Goal: Information Seeking & Learning: Learn about a topic

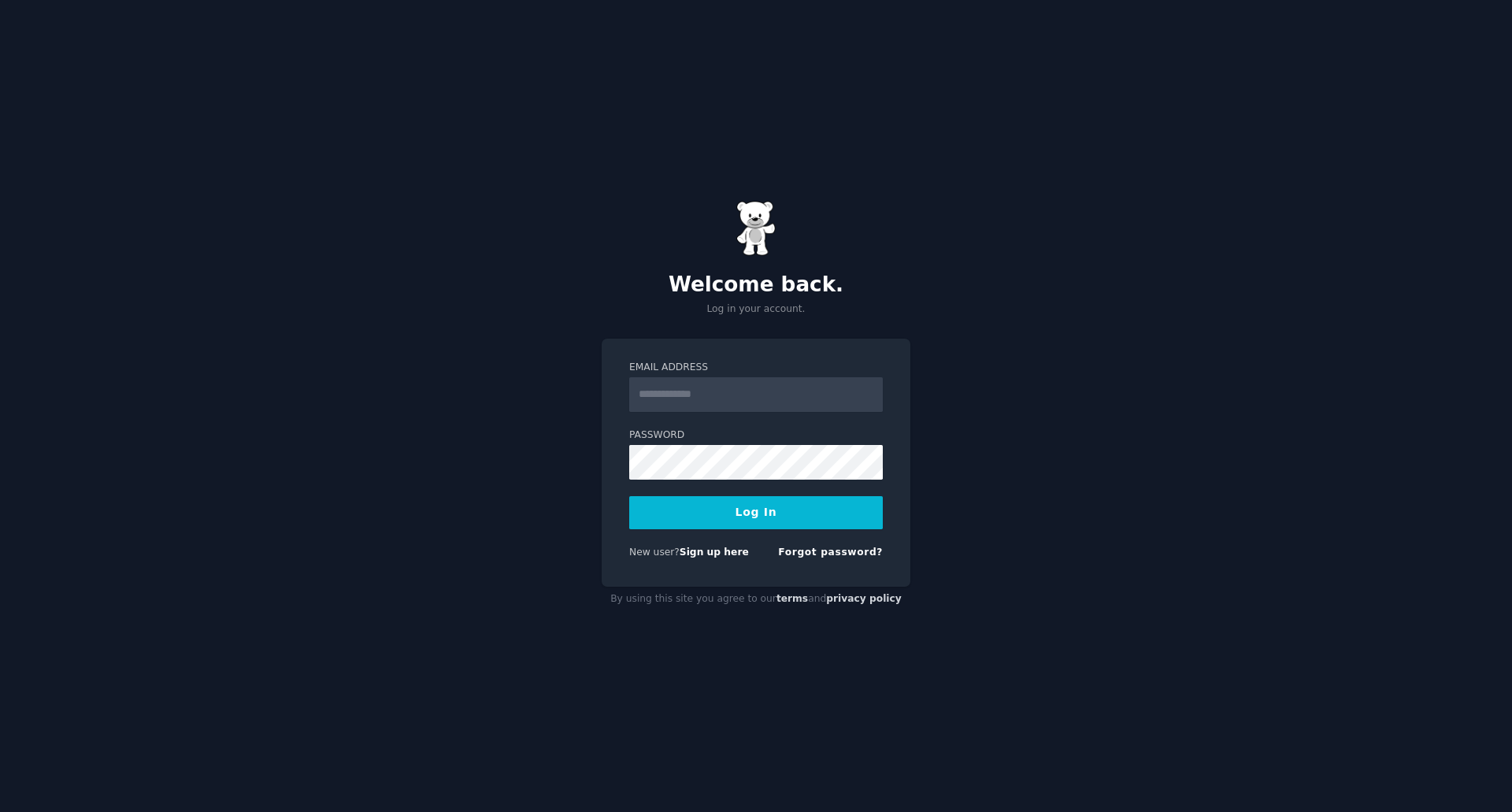
type input "**********"
click at [797, 507] on button "Log In" at bounding box center [755, 512] width 253 height 34
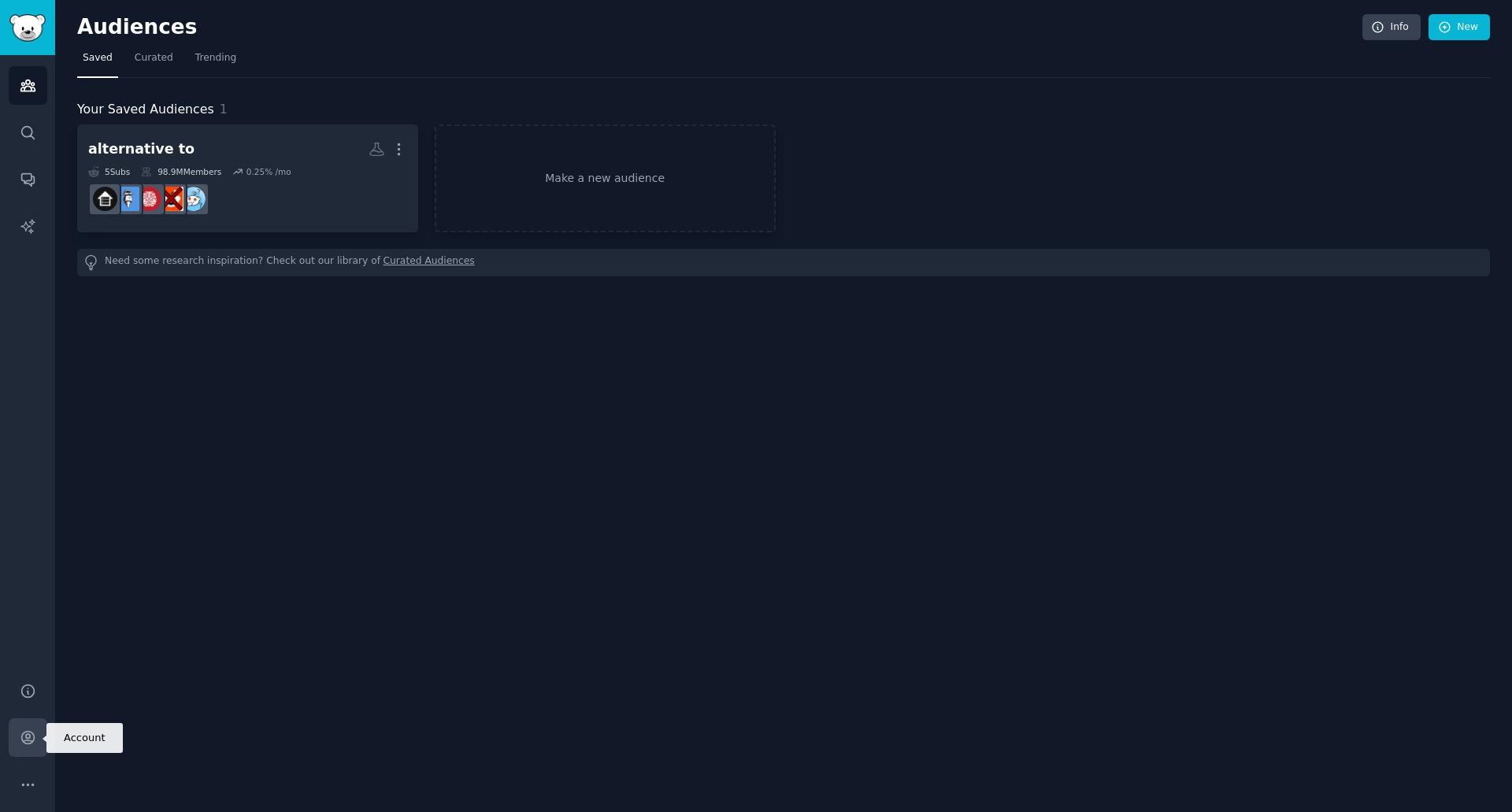
click at [25, 736] on icon "Sidebar" at bounding box center [28, 737] width 17 height 17
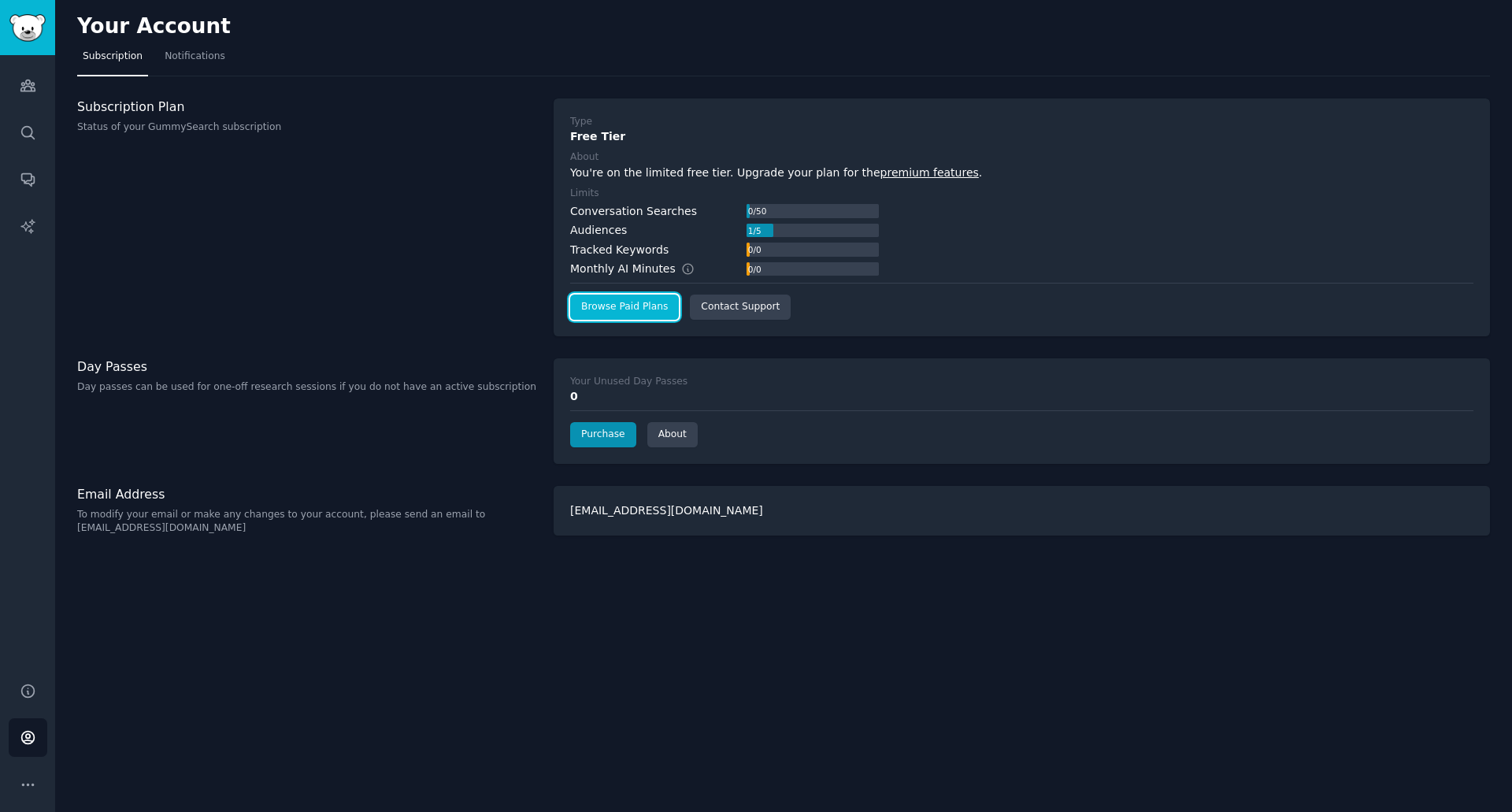
click at [645, 305] on link "Browse Paid Plans" at bounding box center [625, 307] width 108 height 26
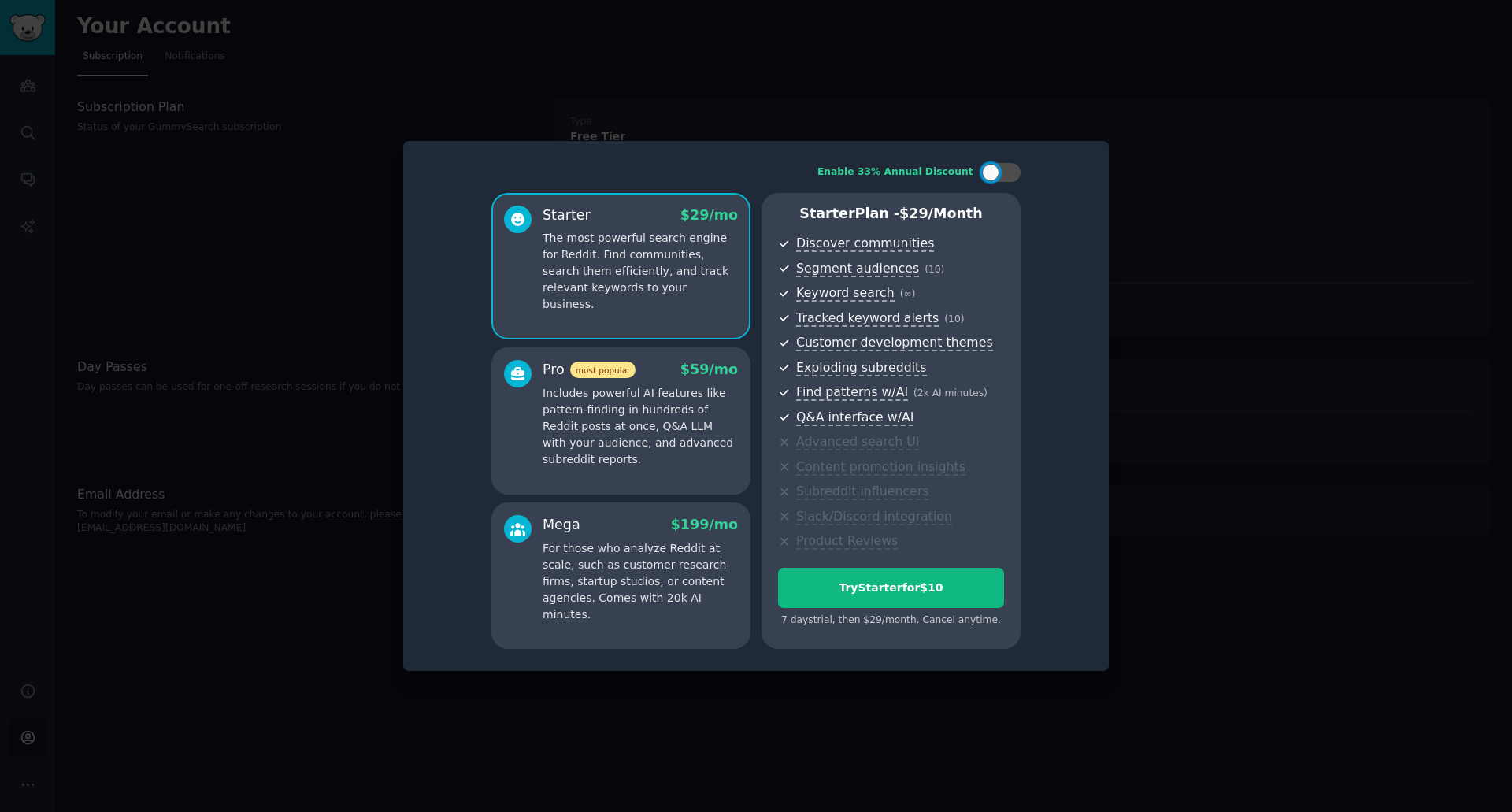
click at [644, 323] on div "Starter $ 29 /mo The most powerful search engine for Reddit. Find communities, …" at bounding box center [621, 266] width 259 height 147
click at [643, 377] on div "Pro most popular $ 59 /mo" at bounding box center [641, 370] width 195 height 20
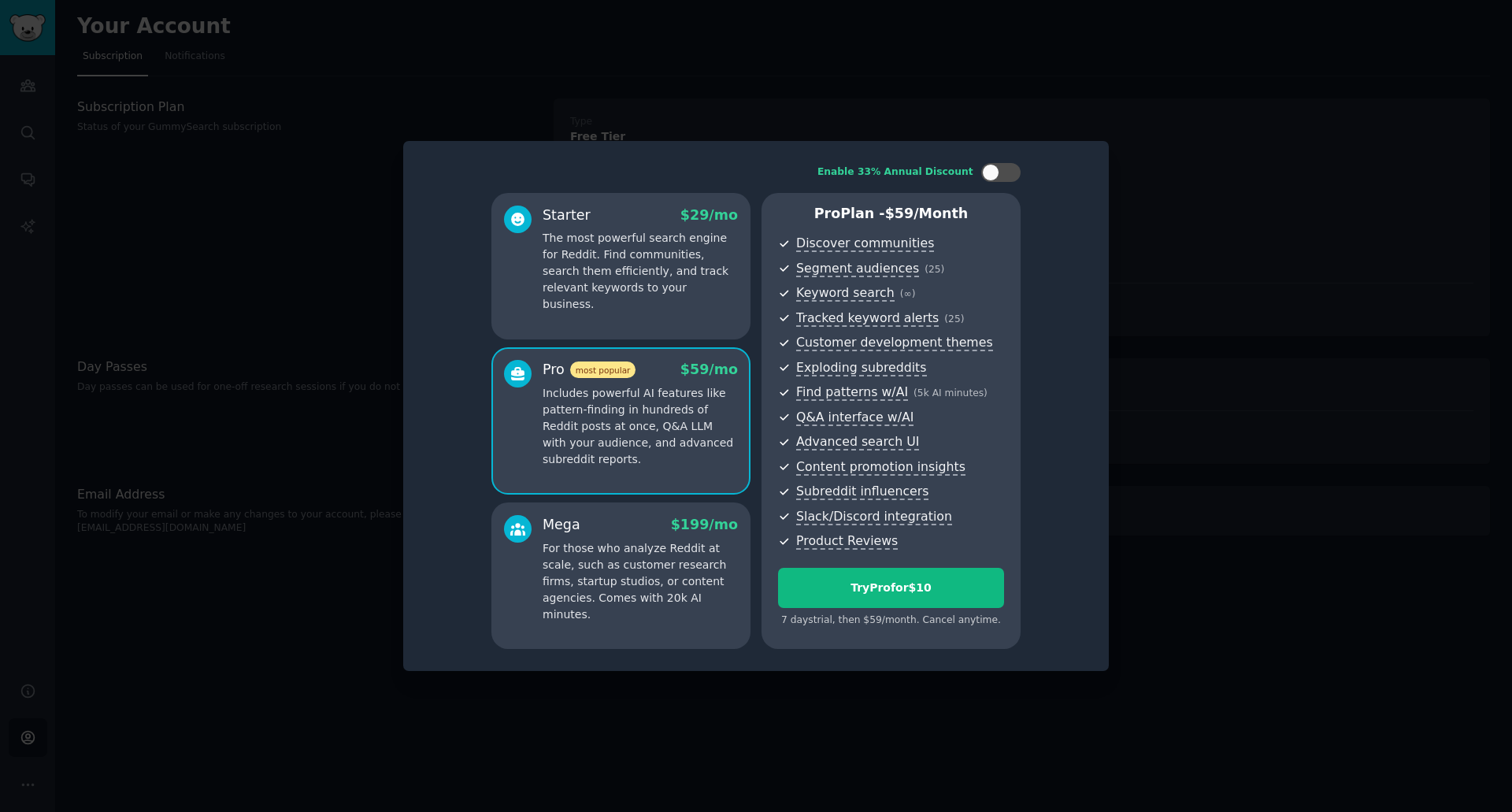
click at [643, 297] on div "Starter $ 29 /mo The most powerful search engine for Reddit. Find communities, …" at bounding box center [621, 266] width 259 height 147
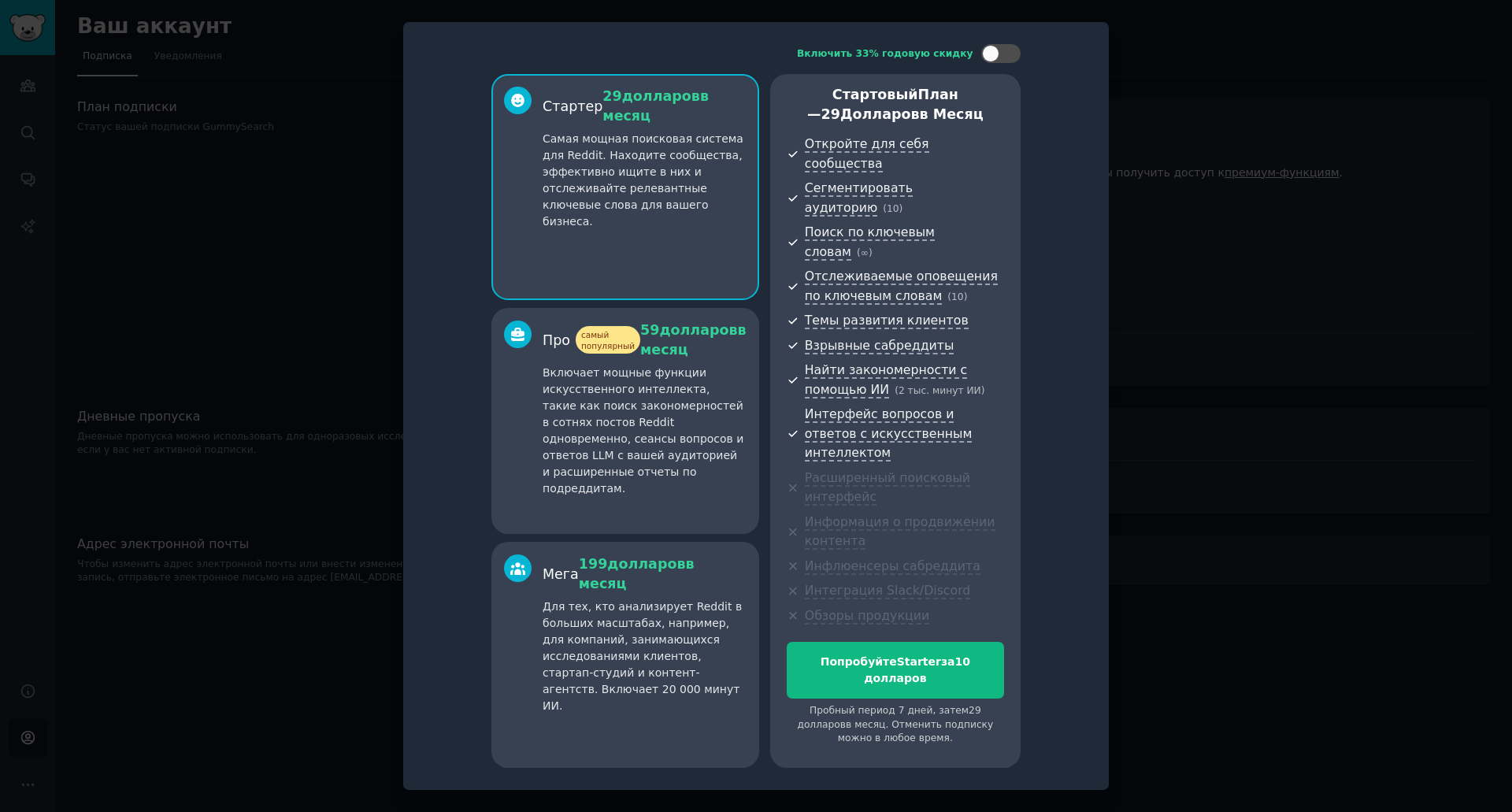
click at [716, 414] on p "Включает мощные функции искусственного интеллекта, такие как поиск закономернос…" at bounding box center [645, 431] width 204 height 132
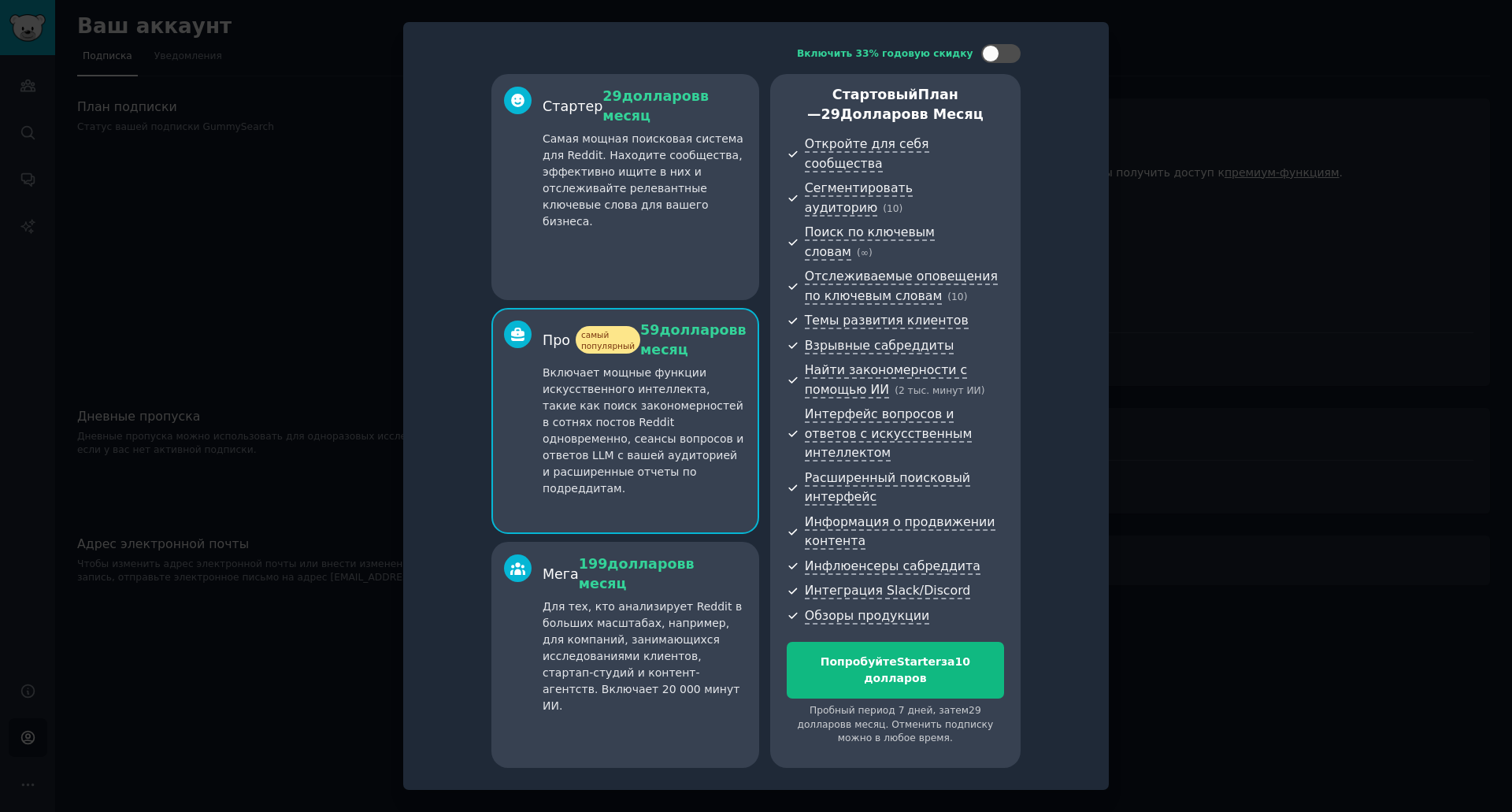
click at [691, 603] on p "Для тех, кто анализирует Reddit в больших масштабах, например, для компаний, за…" at bounding box center [645, 655] width 204 height 115
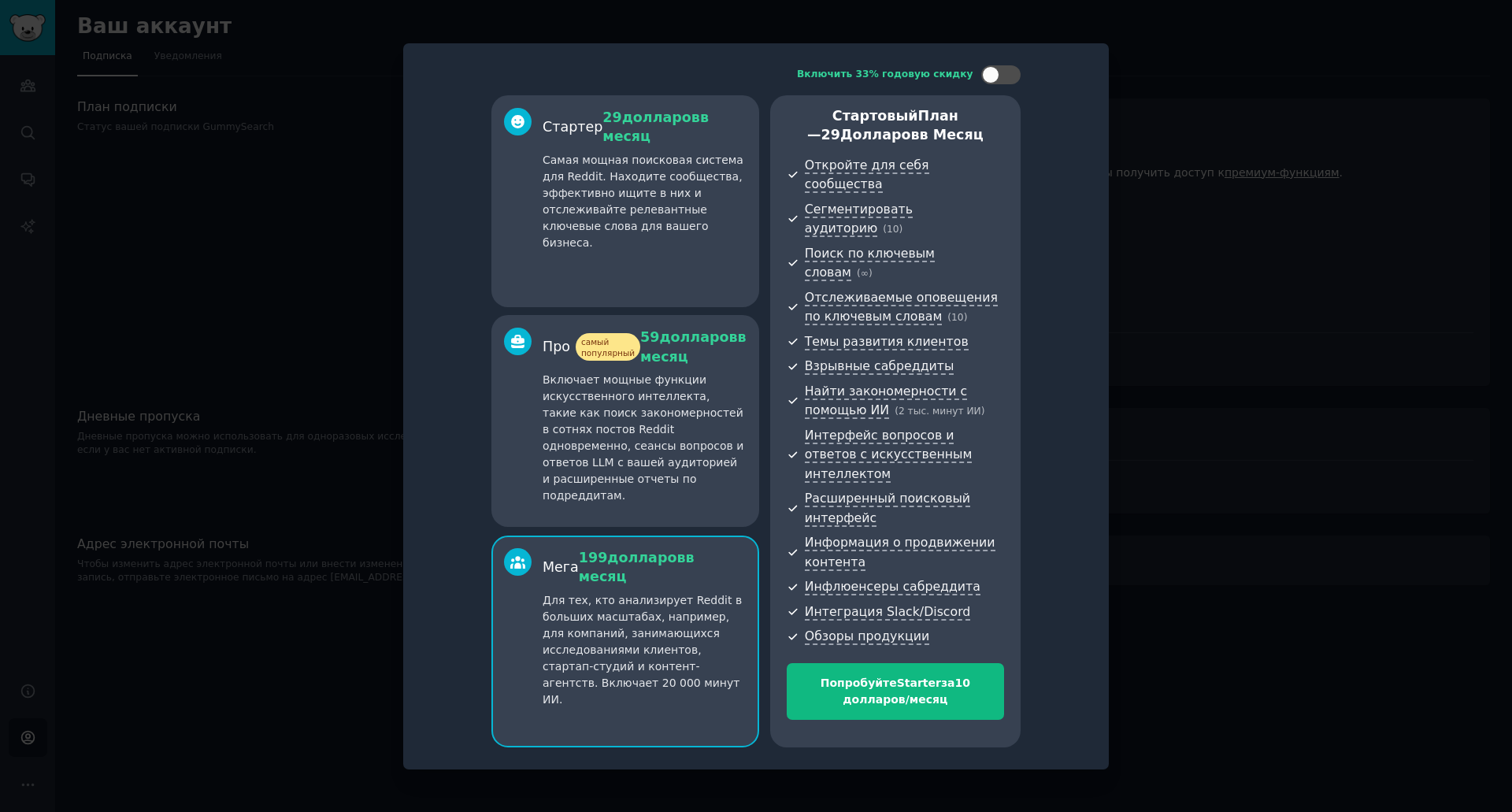
click at [694, 452] on font "Включает мощные функции искусственного интеллекта, такие как поиск закономернос…" at bounding box center [644, 438] width 201 height 128
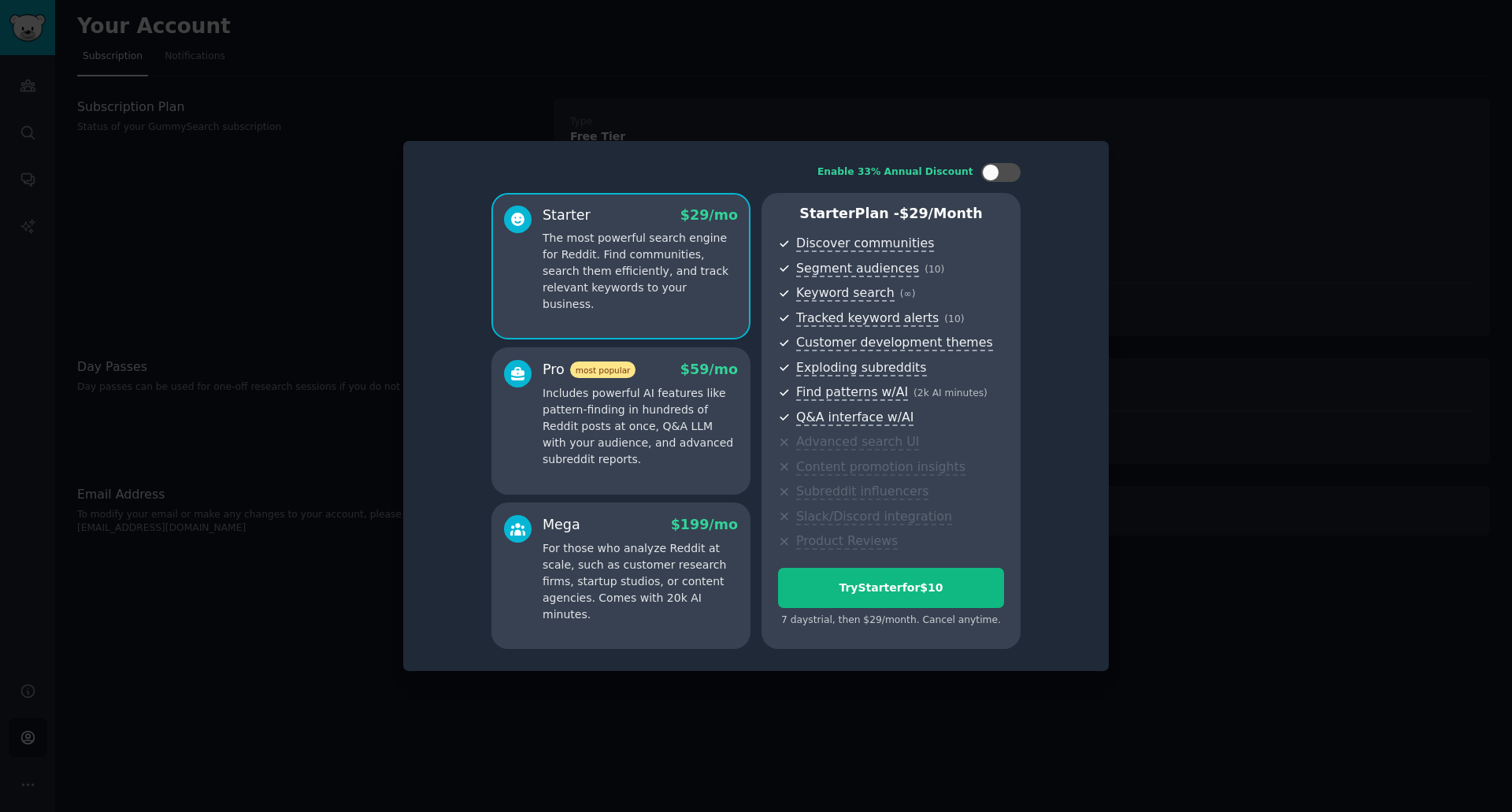
click at [632, 263] on p "The most powerful search engine for Reddit. Find communities, search them effic…" at bounding box center [641, 271] width 195 height 83
drag, startPoint x: 685, startPoint y: 206, endPoint x: 712, endPoint y: 216, distance: 28.8
click at [712, 216] on div "Starter $ 29 /mo" at bounding box center [641, 216] width 195 height 20
click at [787, 159] on div "Enable 33% Annual Discount Starter $ 29 /mo The most powerful search engine for…" at bounding box center [756, 406] width 684 height 508
drag, startPoint x: 687, startPoint y: 210, endPoint x: 708, endPoint y: 209, distance: 21.0
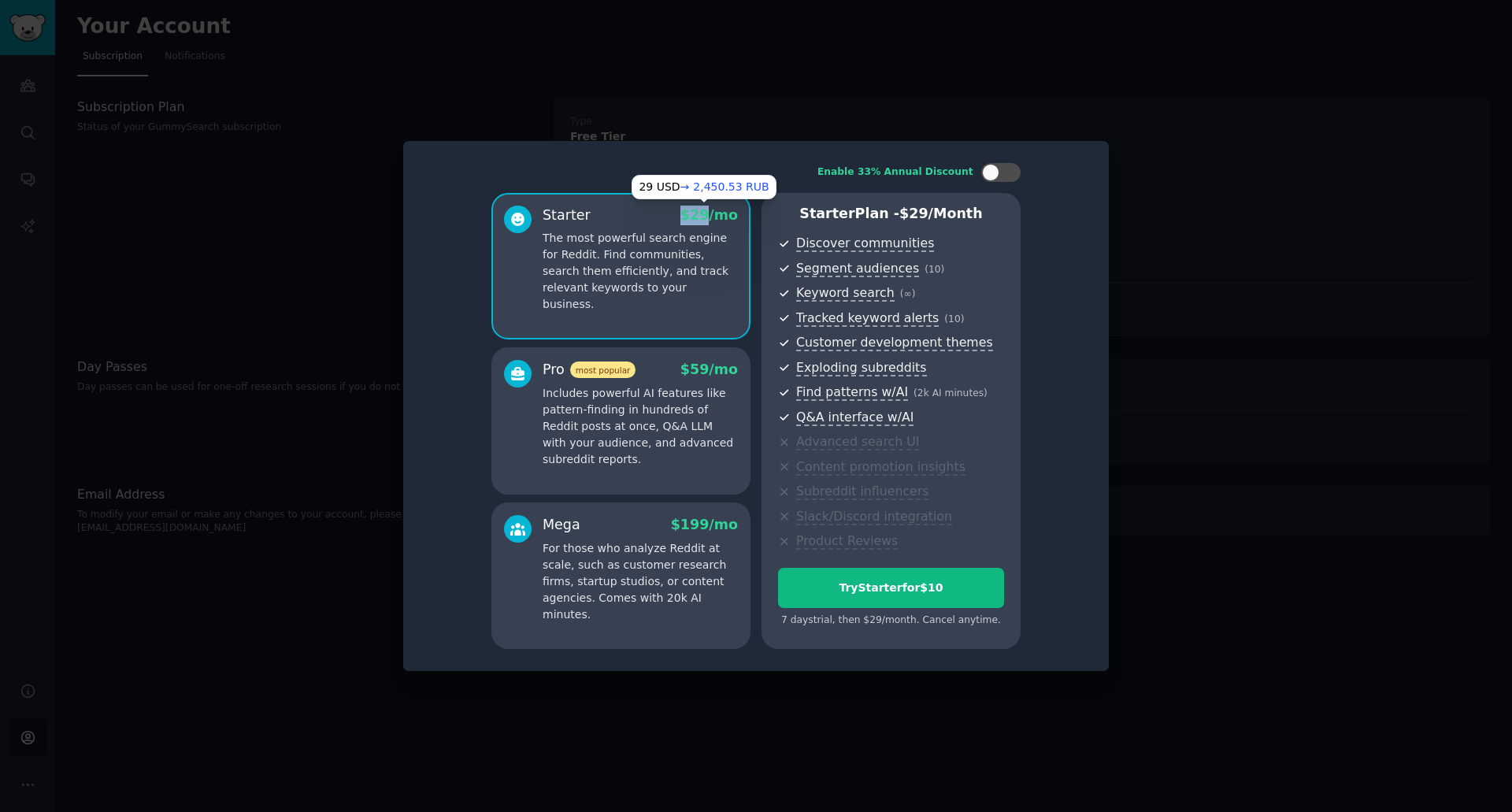
click at [708, 209] on span "$ 29 /mo" at bounding box center [709, 215] width 57 height 16
click at [734, 157] on div "Enable 33% Annual Discount Starter $ 29 /mo The most powerful search engine for…" at bounding box center [756, 406] width 684 height 508
click at [1108, 204] on div "Enable 33% Annual Discount Starter $ 29 /mo The most powerful search engine for…" at bounding box center [756, 406] width 706 height 531
click at [1009, 261] on div "Starter Plan - $ 29 /month Discover communities Segment audiences ( 10 ) Keywor…" at bounding box center [891, 421] width 259 height 456
click at [1039, 230] on div "Enable 33% Annual Discount Starter $ 29 /mo The most powerful search engine for…" at bounding box center [756, 406] width 684 height 508
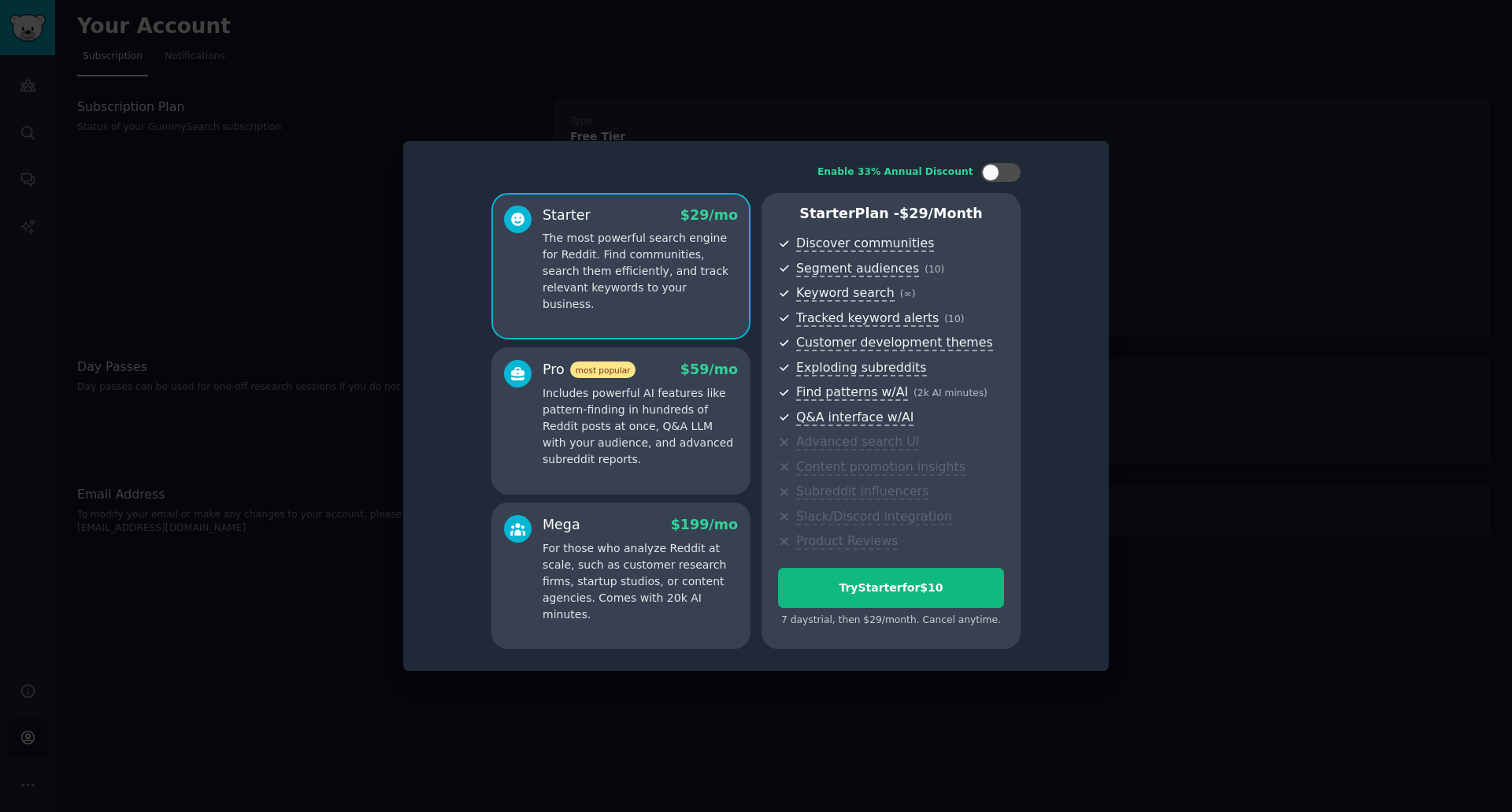
click at [1112, 228] on div at bounding box center [756, 406] width 1512 height 812
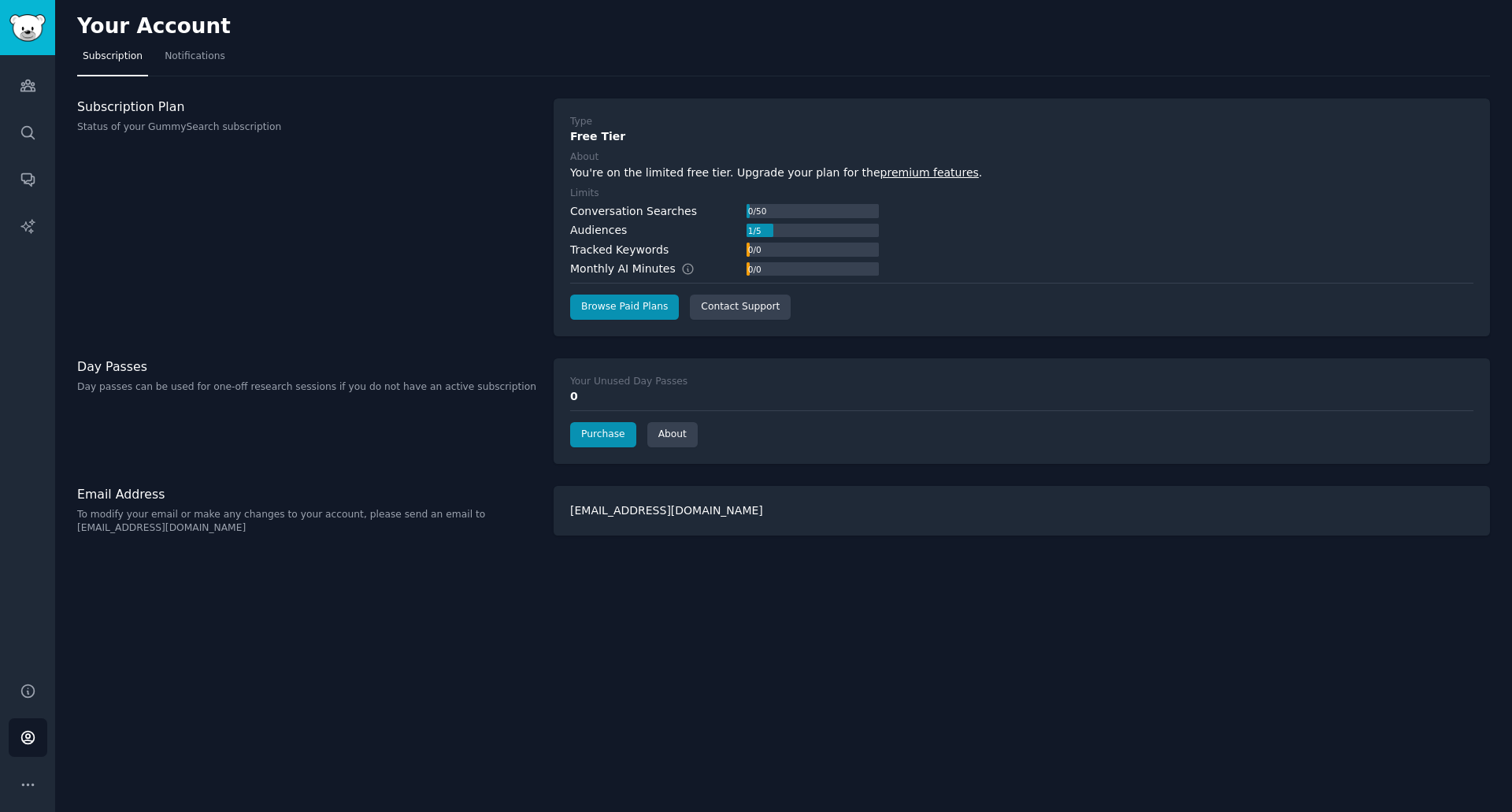
click at [757, 210] on div "0 / 50" at bounding box center [758, 211] width 22 height 14
click at [253, 139] on div "Subscription Plan Status of your GummySearch subscription" at bounding box center [307, 217] width 460 height 237
click at [34, 88] on icon "Sidebar" at bounding box center [28, 86] width 14 height 11
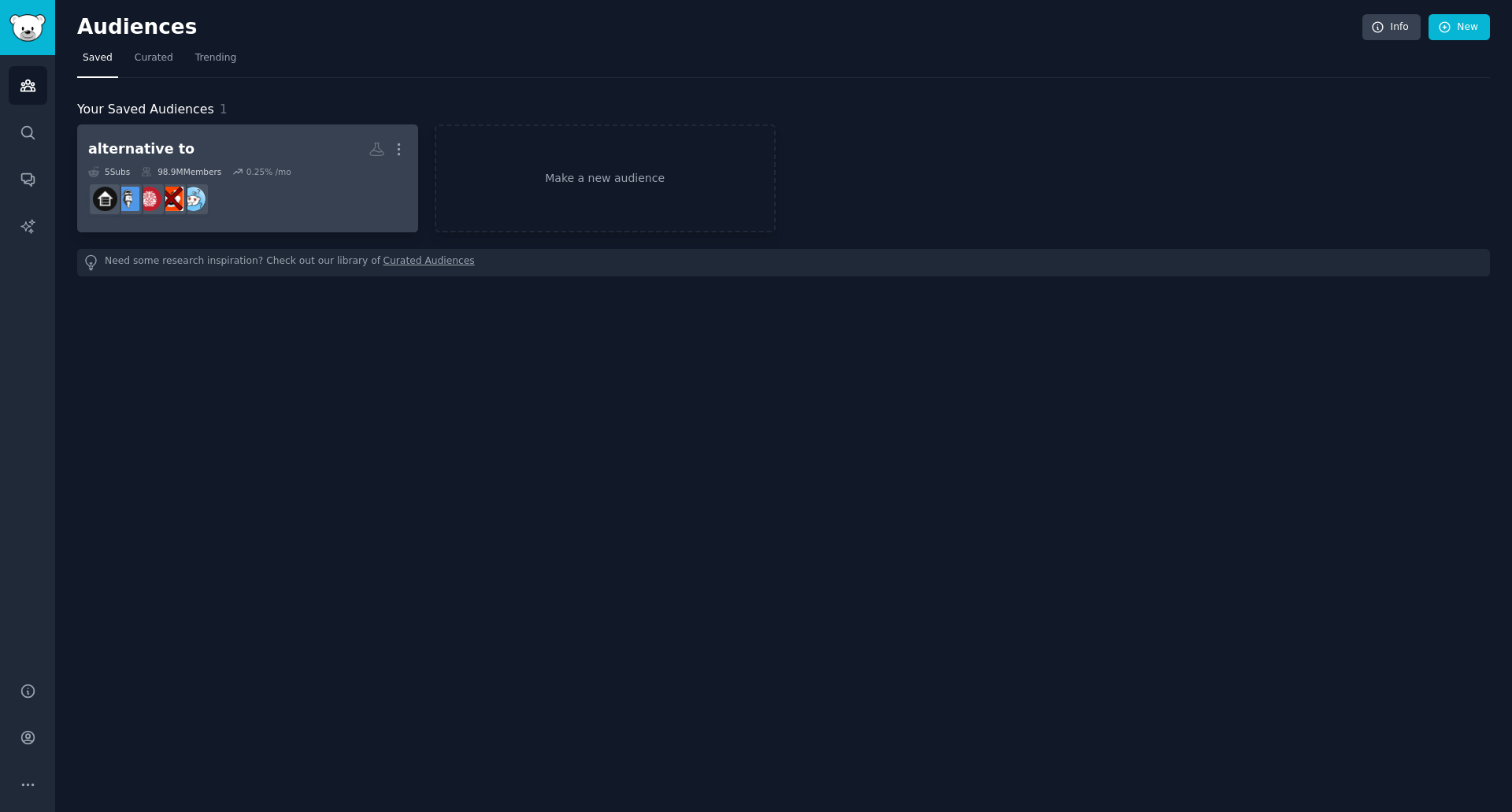
click at [147, 139] on div "alternative to" at bounding box center [141, 149] width 106 height 20
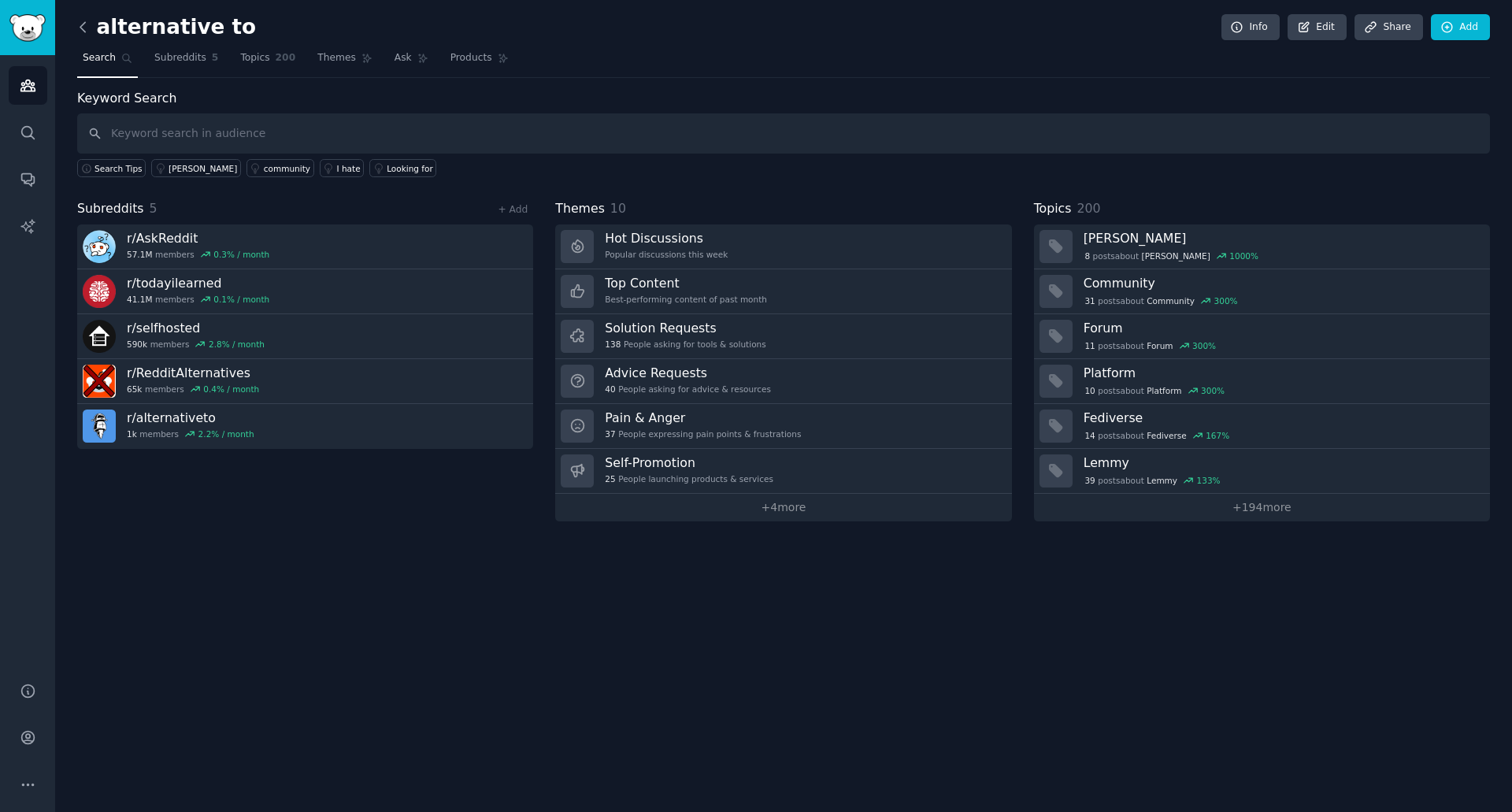
click at [85, 34] on icon at bounding box center [83, 27] width 17 height 17
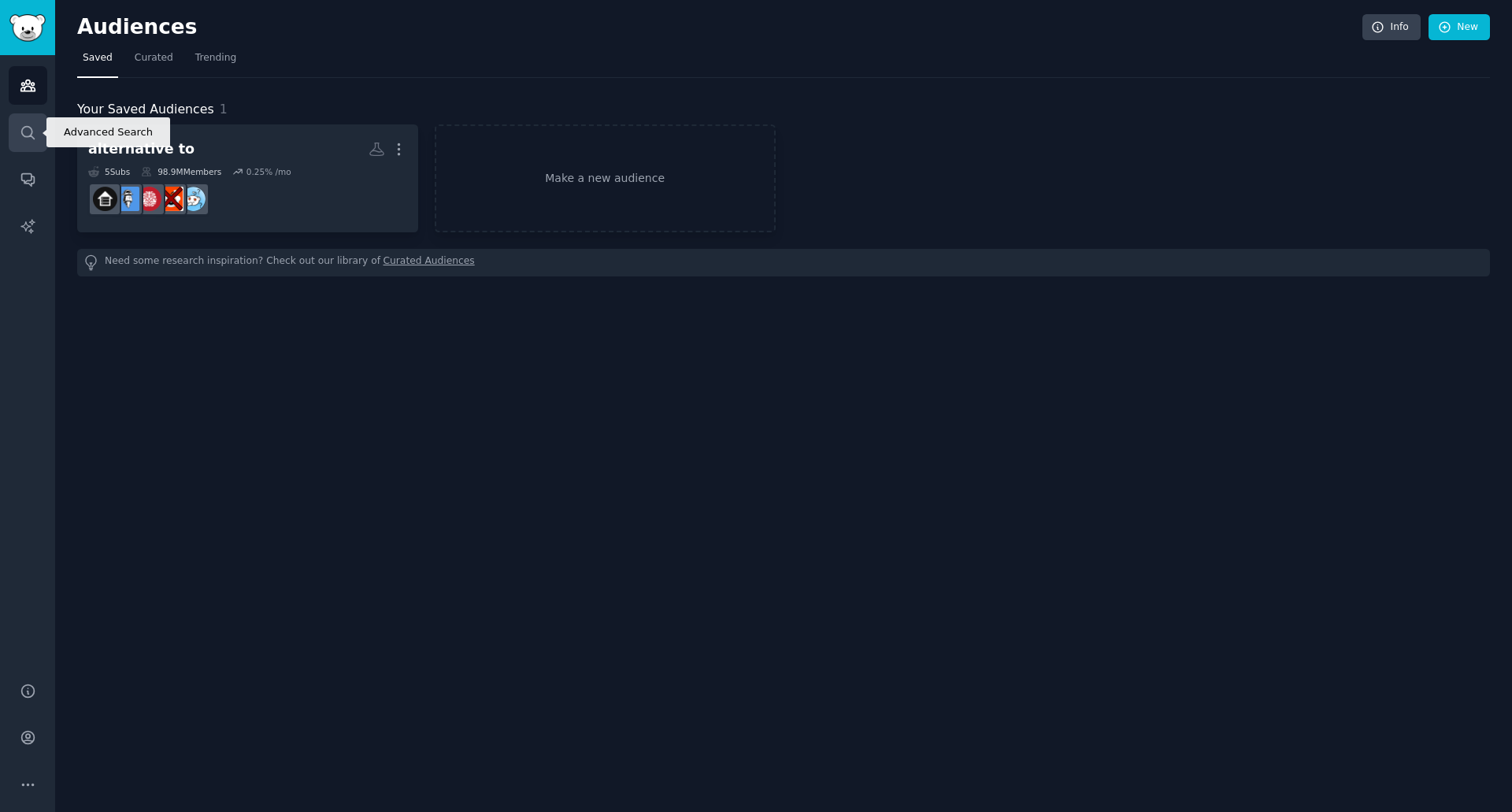
click at [34, 139] on icon "Sidebar" at bounding box center [28, 132] width 17 height 17
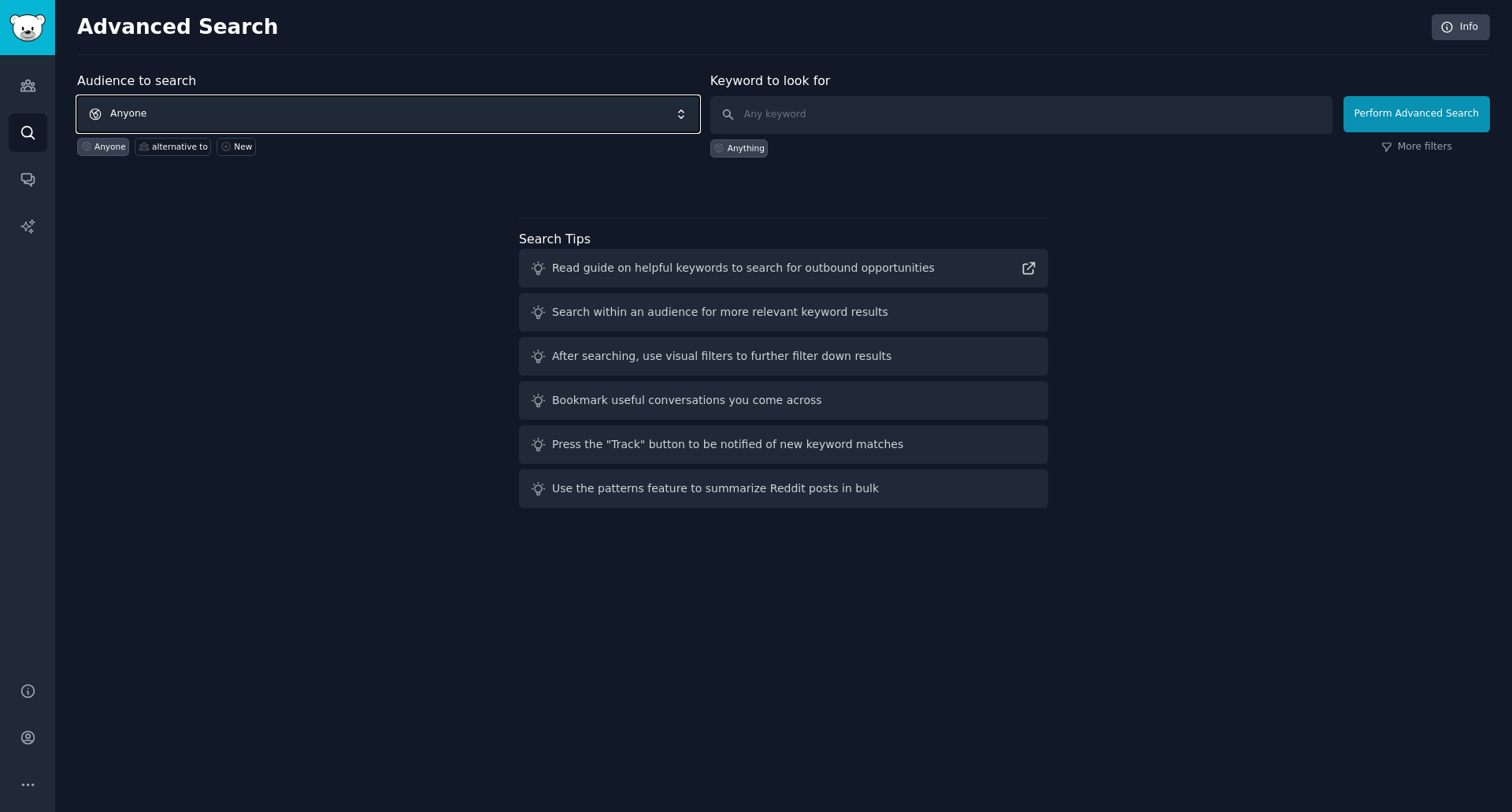
click at [292, 107] on span "Anyone" at bounding box center [387, 113] width 622 height 36
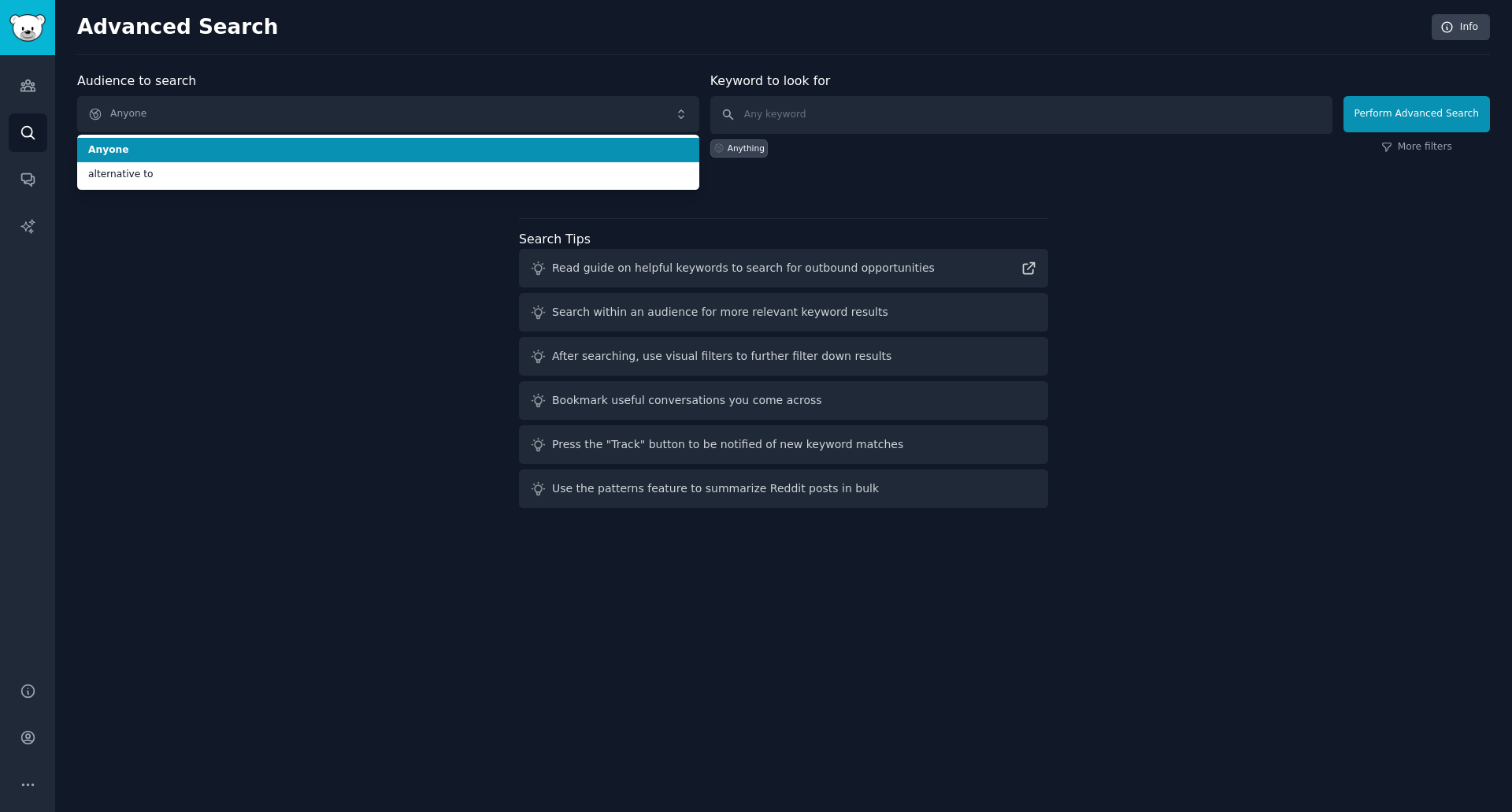
click at [325, 70] on div "Advanced Search Info Audience to search Anyone Anyone alternative to Anyone alt…" at bounding box center [784, 406] width 1457 height 812
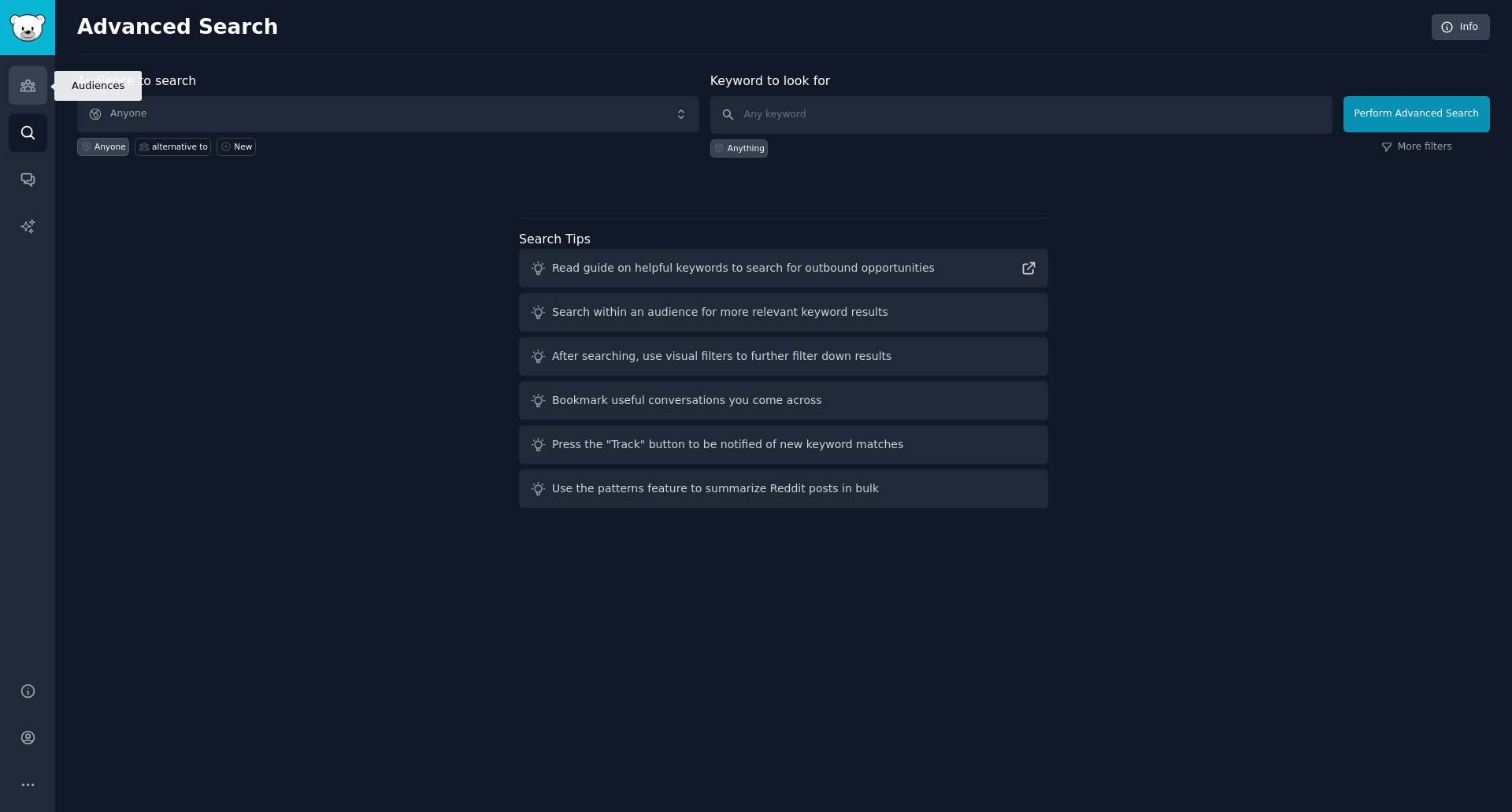
click at [24, 91] on icon "Sidebar" at bounding box center [28, 86] width 14 height 11
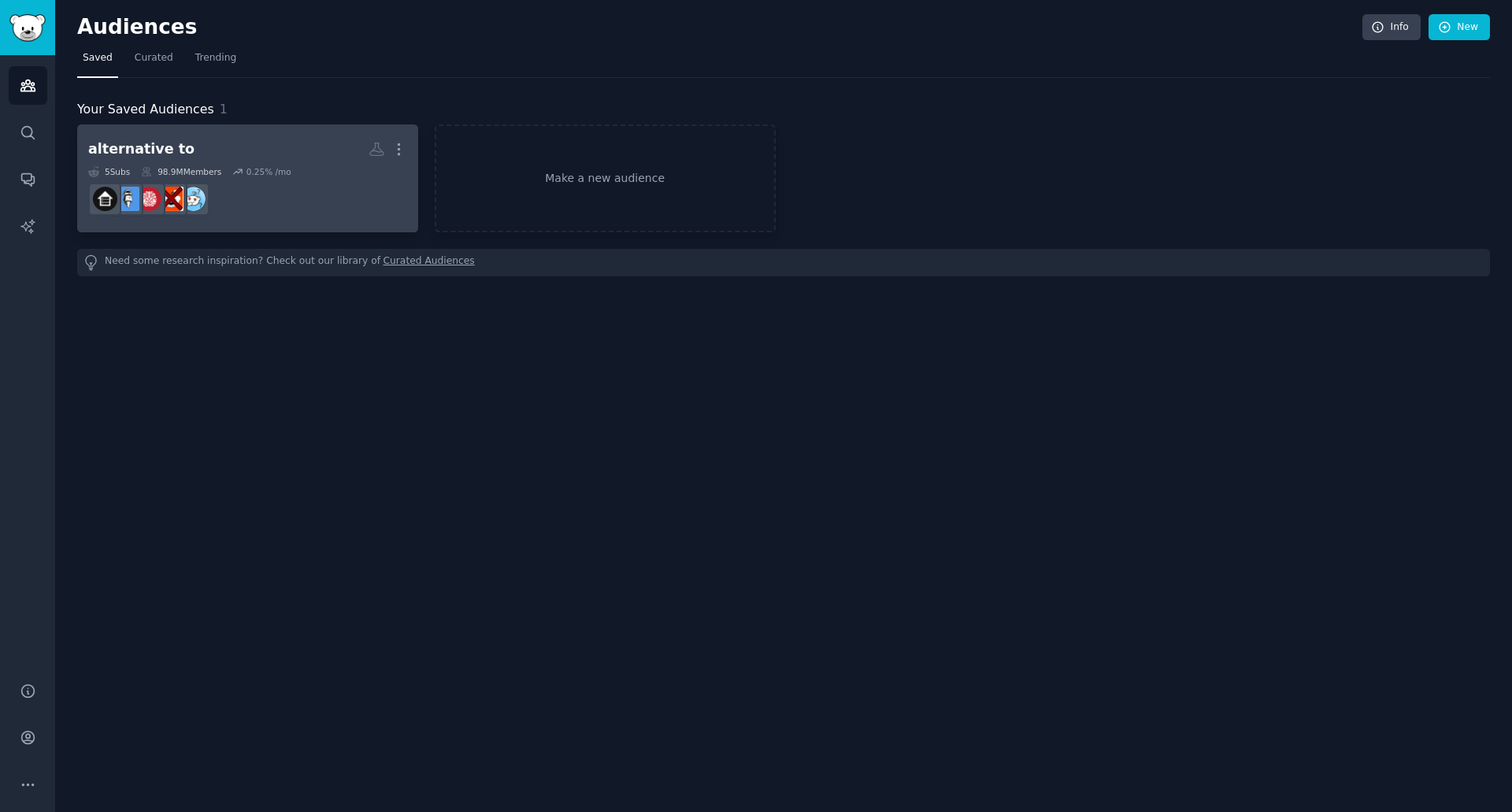
click at [160, 147] on div "alternative to" at bounding box center [141, 149] width 106 height 20
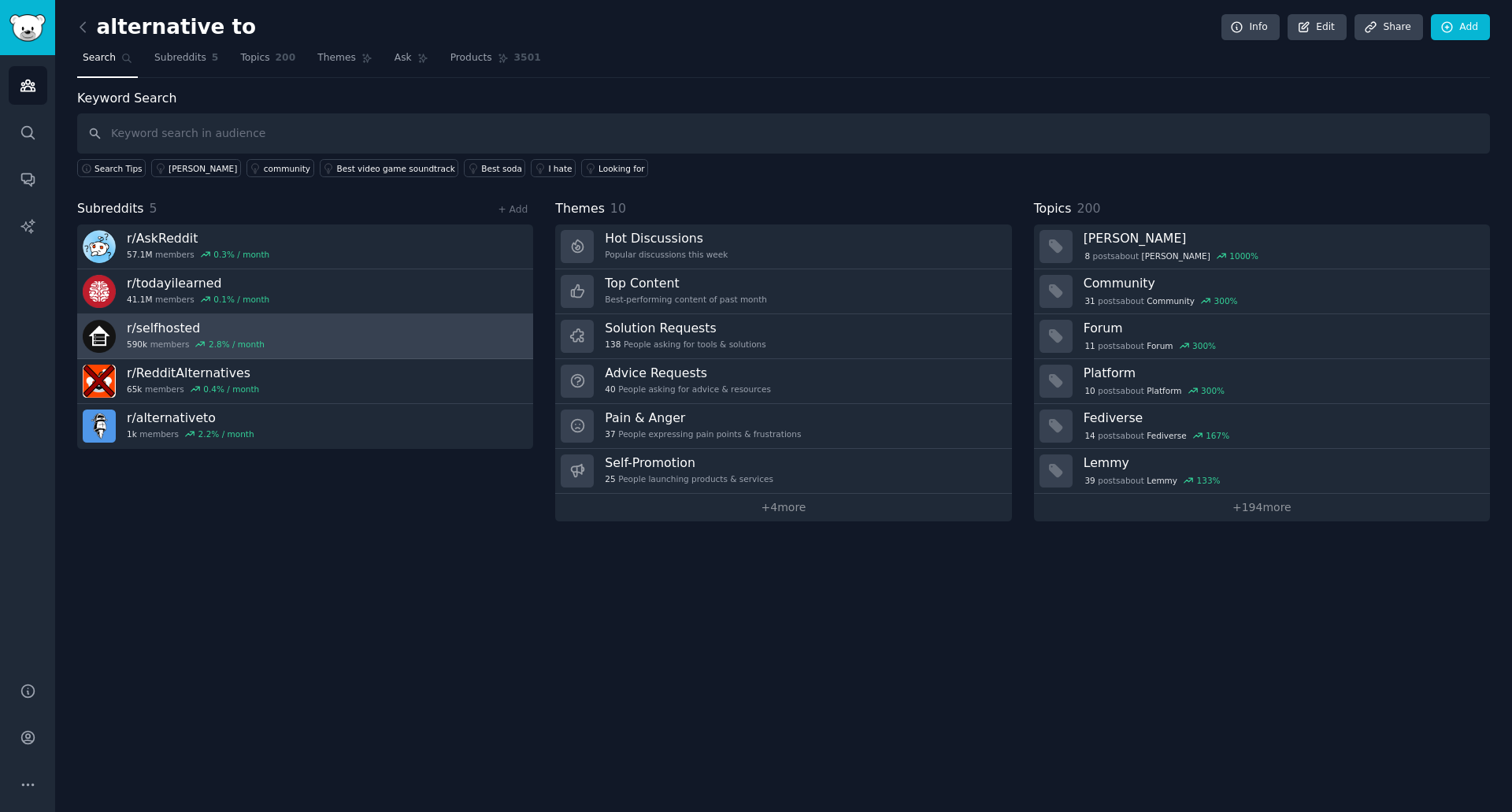
click at [384, 330] on link "r/ selfhosted 590k members 2.8 % / month" at bounding box center [305, 337] width 456 height 45
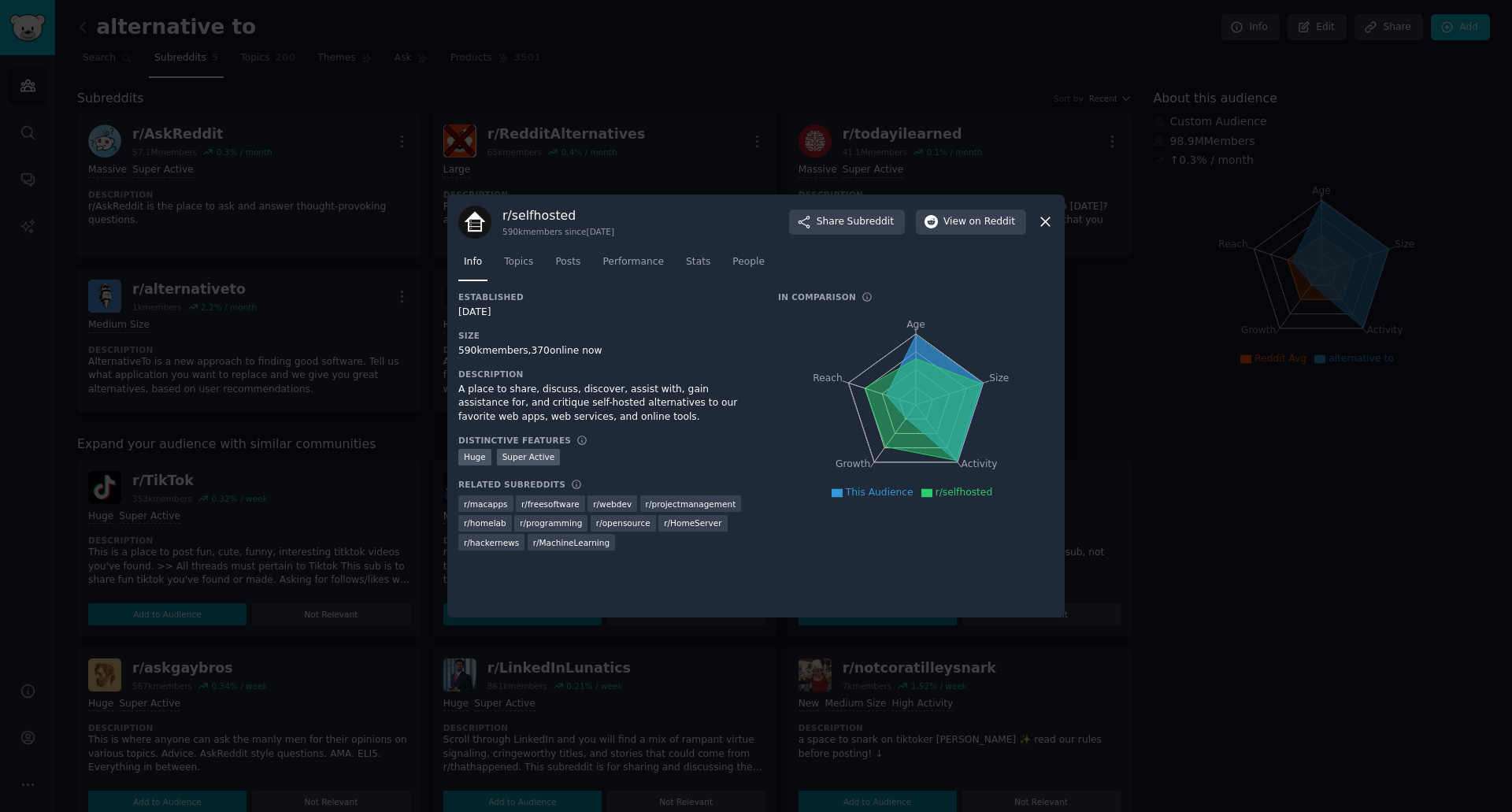
click at [1053, 221] on icon at bounding box center [1045, 222] width 17 height 17
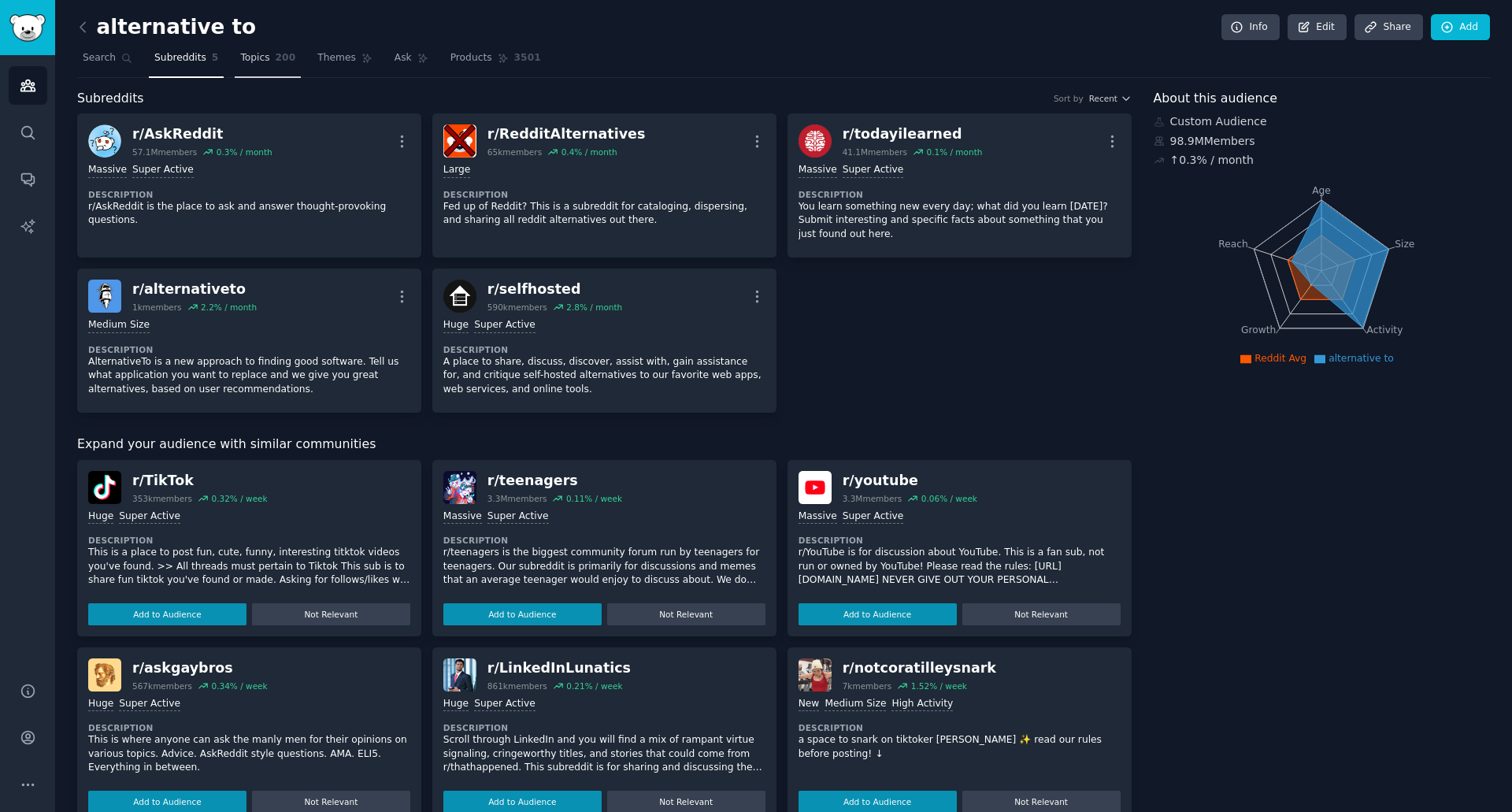
click at [246, 66] on link "Topics 200" at bounding box center [267, 61] width 66 height 33
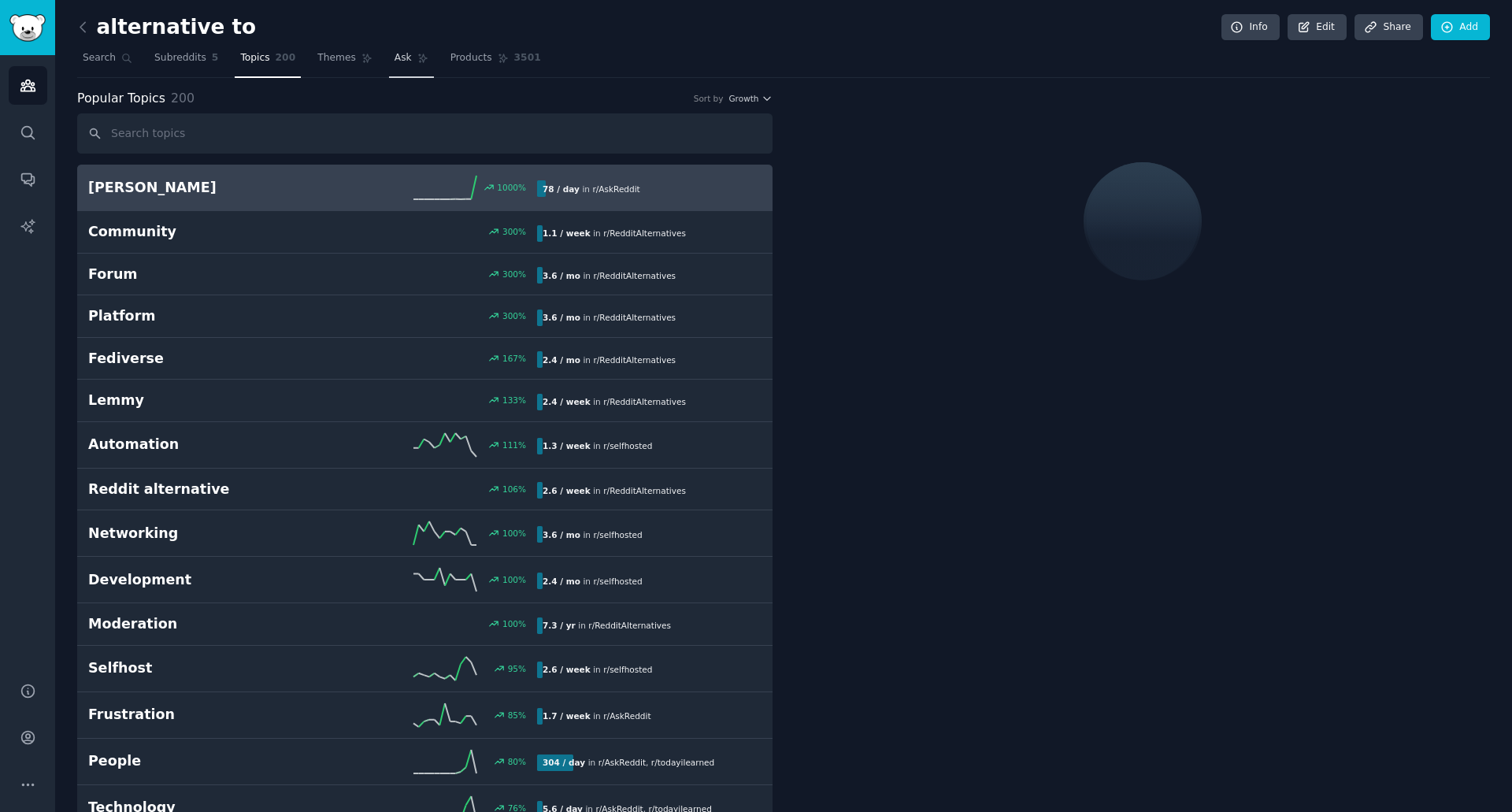
click at [389, 62] on link "Ask" at bounding box center [412, 61] width 45 height 33
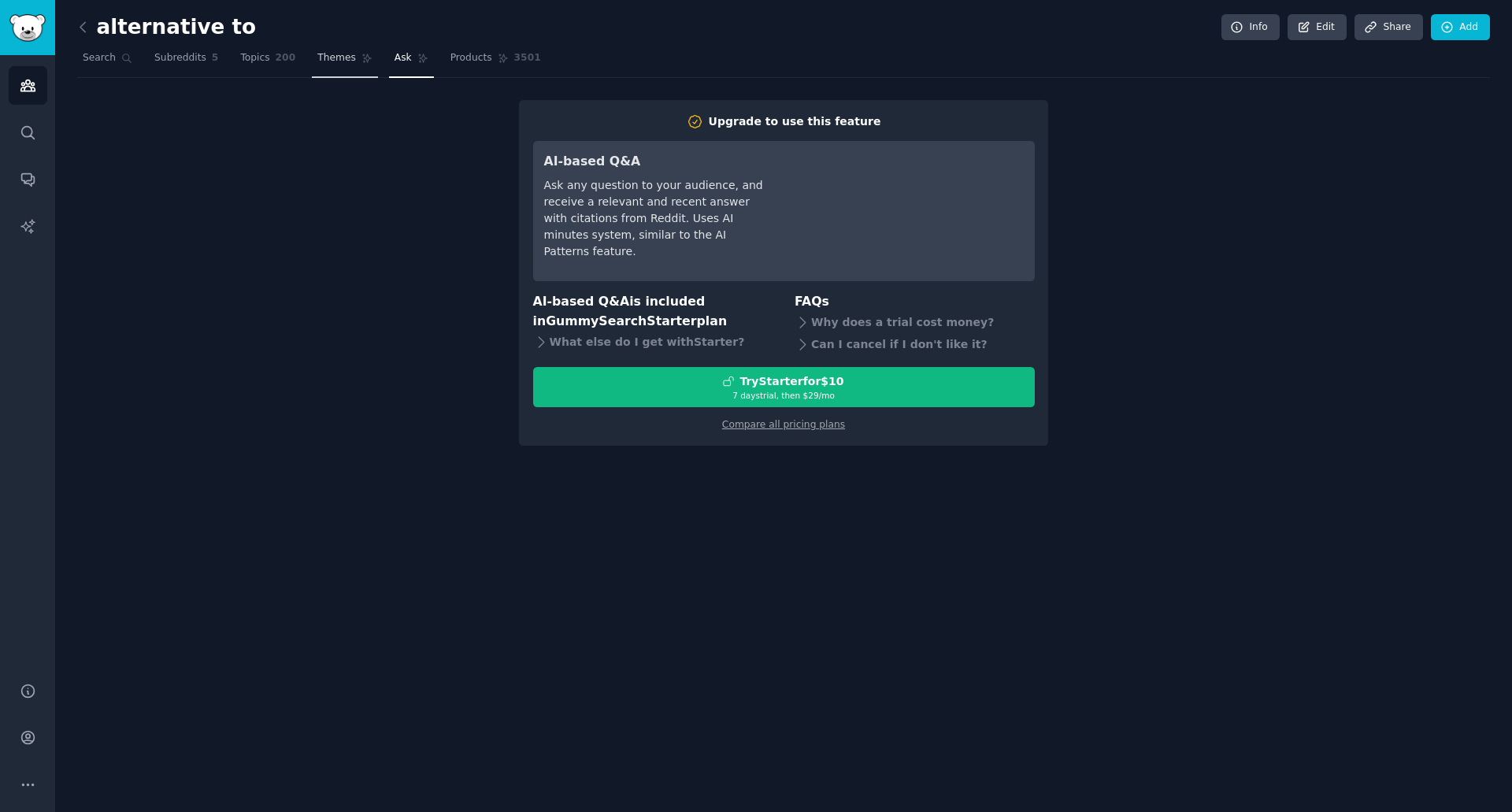
click at [327, 60] on span "Themes" at bounding box center [336, 58] width 38 height 14
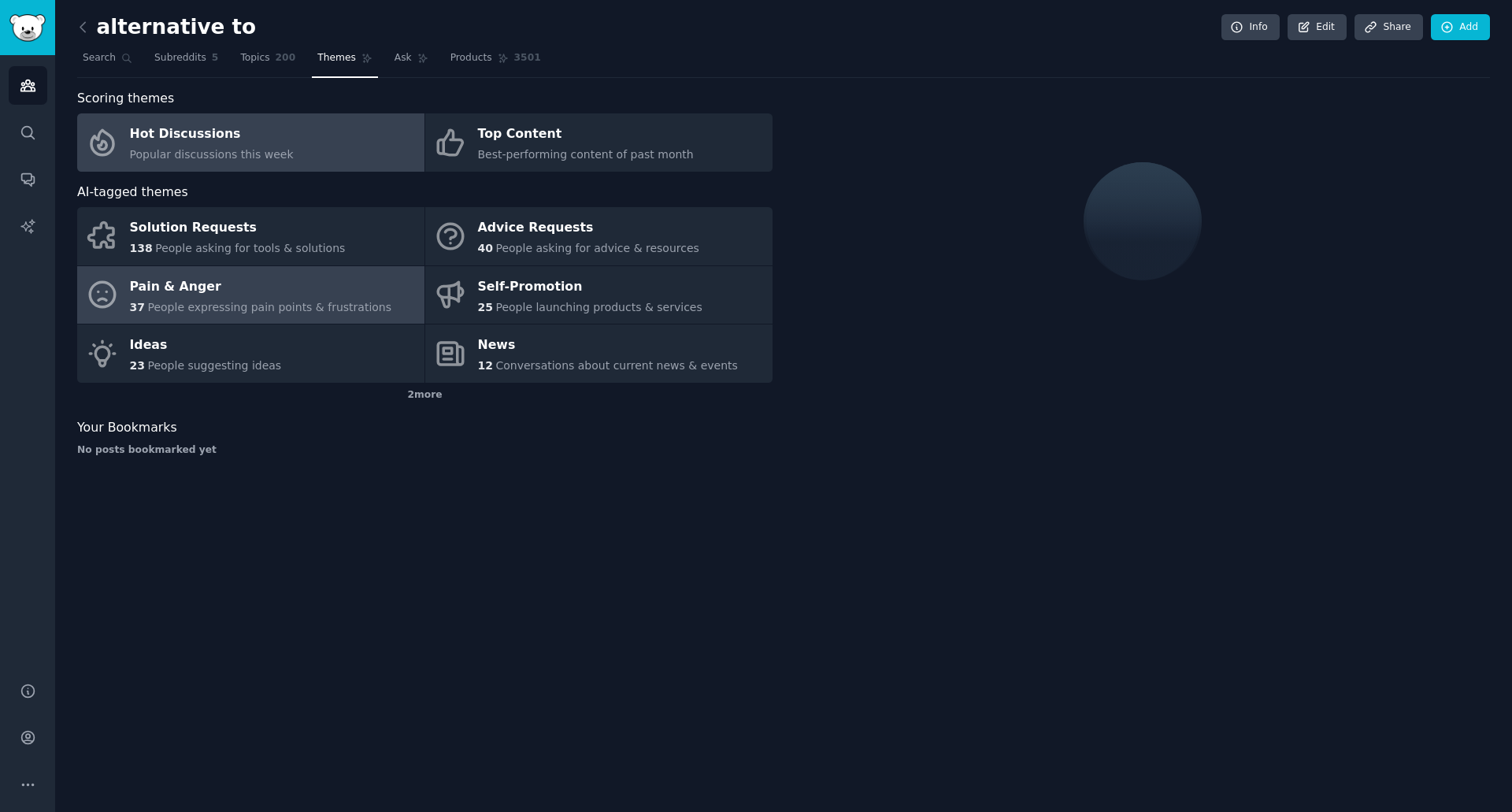
click at [287, 298] on div "Pain & Anger" at bounding box center [261, 287] width 262 height 26
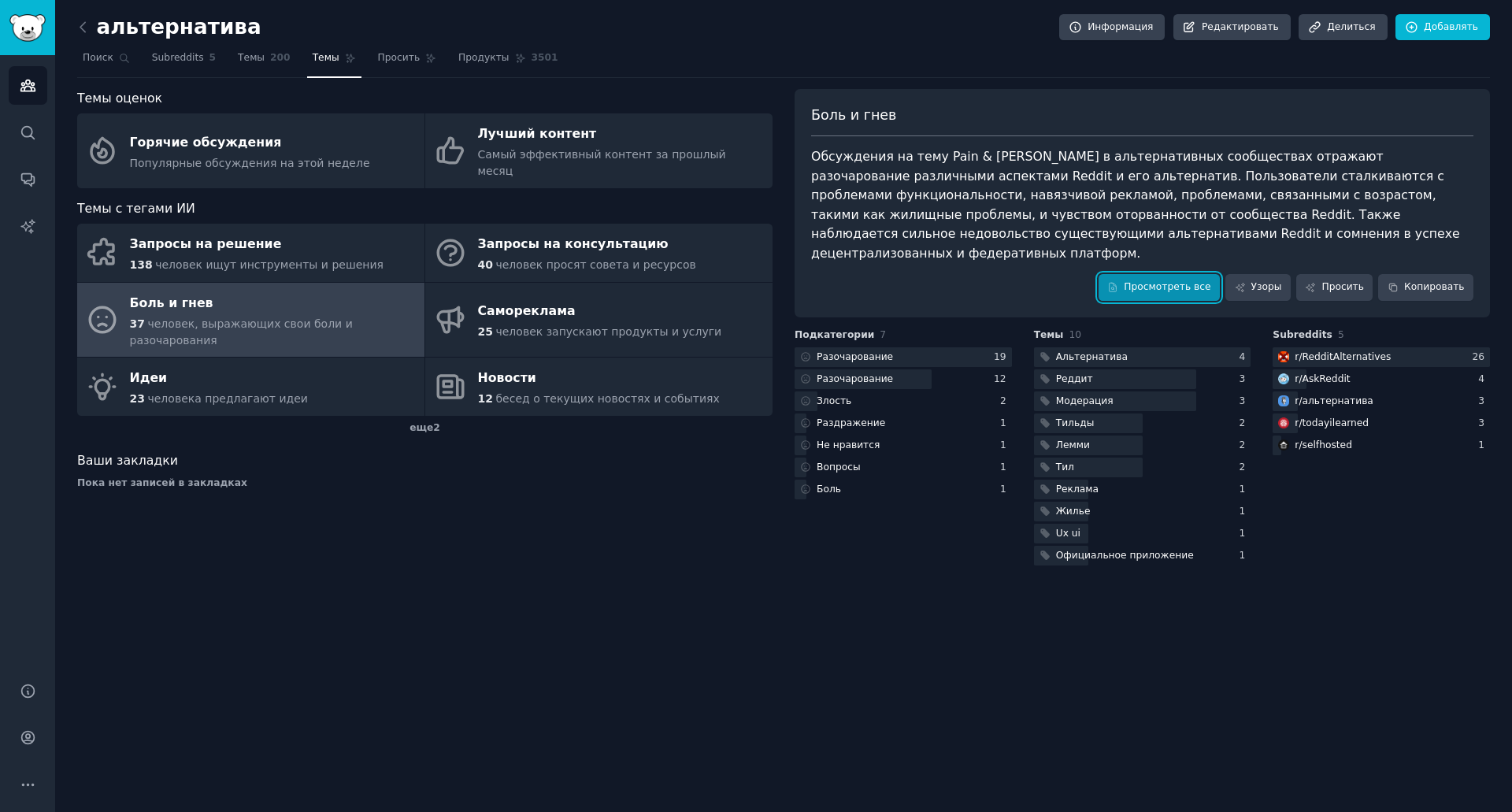
click at [1195, 281] on font "Просмотреть все" at bounding box center [1167, 286] width 87 height 11
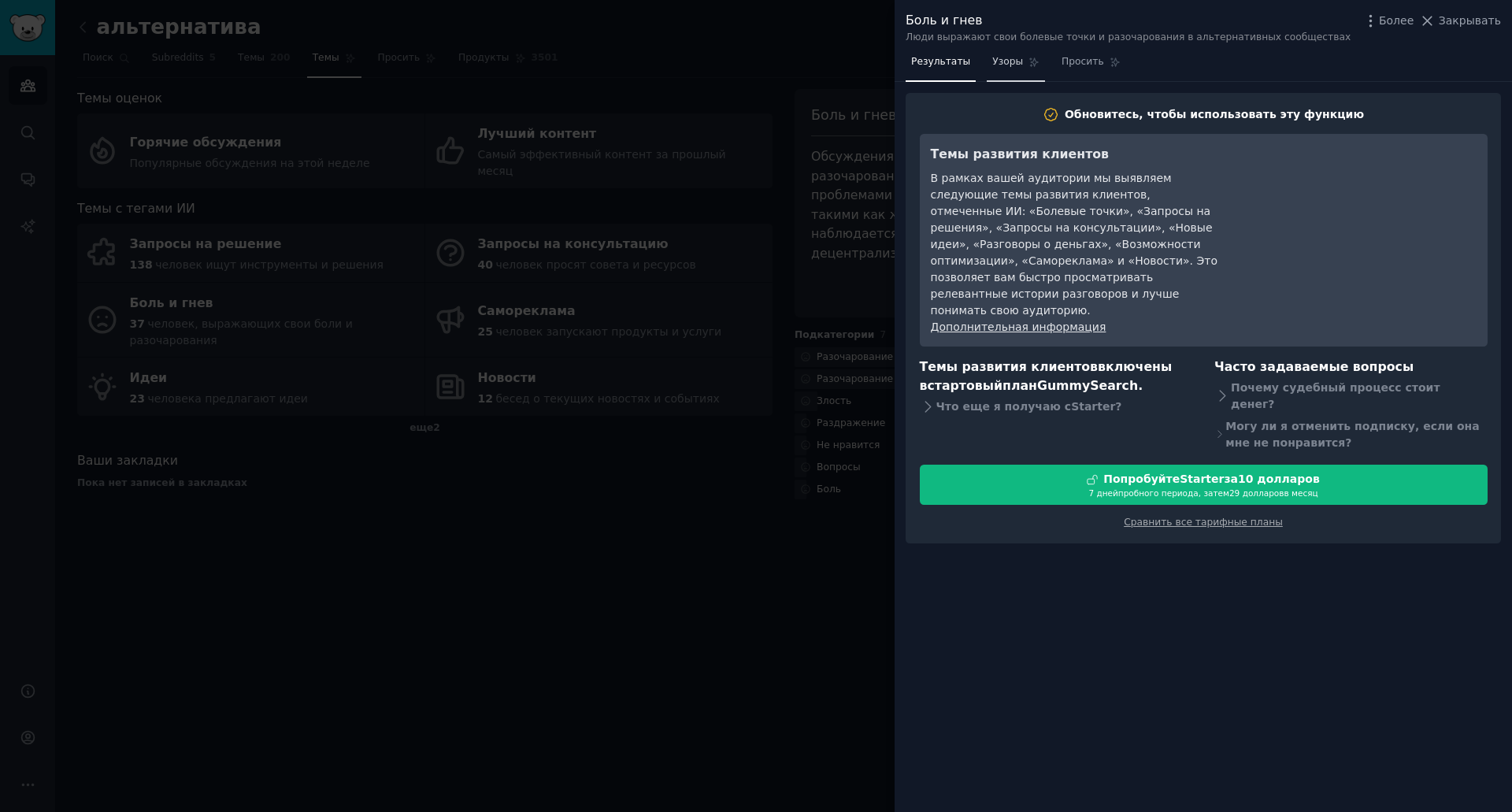
click at [1001, 67] on font "Узоры" at bounding box center [1007, 61] width 31 height 11
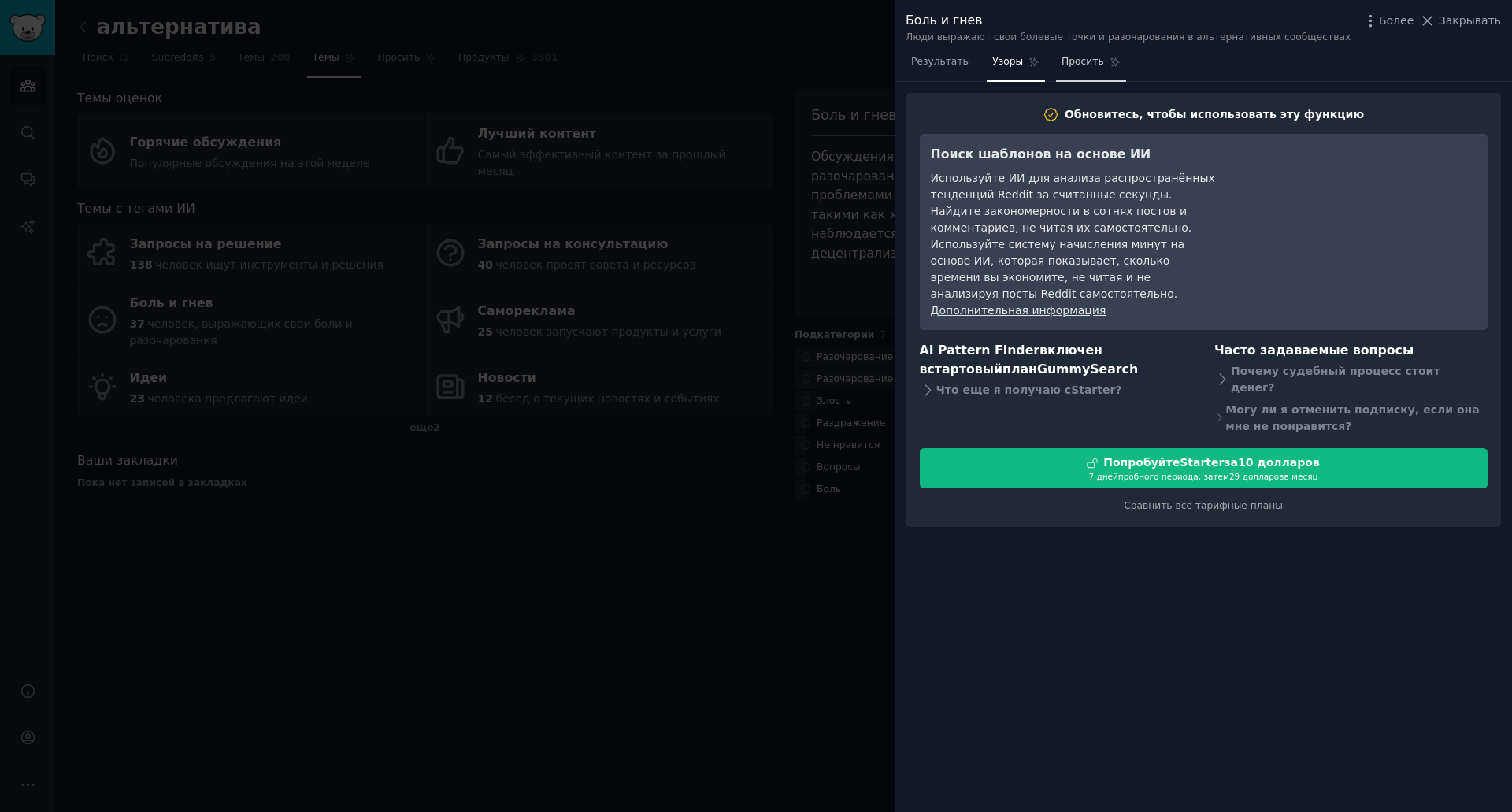
click at [1062, 66] on font "Просить" at bounding box center [1082, 61] width 42 height 11
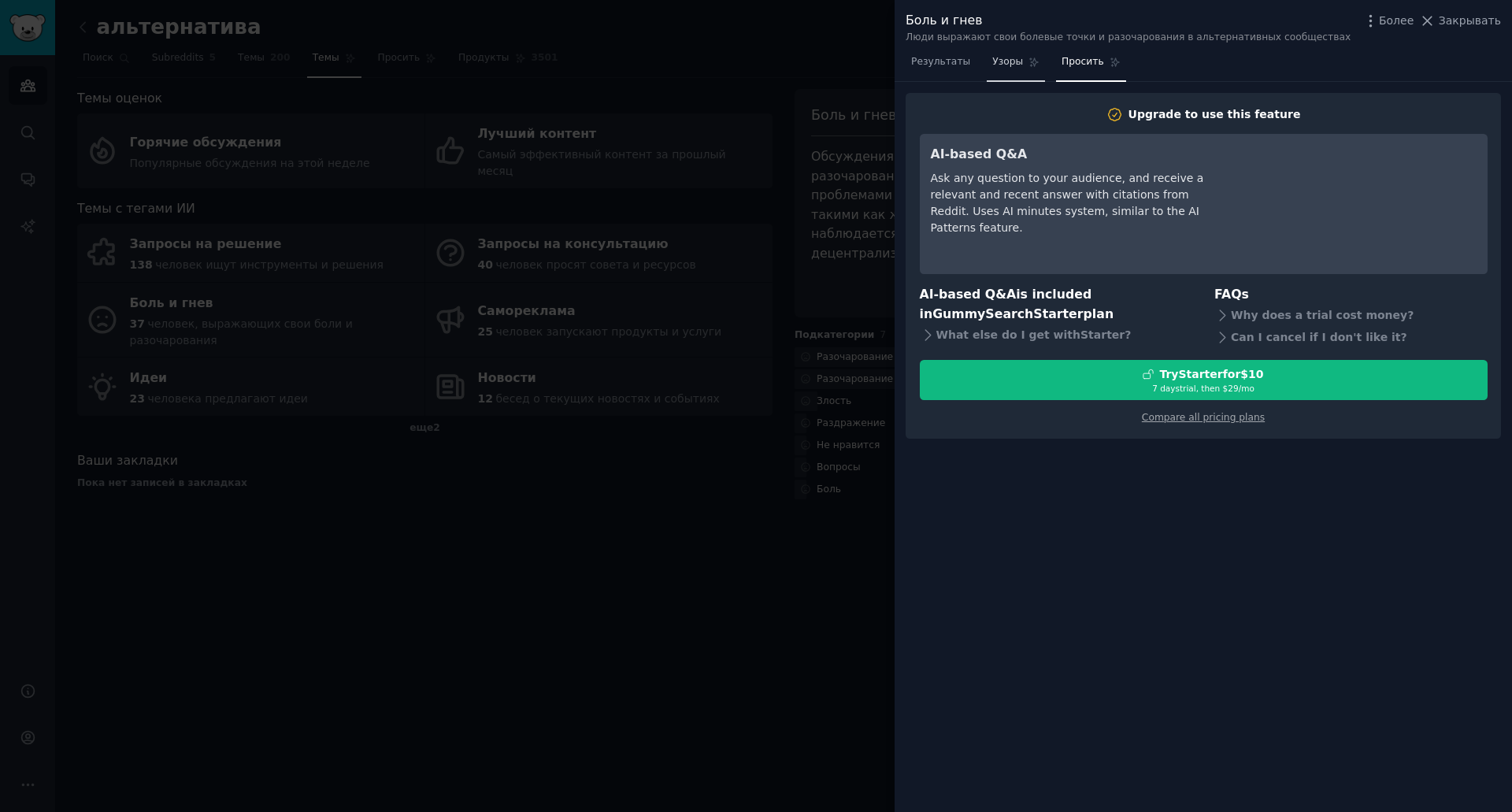
click at [1017, 66] on link "Узоры" at bounding box center [1015, 65] width 58 height 33
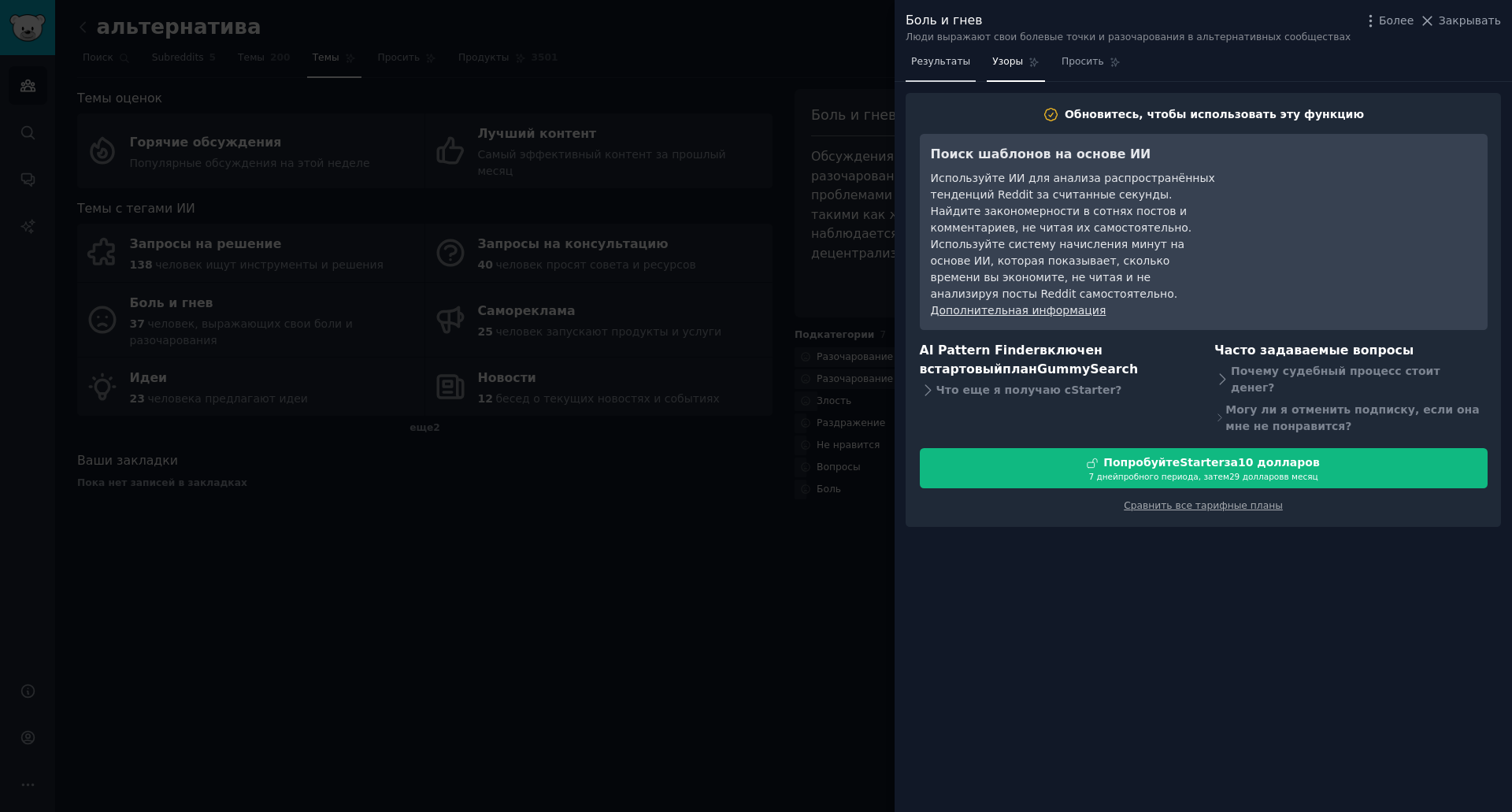
click at [951, 65] on font "Результаты" at bounding box center [941, 61] width 59 height 11
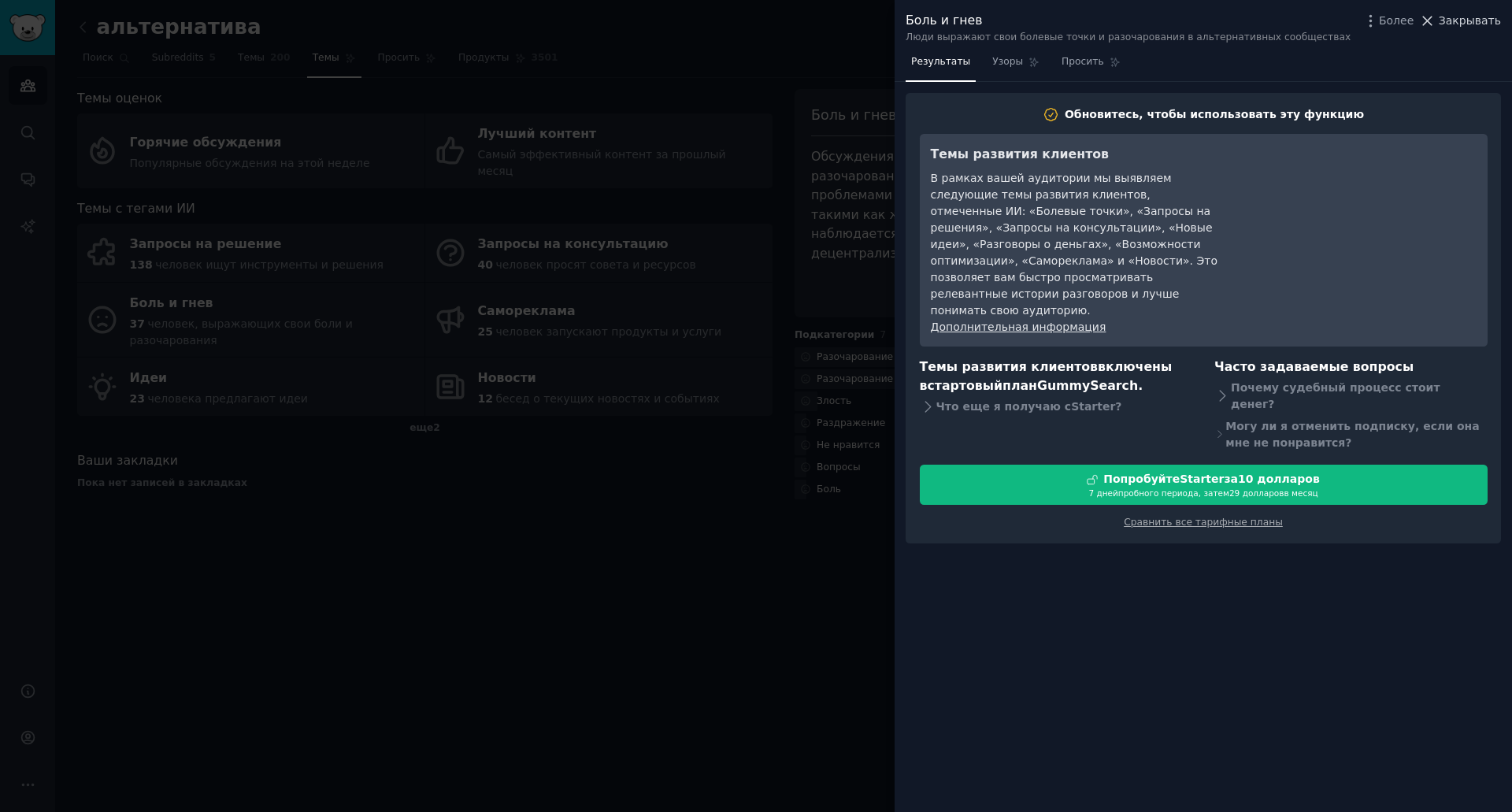
click at [1491, 20] on font "Закрывать" at bounding box center [1470, 20] width 62 height 13
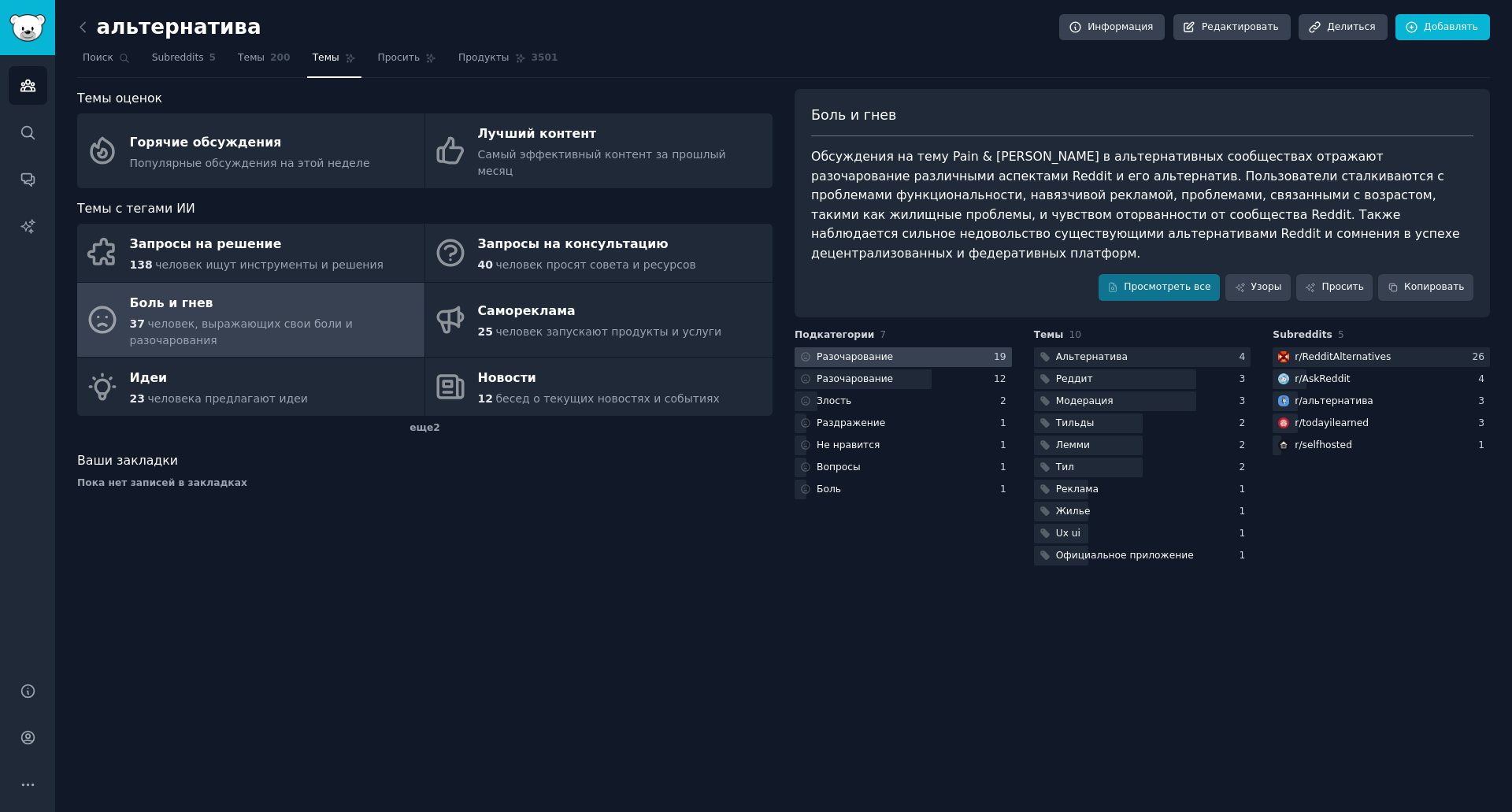
click at [861, 347] on div "Разочарование" at bounding box center [845, 357] width 102 height 20
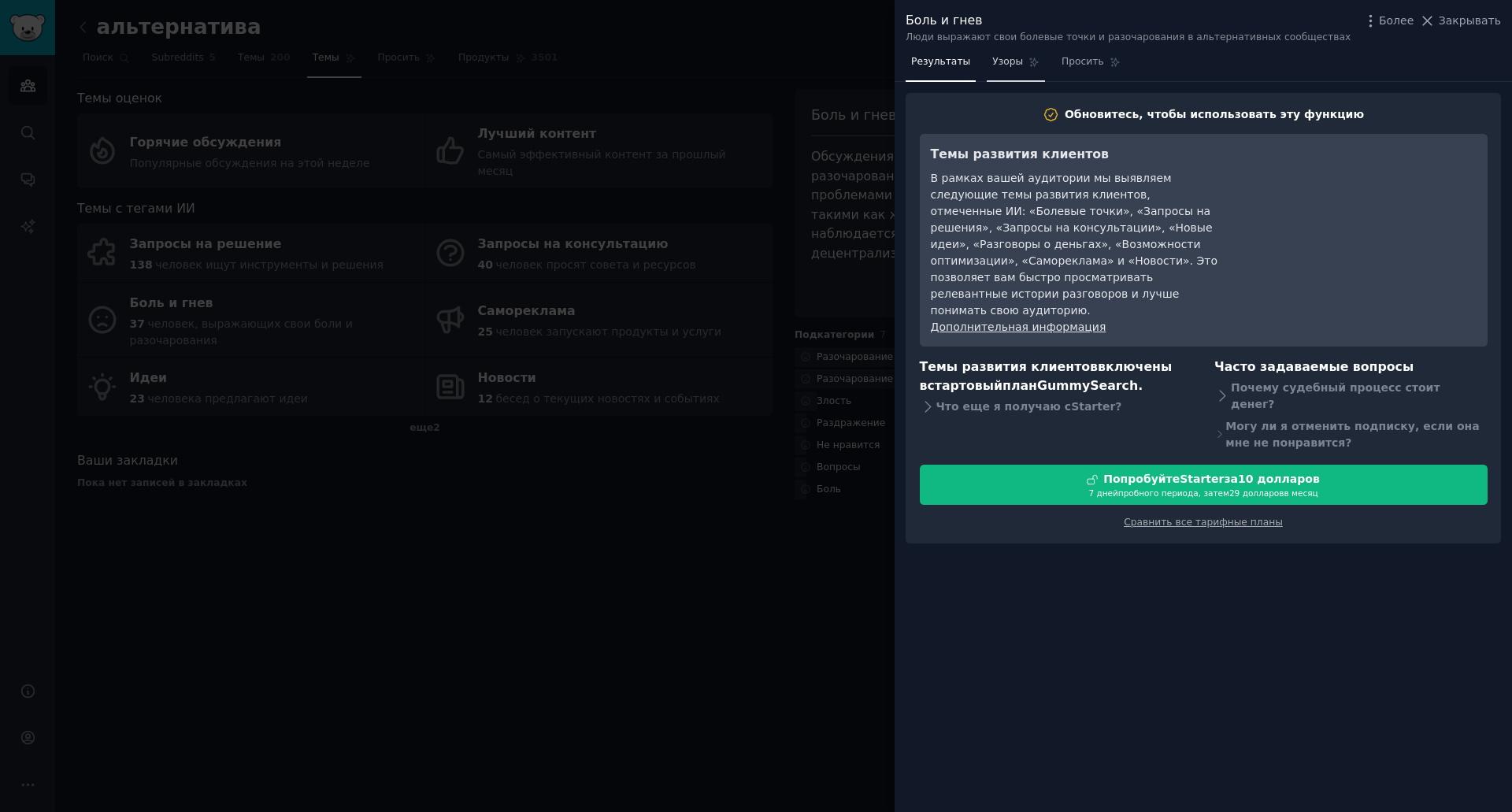
click at [998, 67] on font "Узоры" at bounding box center [1007, 61] width 31 height 11
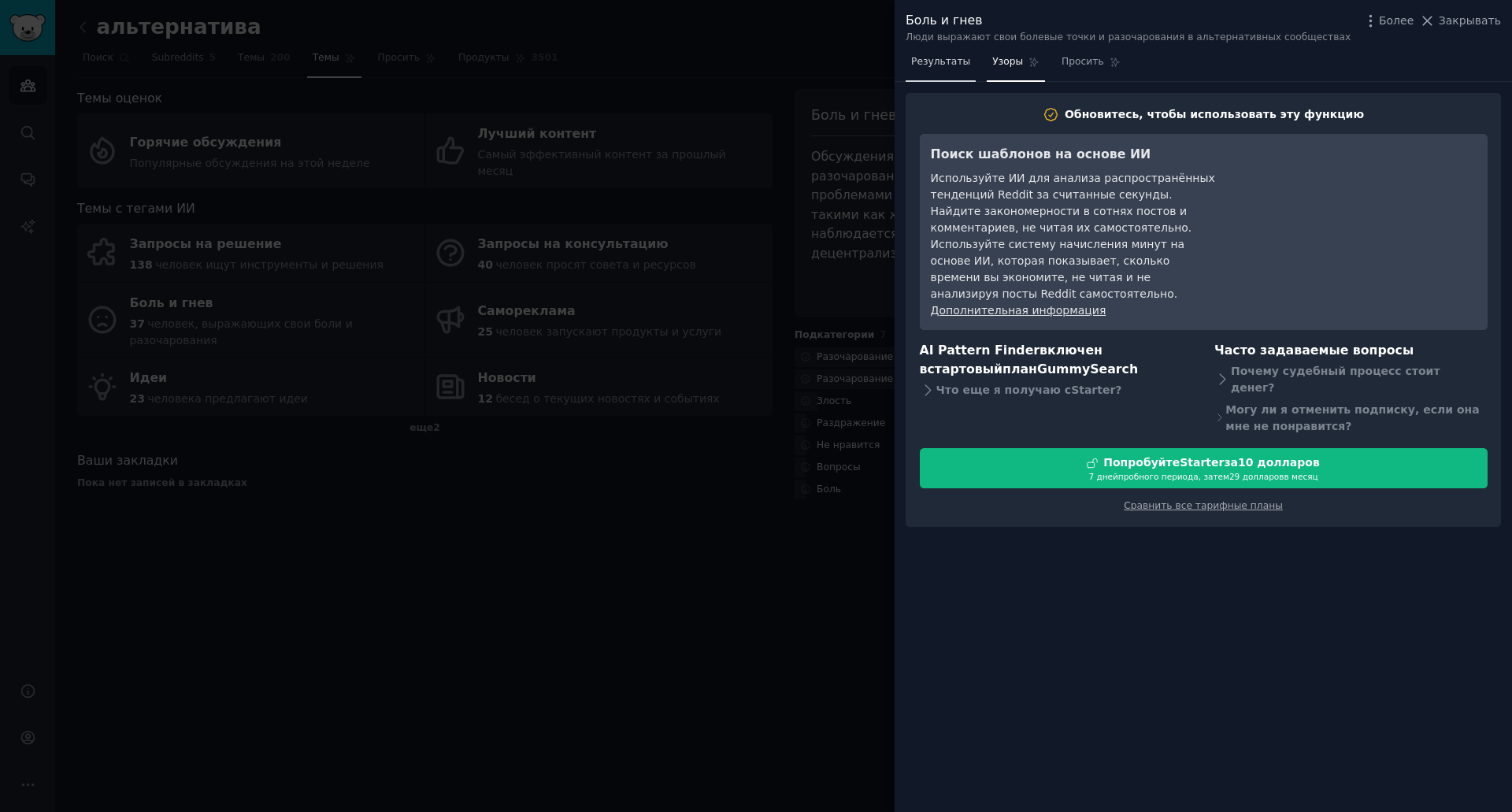
click at [945, 63] on font "Результаты" at bounding box center [941, 61] width 59 height 11
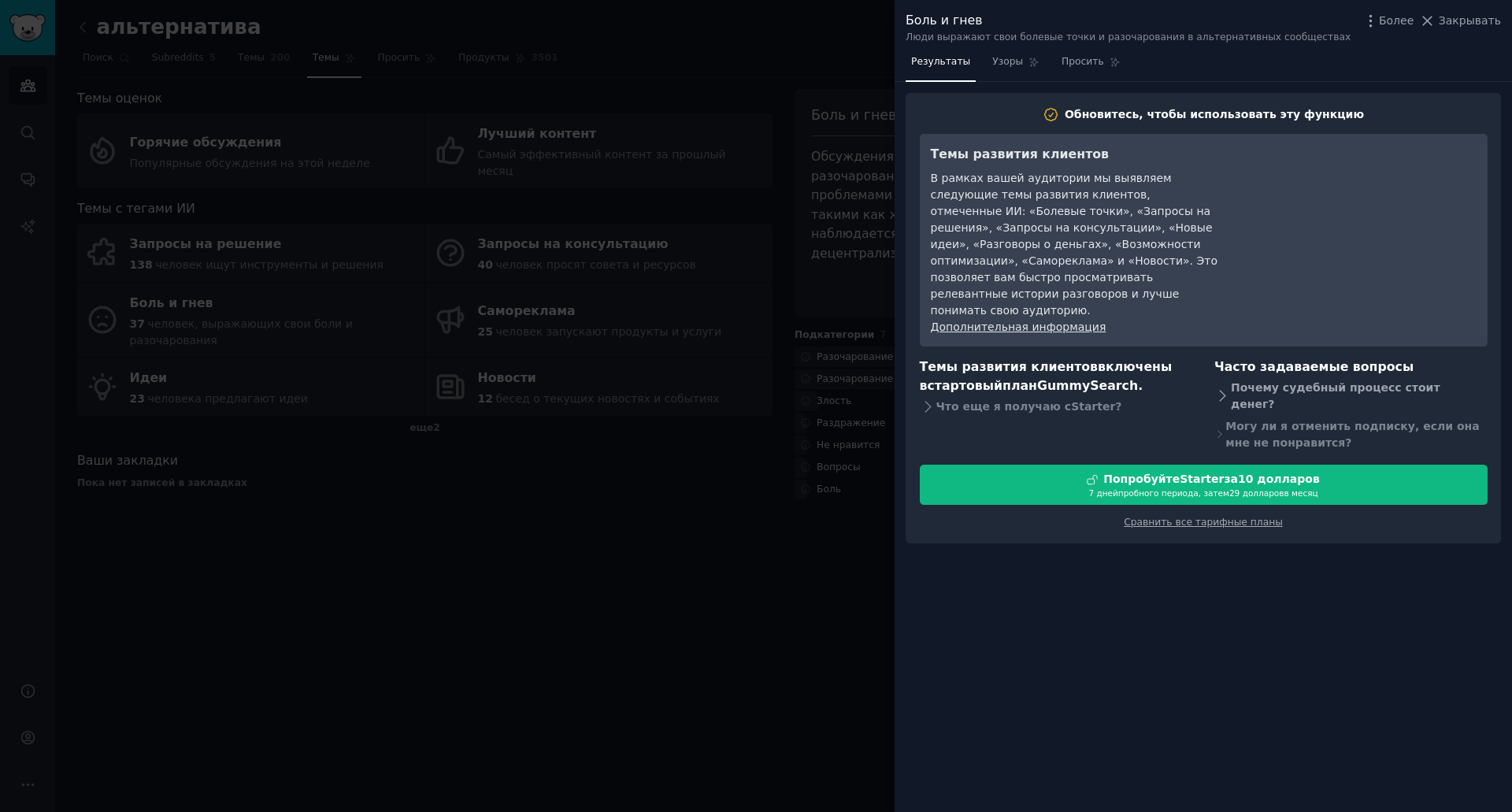
click at [1356, 381] on font "Почему судебный процесс стоит денег?" at bounding box center [1336, 396] width 210 height 30
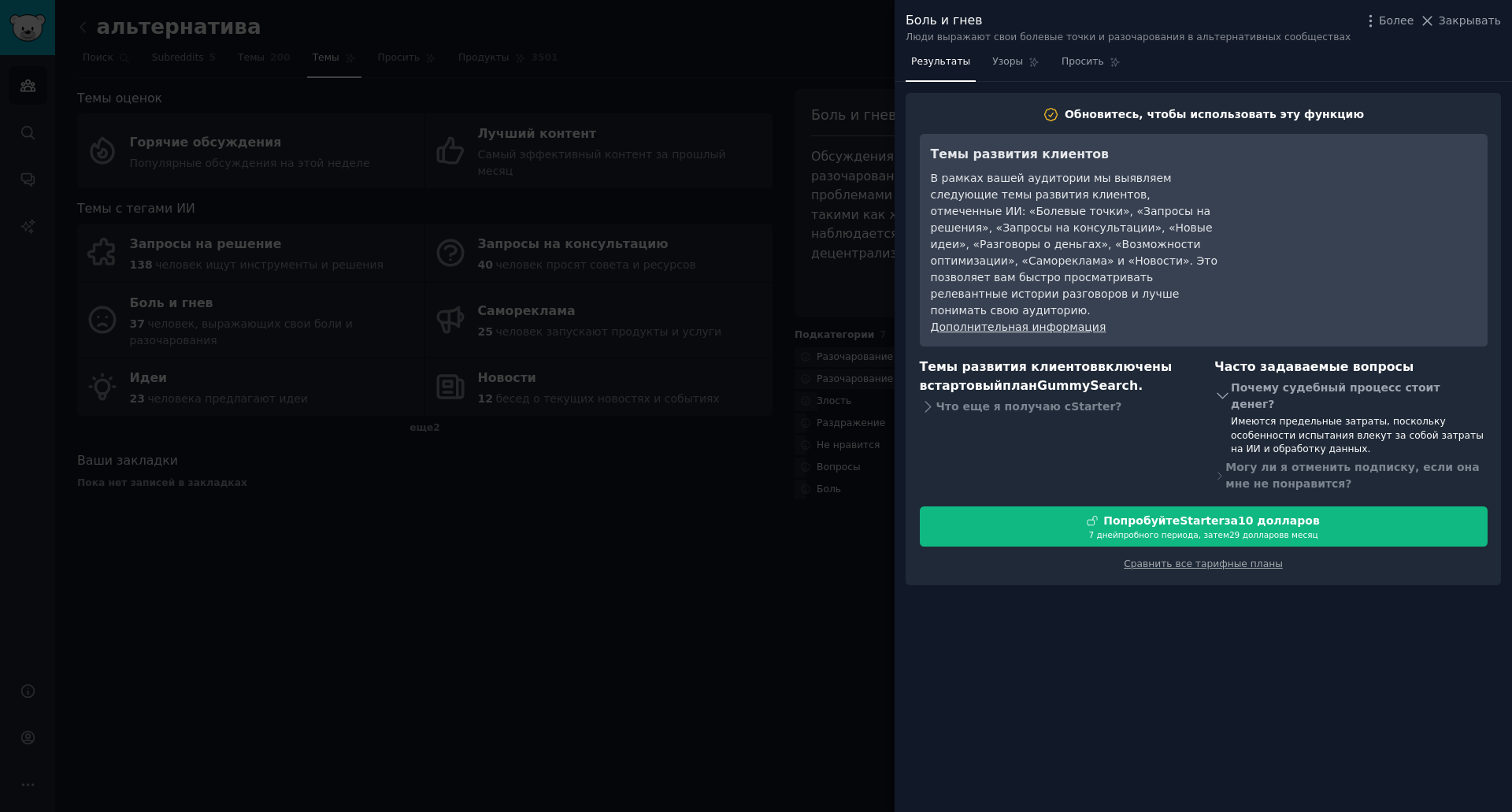
click at [1366, 381] on font "Почему судебный процесс стоит денег?" at bounding box center [1336, 396] width 210 height 30
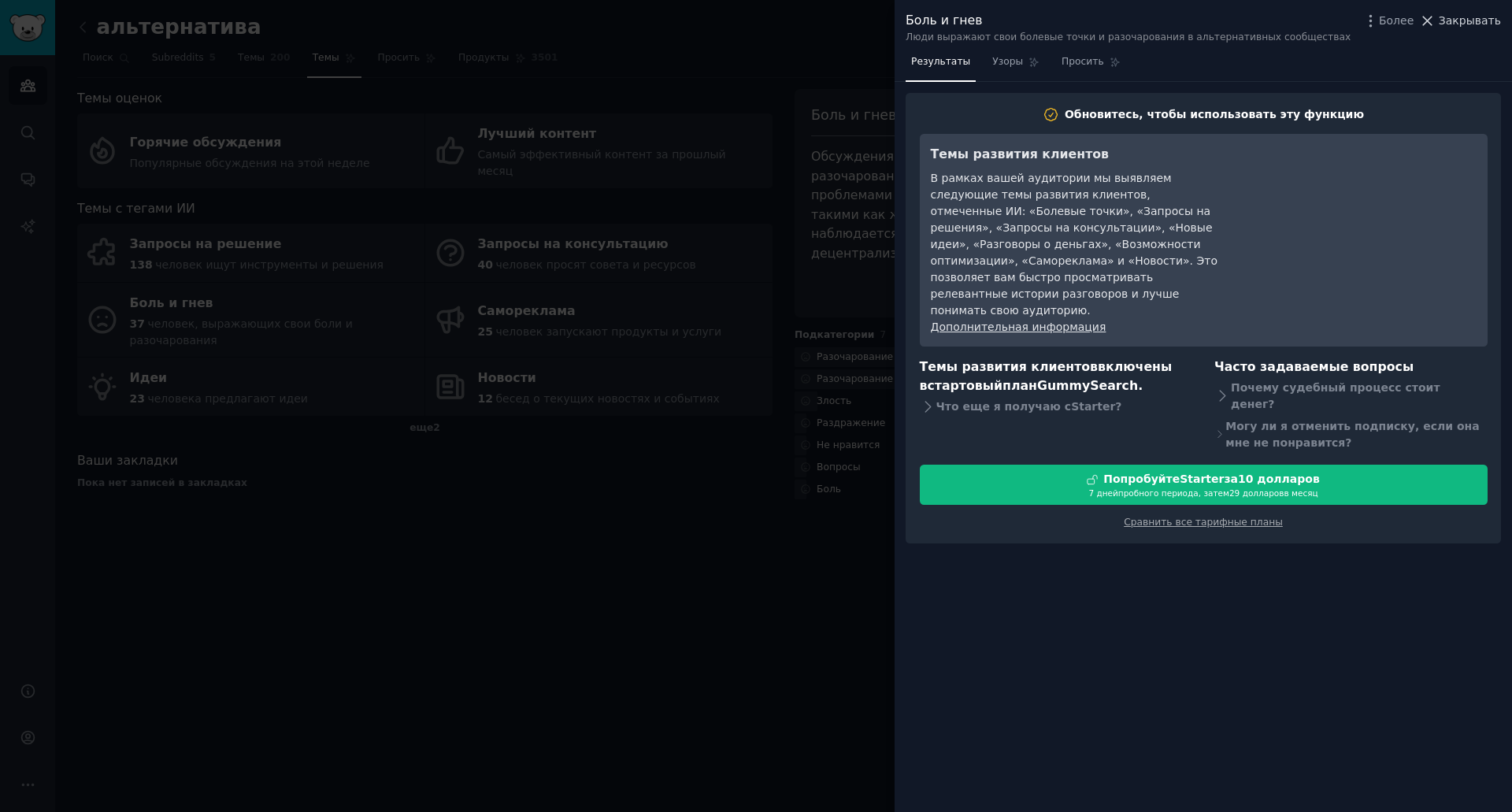
click at [1467, 18] on font "Закрывать" at bounding box center [1470, 20] width 62 height 13
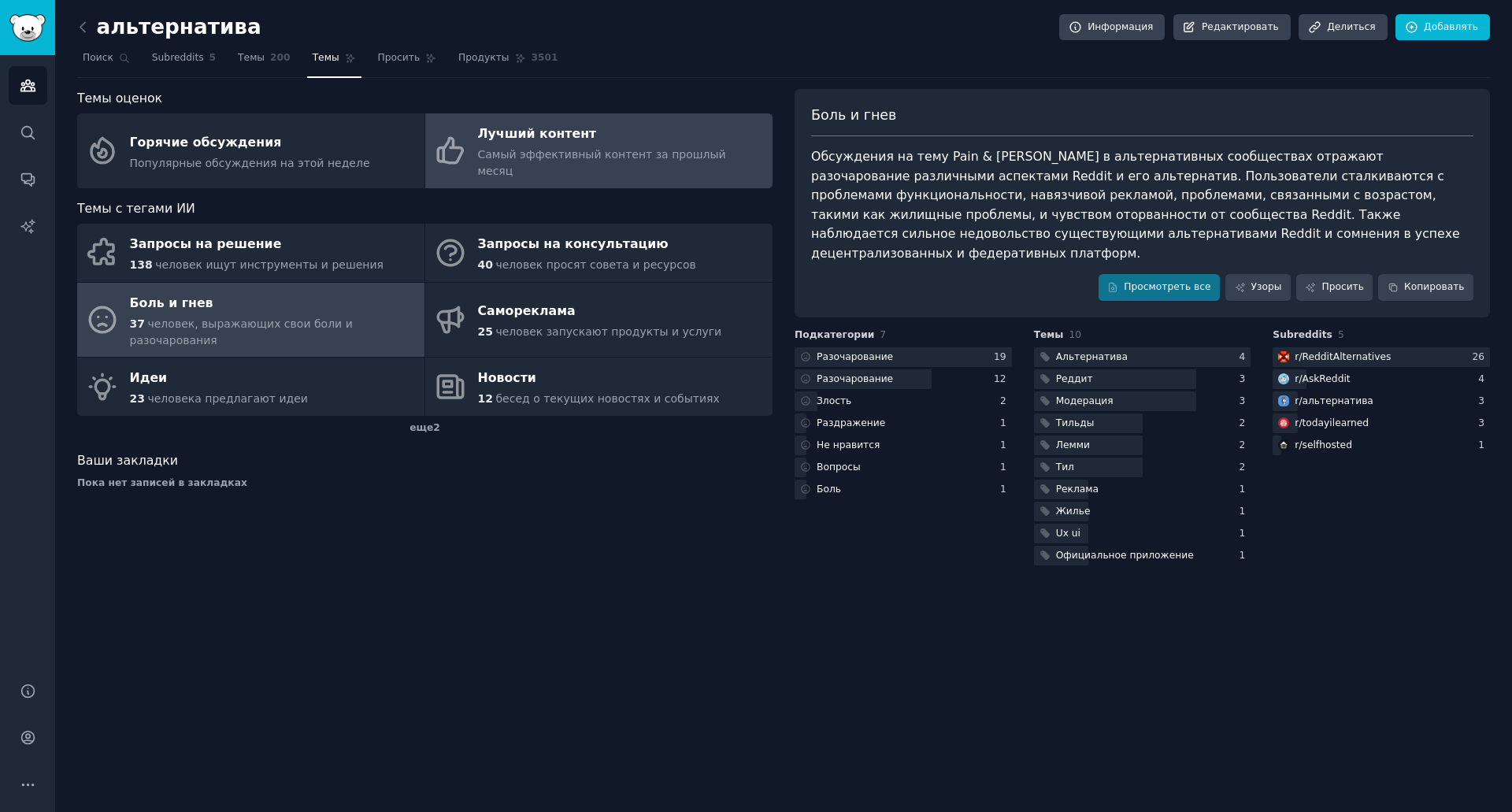
click at [586, 143] on div "Лучший контент" at bounding box center [621, 135] width 287 height 26
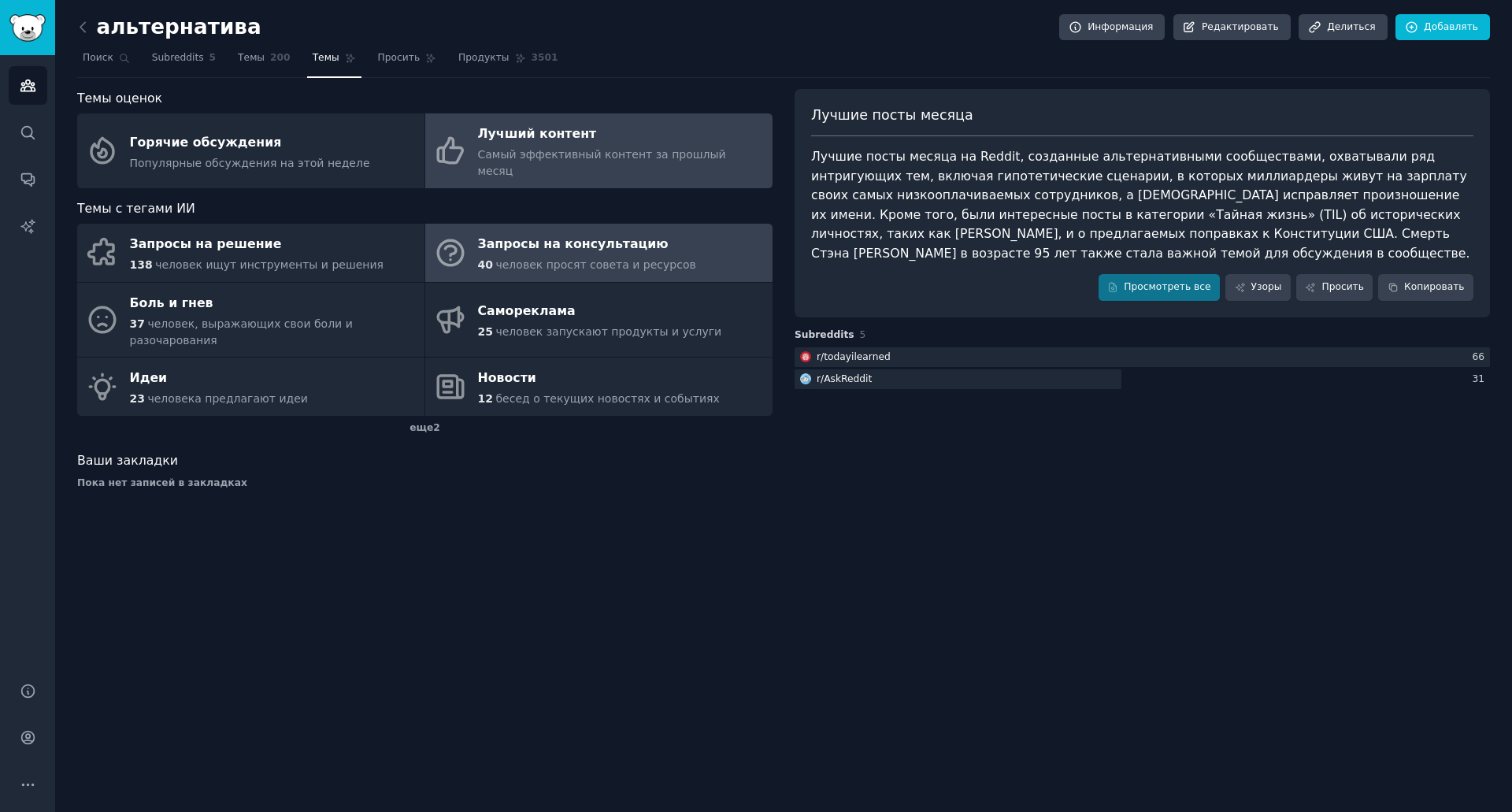
click at [612, 239] on div "Запросы на консультацию" at bounding box center [586, 245] width 218 height 26
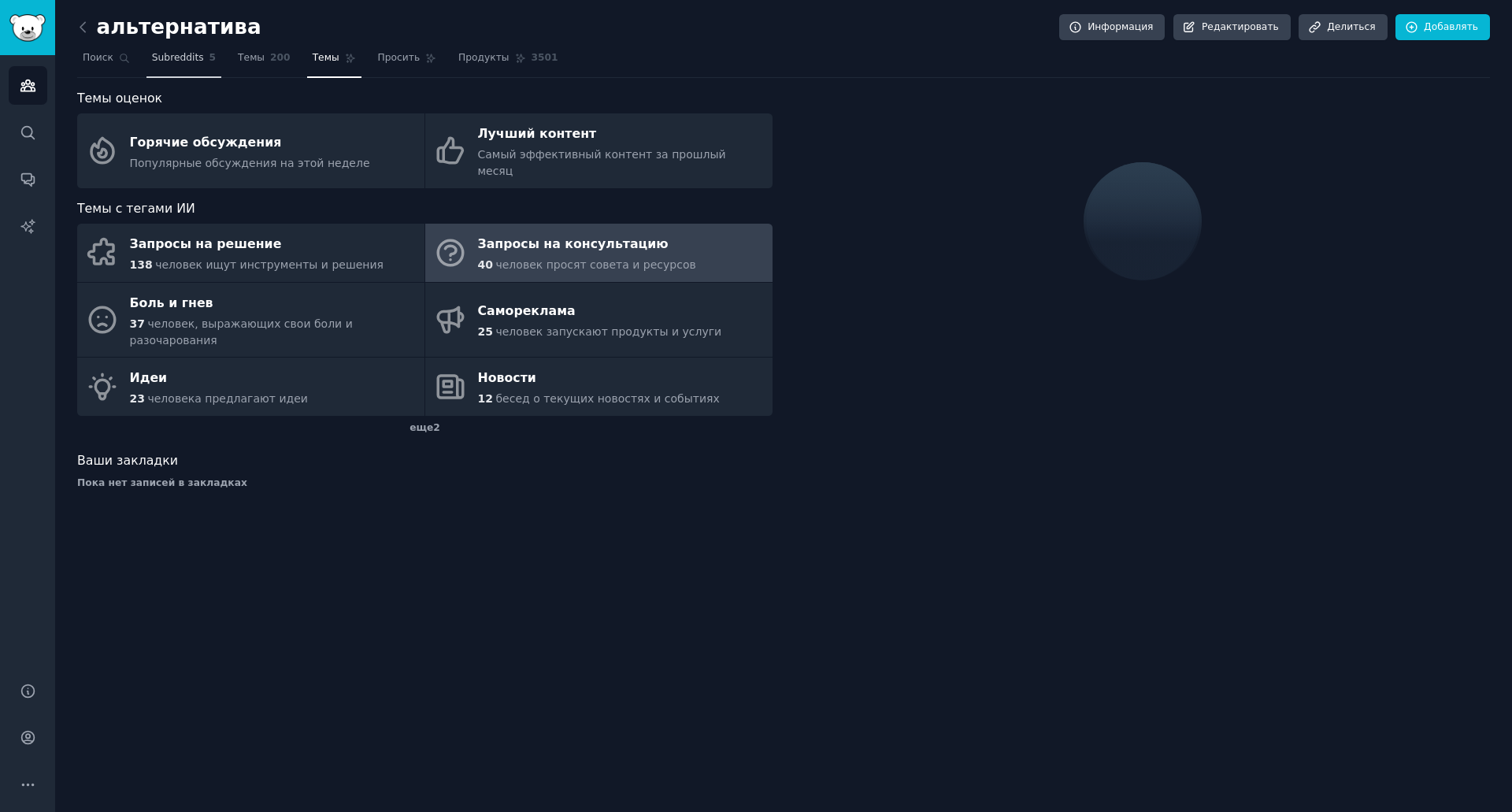
click at [152, 55] on font "Subreddits" at bounding box center [177, 57] width 52 height 11
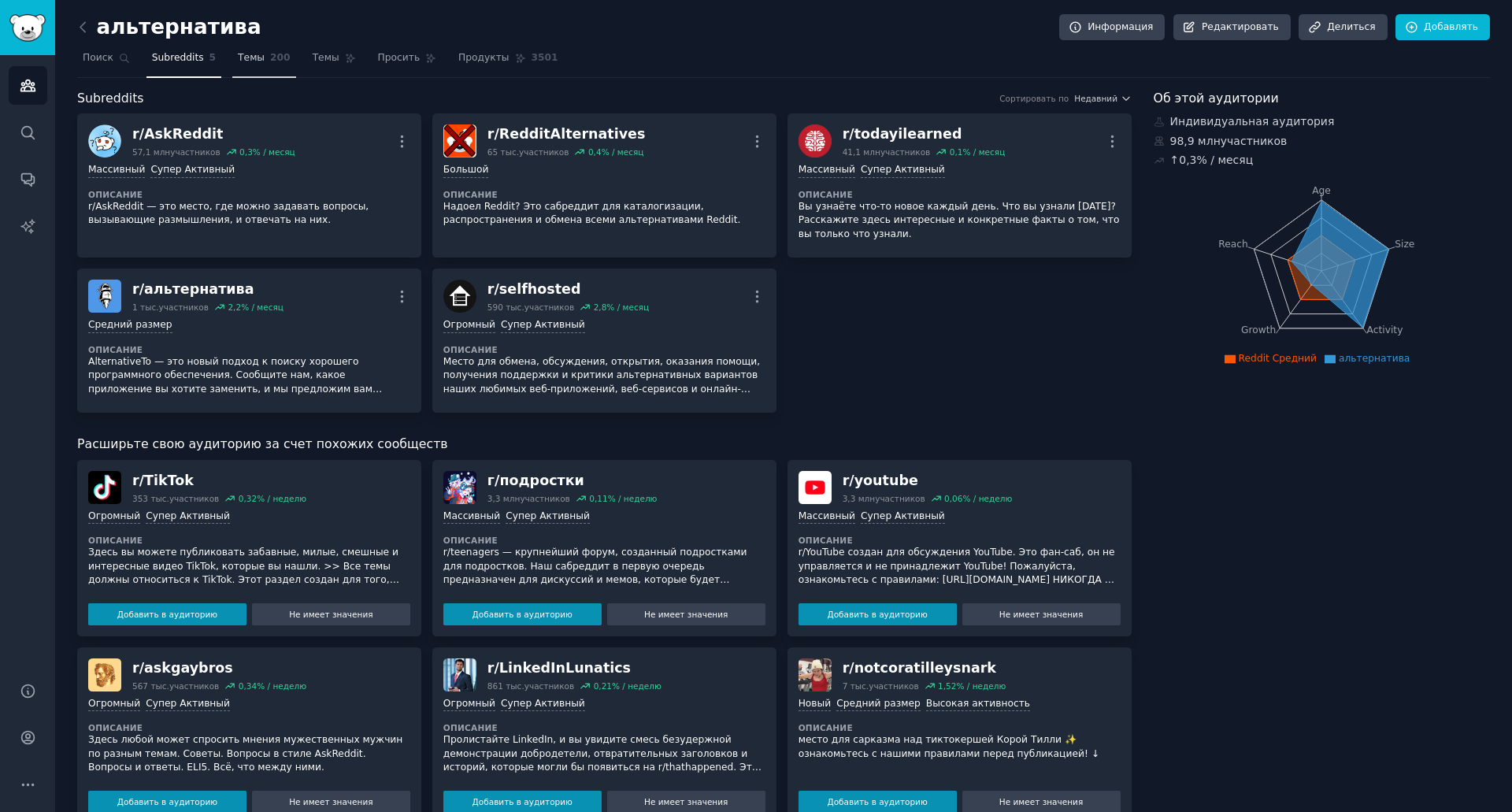
click at [244, 57] on font "Темы" at bounding box center [250, 57] width 27 height 11
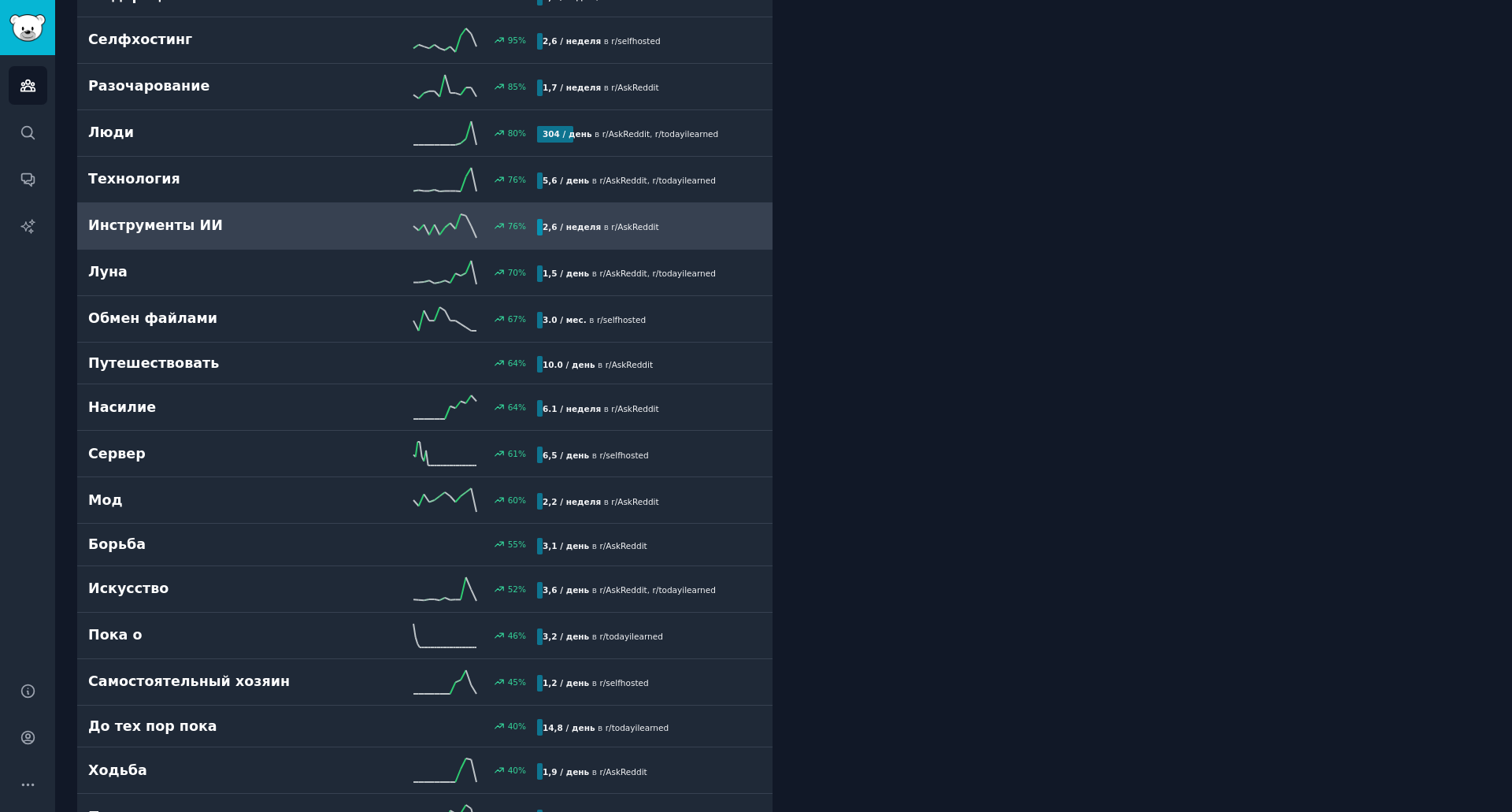
scroll to position [630, 0]
click at [305, 226] on h2 "Инструменты ИИ" at bounding box center [200, 224] width 225 height 20
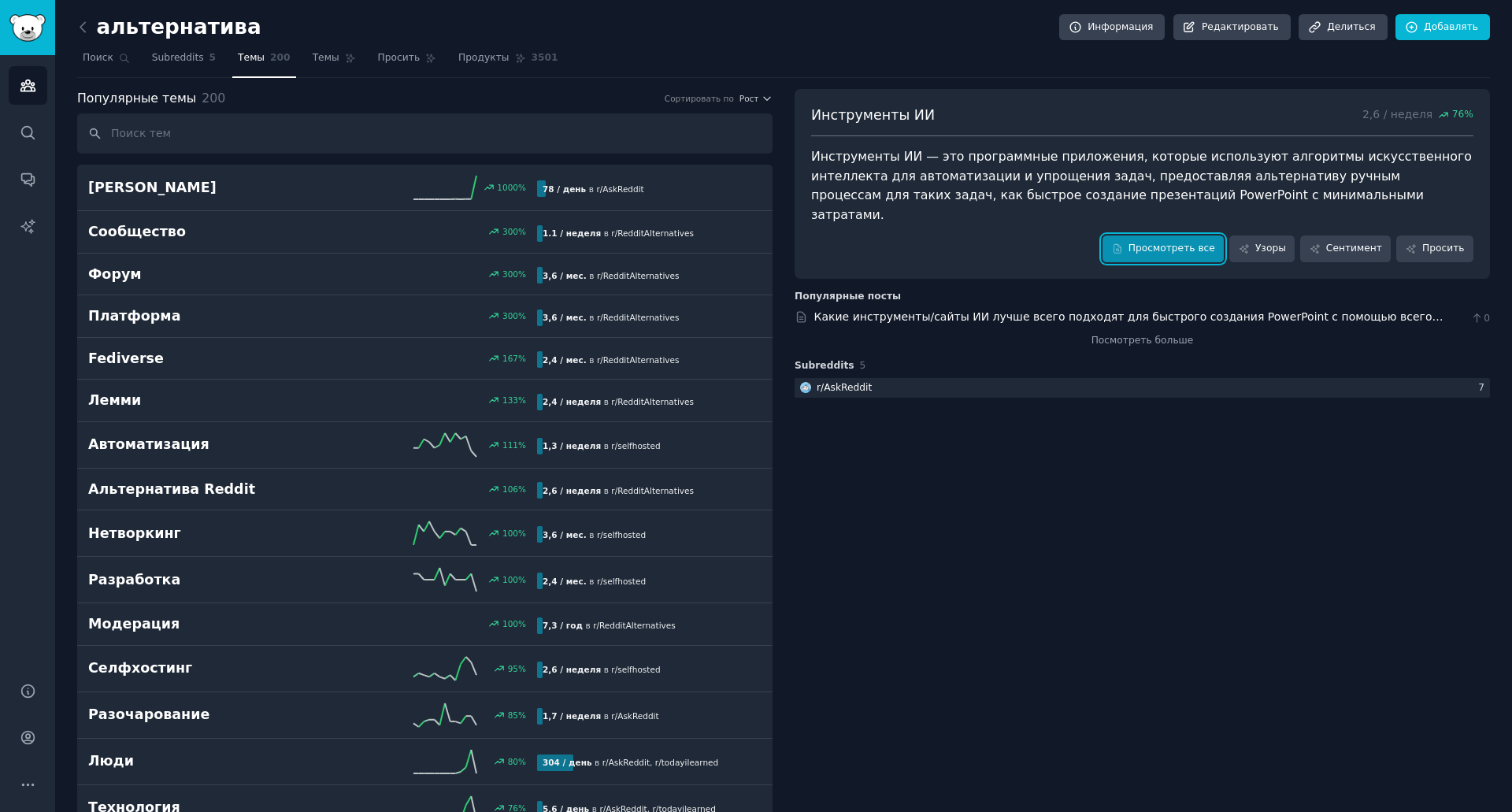
click at [1147, 242] on font "Просмотреть все" at bounding box center [1172, 247] width 87 height 11
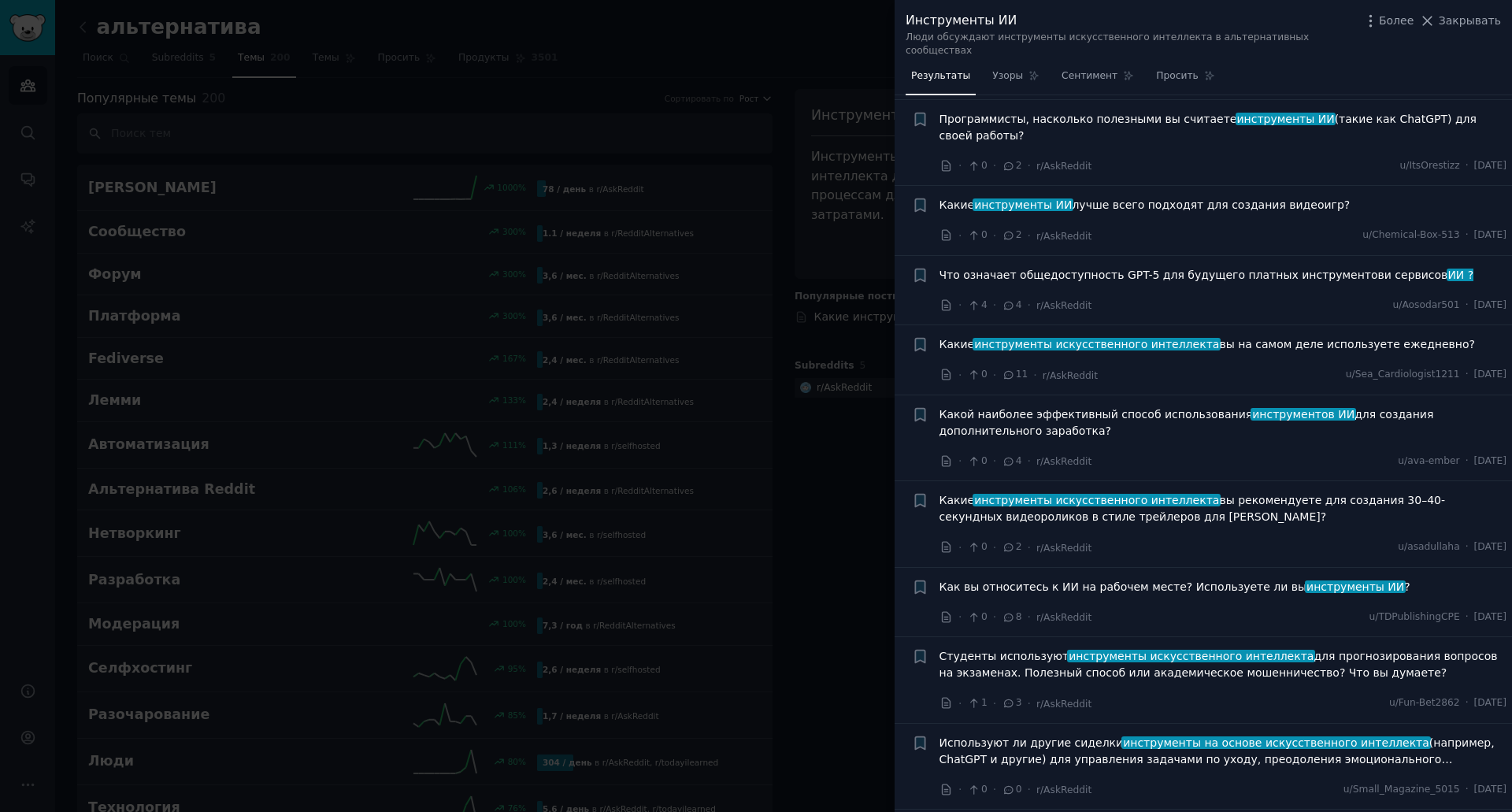
scroll to position [394, 0]
click at [691, 47] on div at bounding box center [756, 406] width 1512 height 812
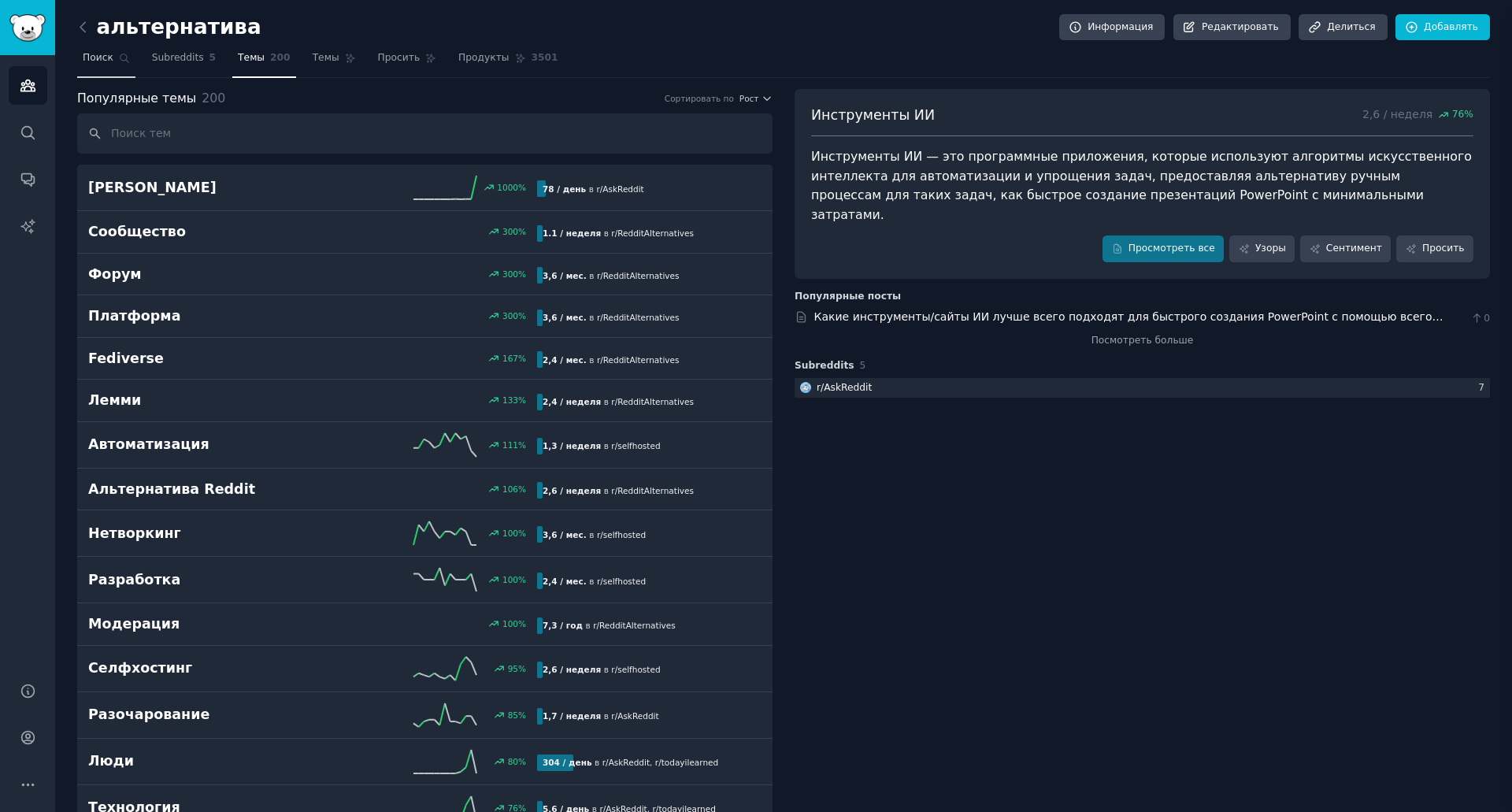
click at [30, 86] on div at bounding box center [756, 406] width 1512 height 812
click at [84, 26] on icon at bounding box center [83, 27] width 17 height 17
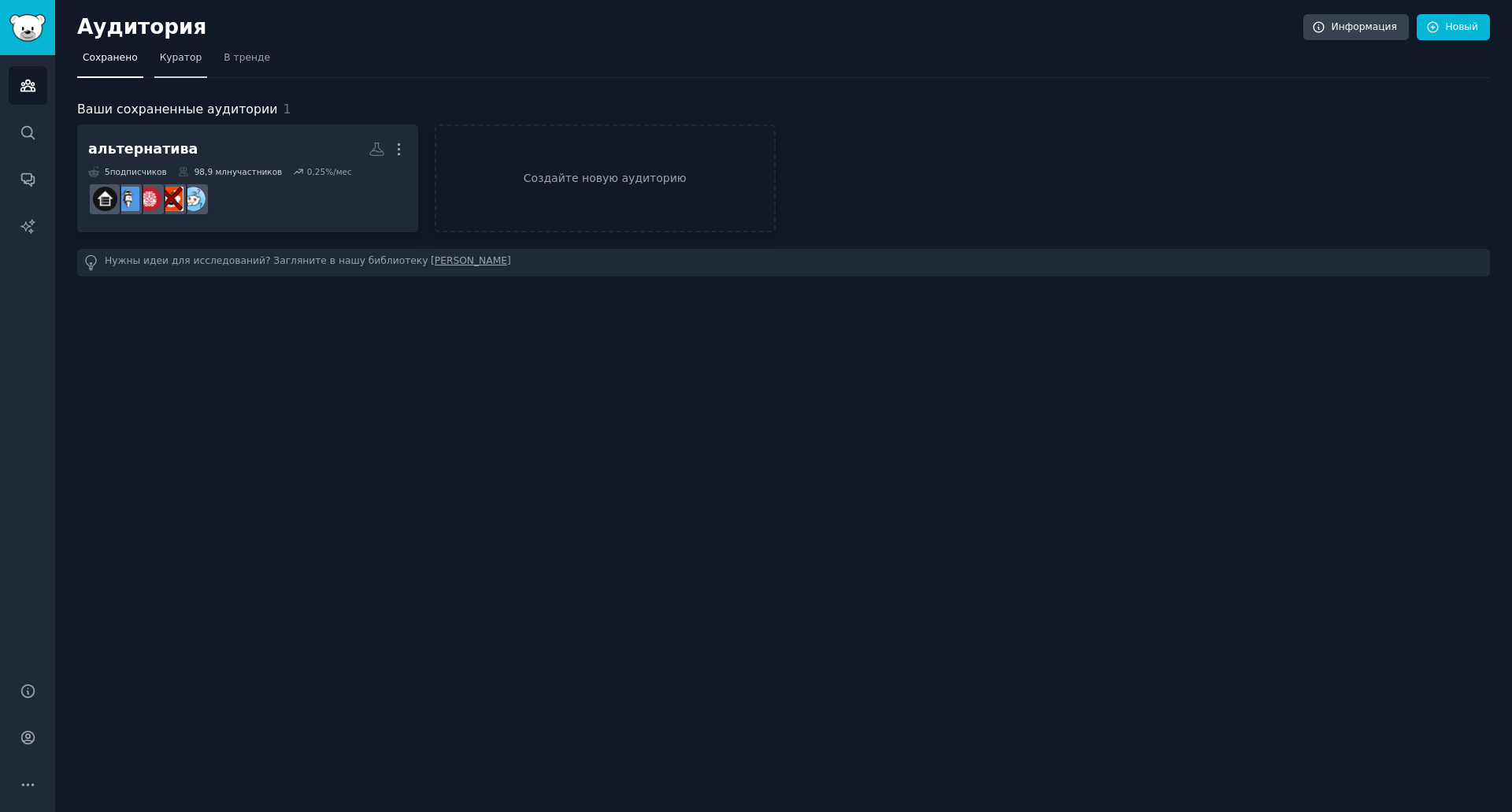
click at [155, 67] on link "Куратор" at bounding box center [181, 61] width 53 height 33
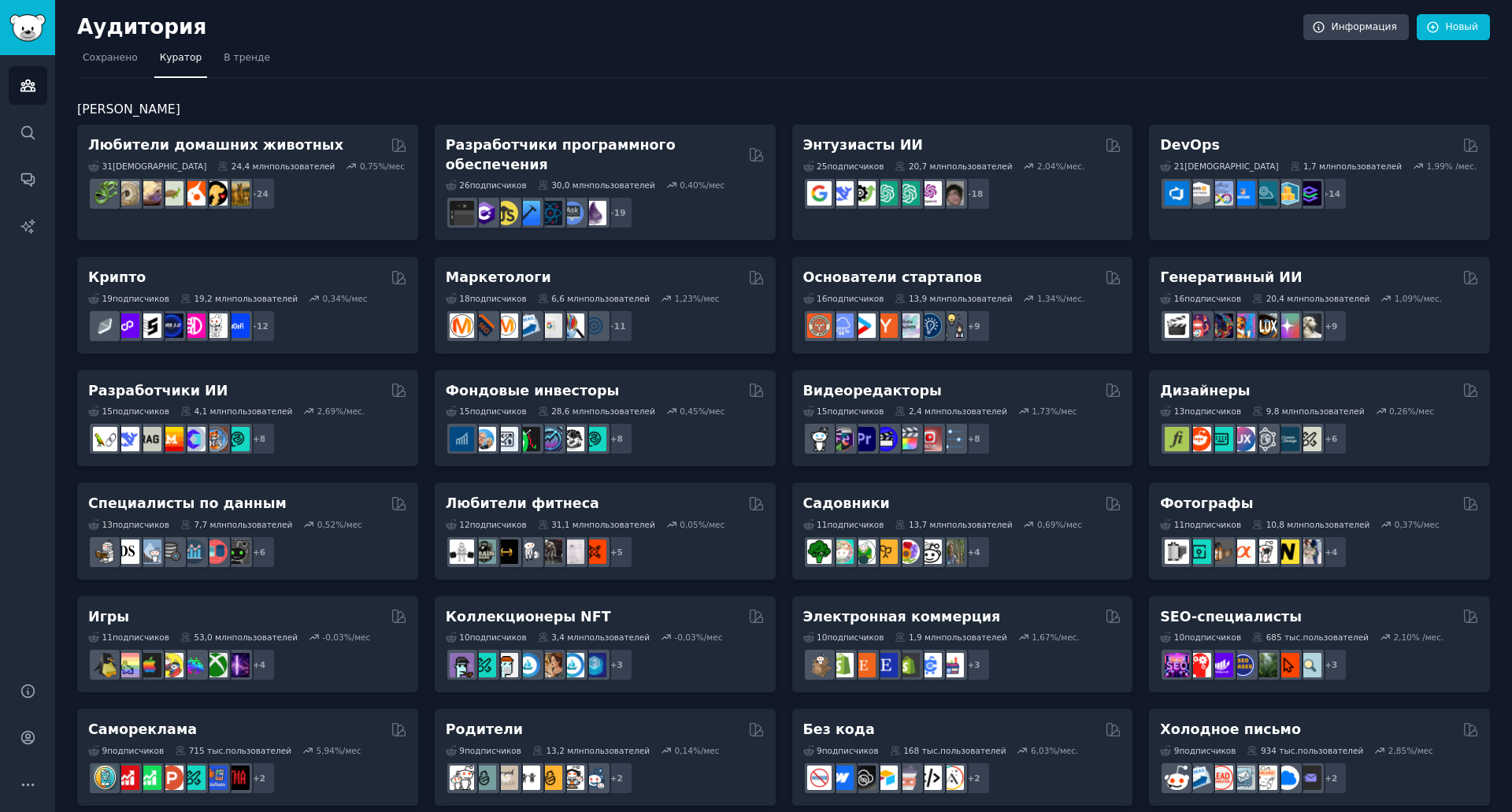
click at [566, 105] on h2 "Курируемая аудитория" at bounding box center [784, 109] width 1413 height 20
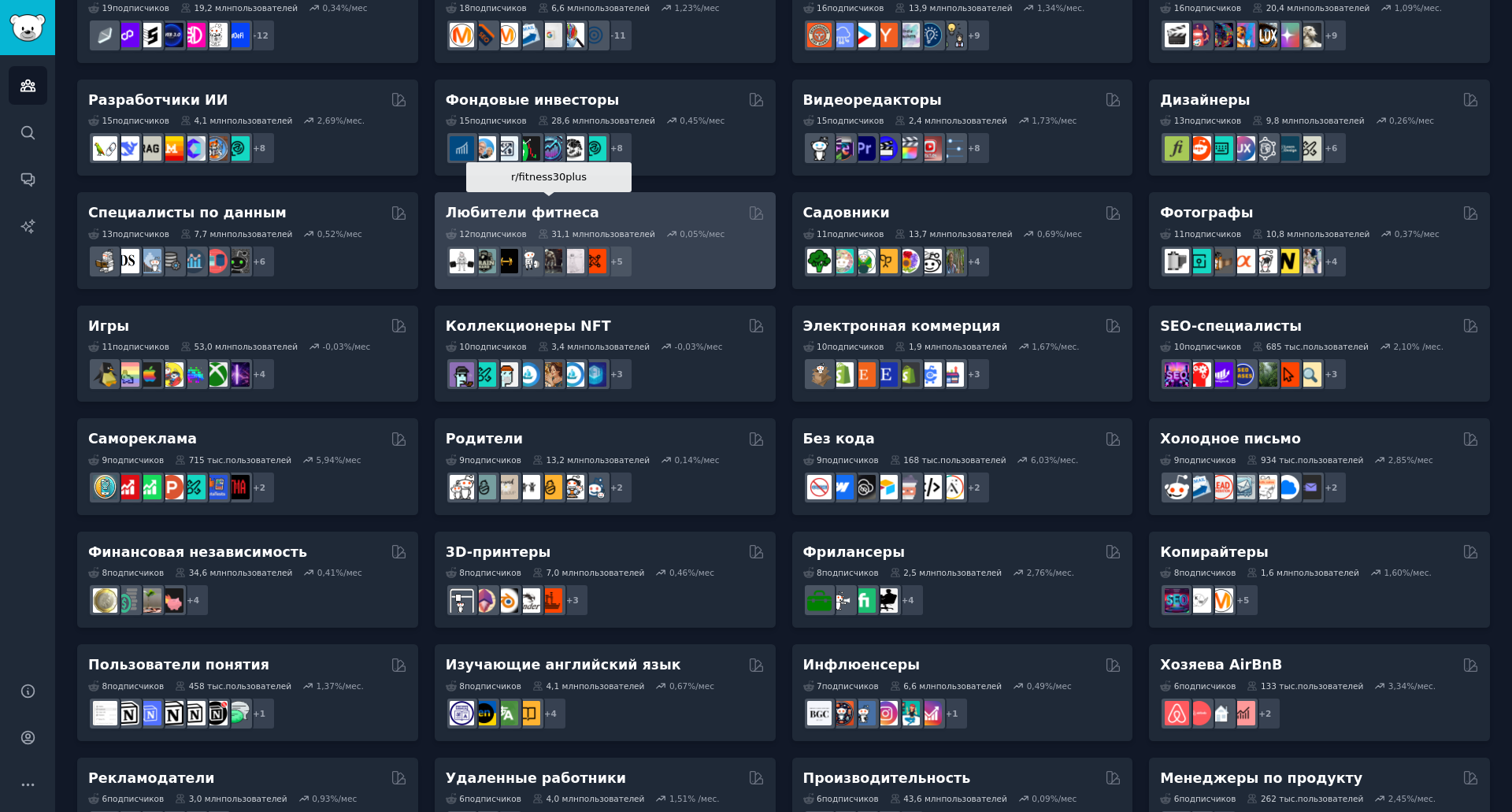
scroll to position [448, 0]
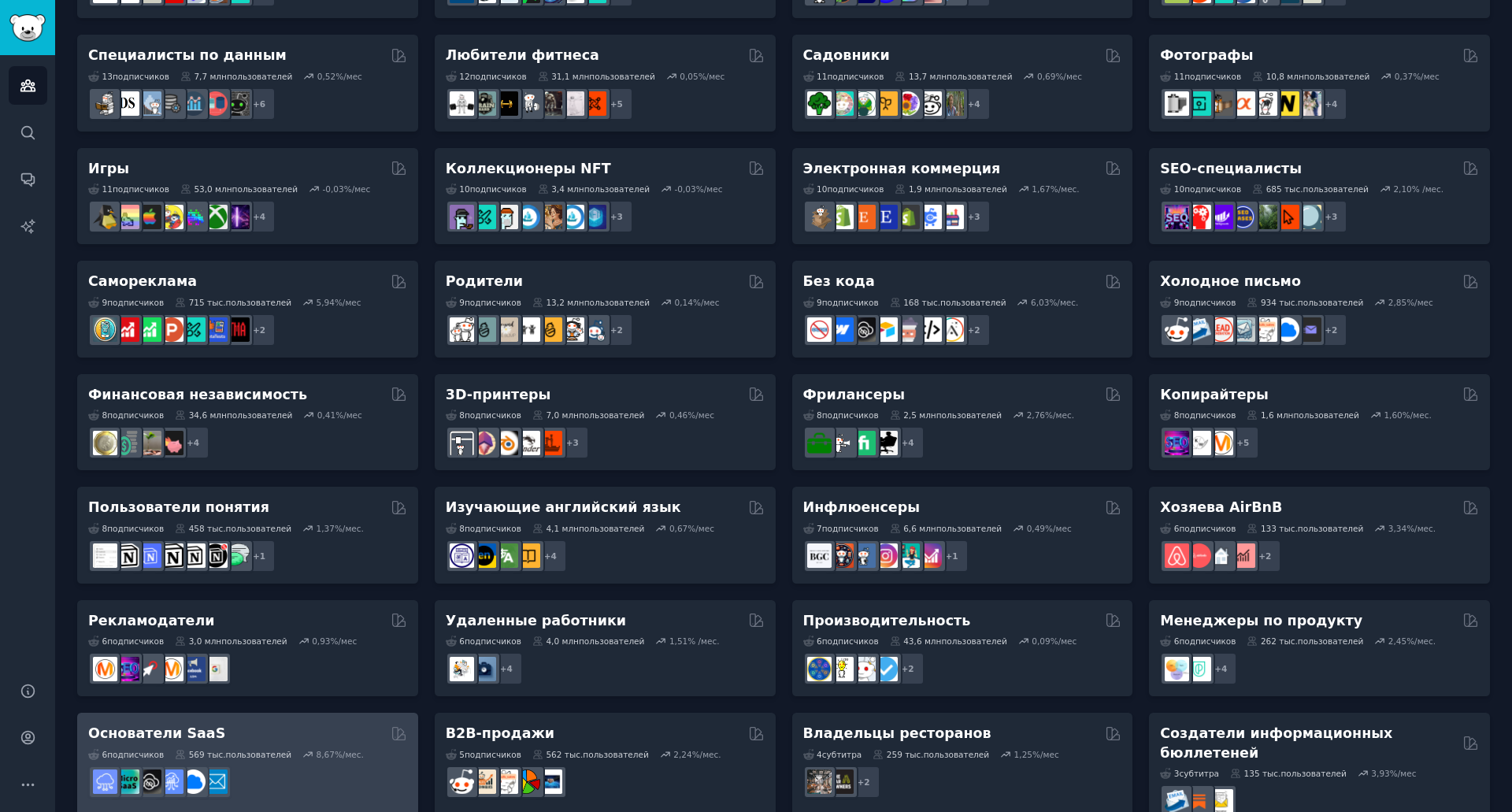
click at [163, 725] on font "Основатели SaaS" at bounding box center [156, 733] width 137 height 16
click at [163, 714] on div "Любители домашних животных 31 саб ​ 24,4 млн пользователей 0,75 %/мес r/Породы …" at bounding box center [784, 252] width 1413 height 1152
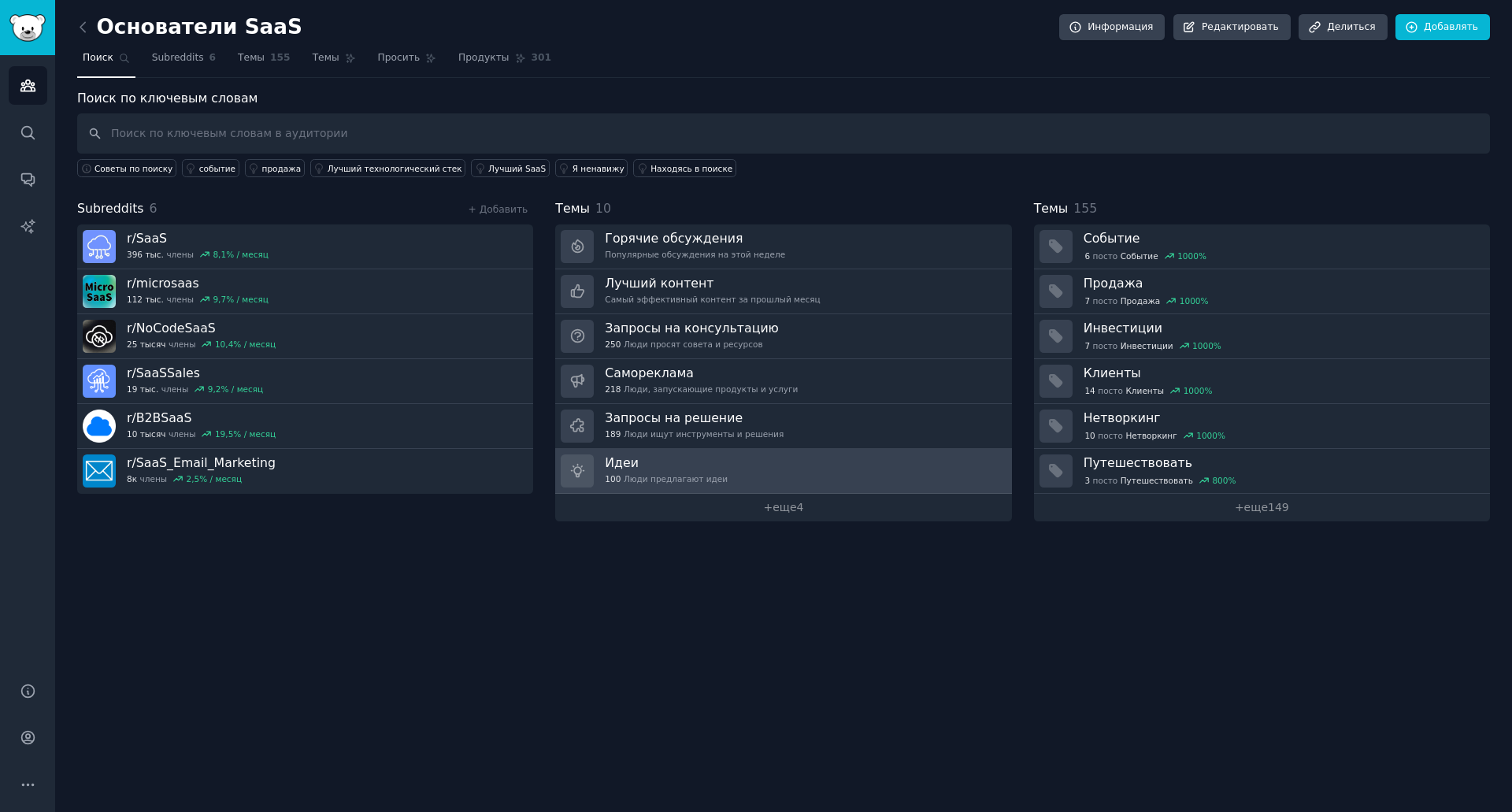
click at [716, 472] on link "Идеи 100 Люди предлагают идеи" at bounding box center [783, 471] width 456 height 45
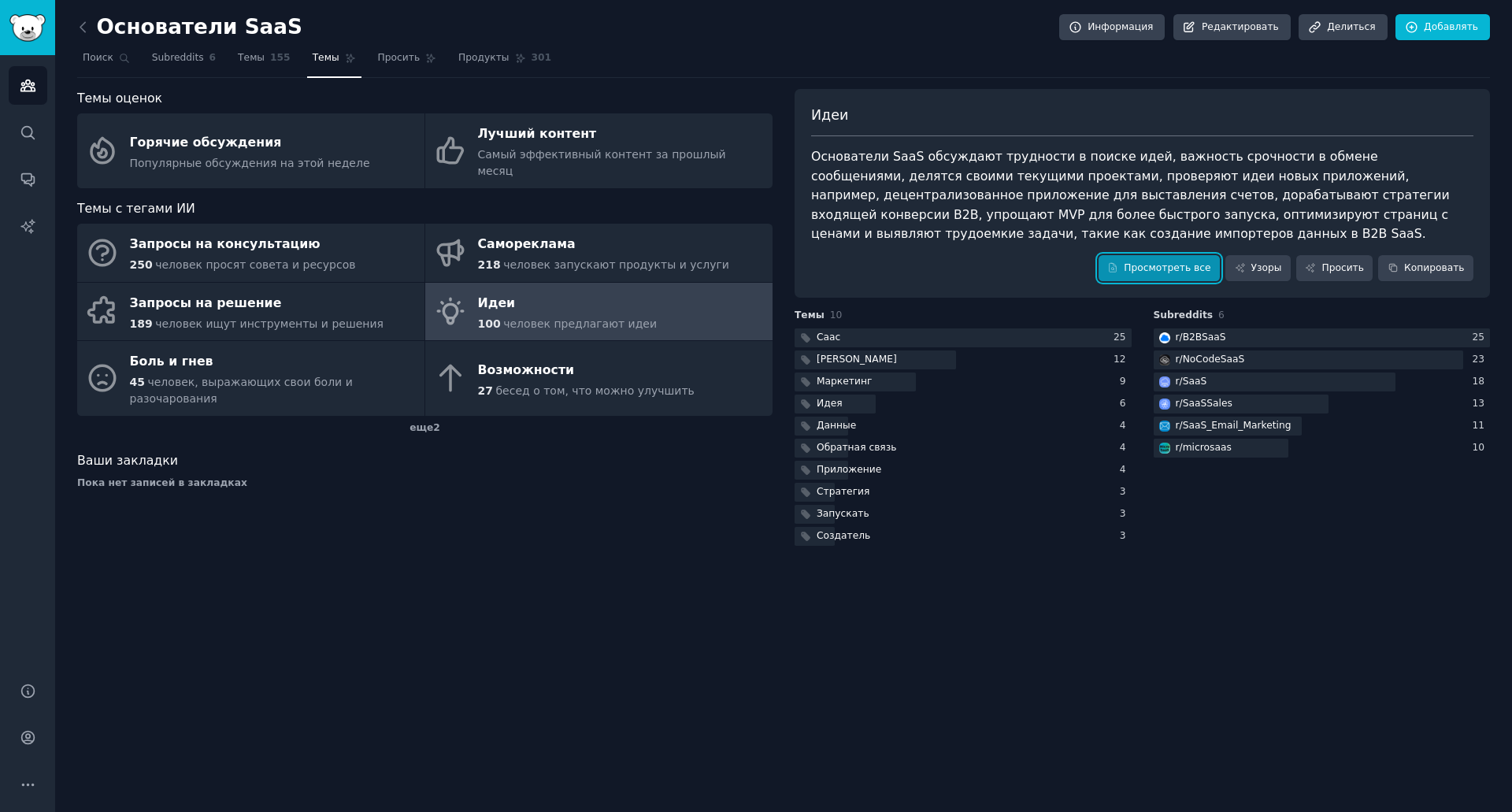
click at [1168, 258] on link "Просмотреть все" at bounding box center [1159, 268] width 121 height 27
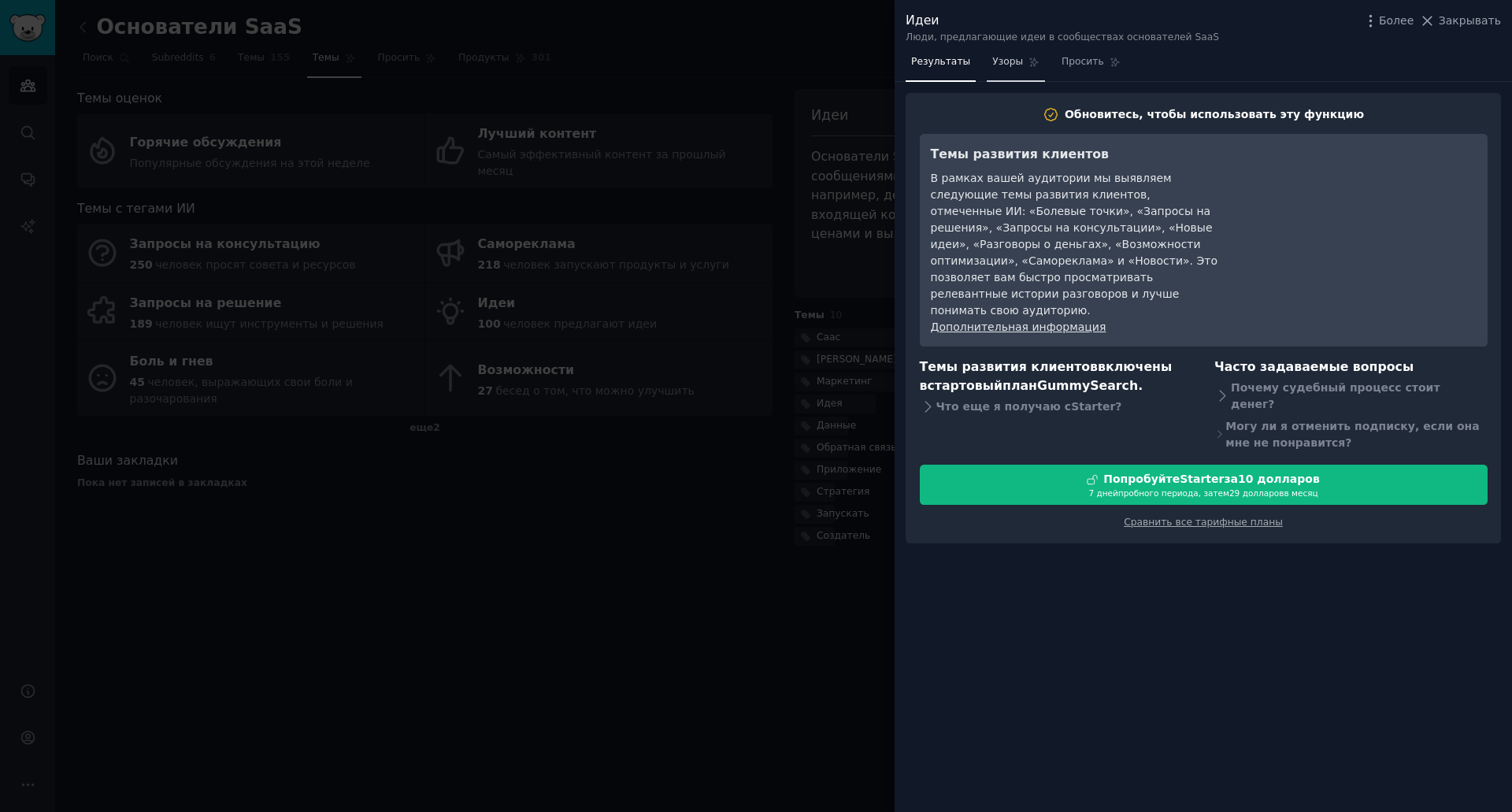
click at [1007, 61] on font "Узоры" at bounding box center [1007, 61] width 31 height 11
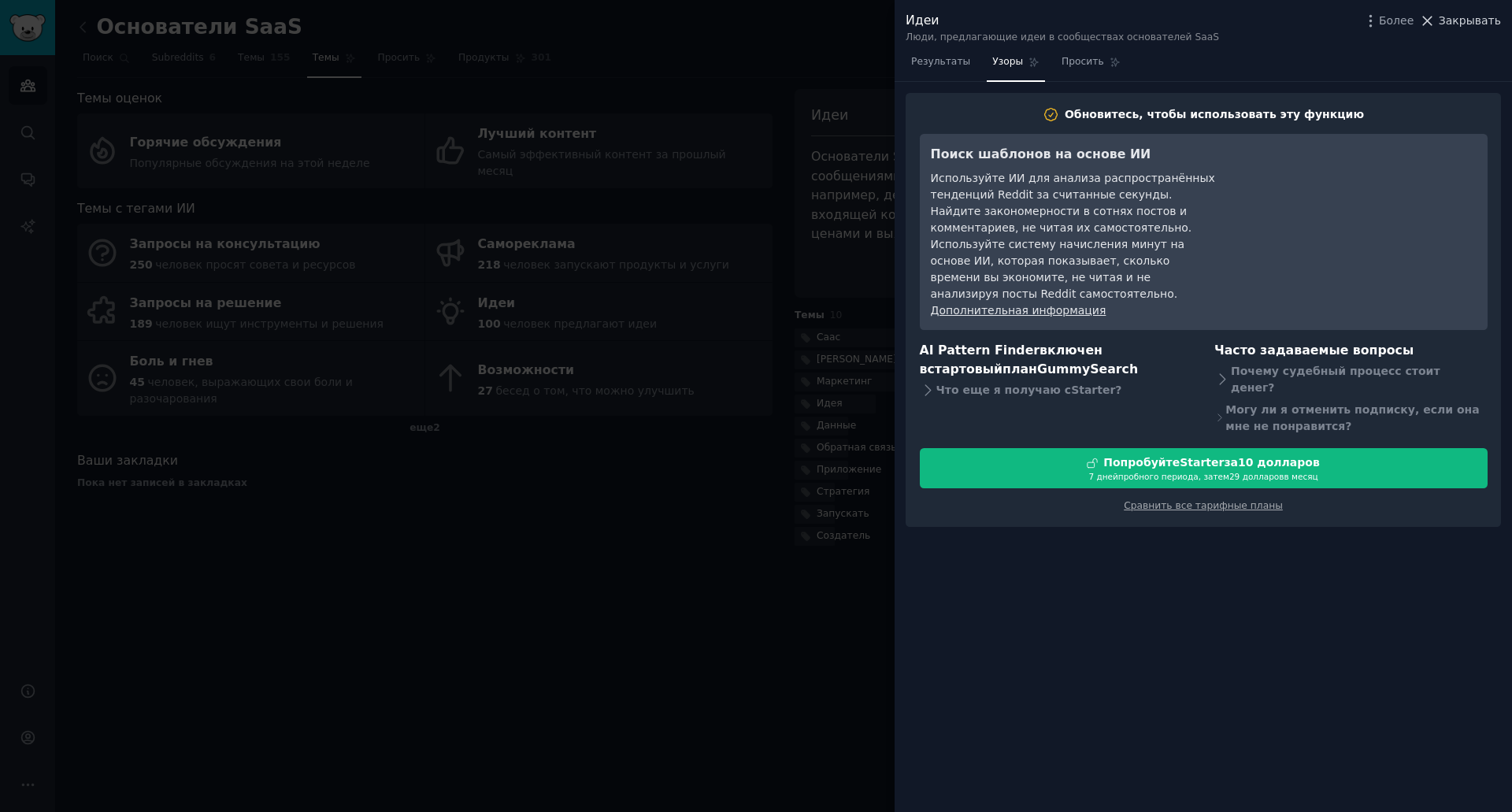
click at [1468, 22] on font "Закрывать" at bounding box center [1470, 20] width 62 height 13
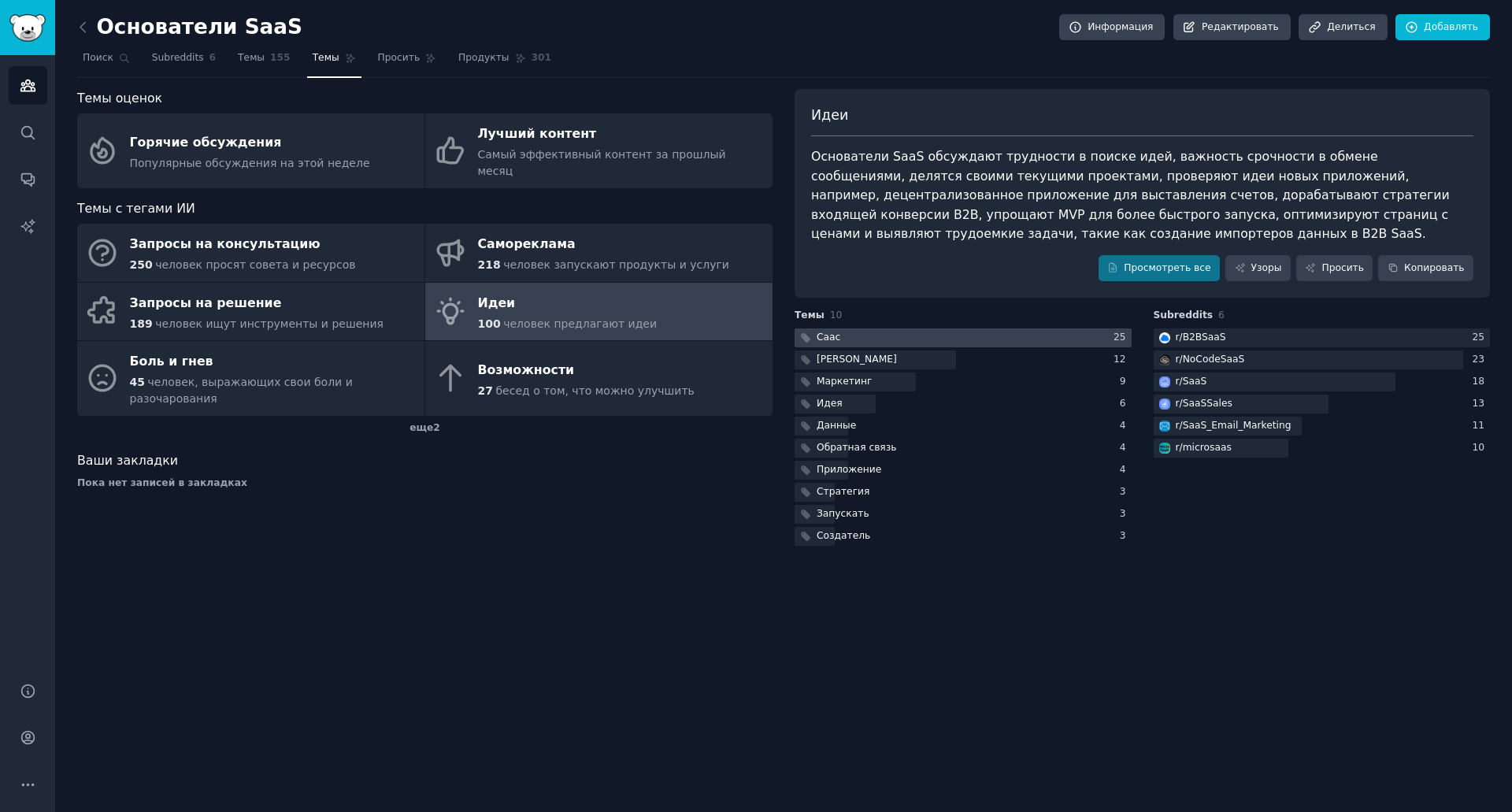
click at [884, 332] on div at bounding box center [963, 338] width 337 height 20
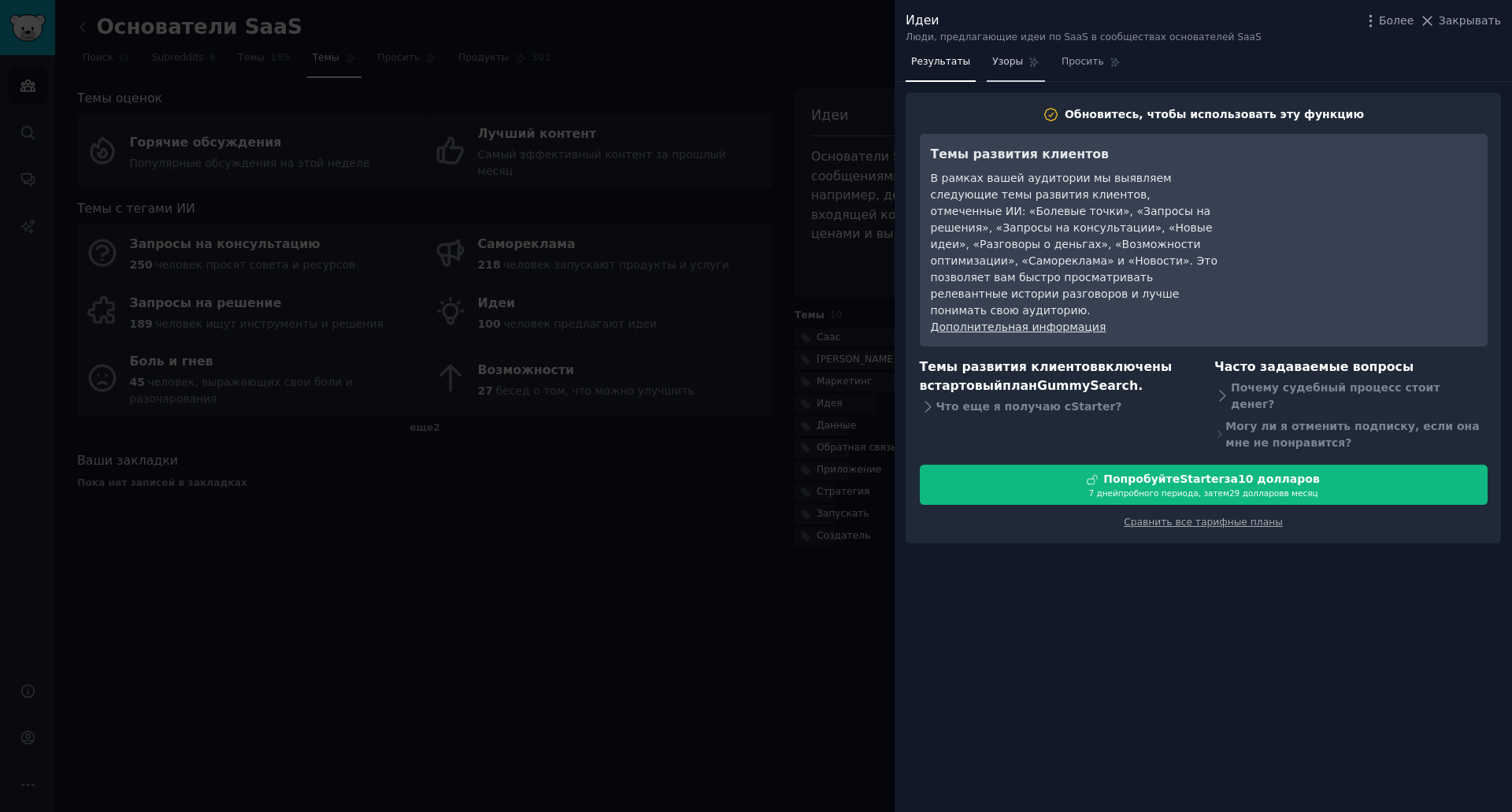
click at [995, 54] on link "Узоры" at bounding box center [1015, 65] width 58 height 33
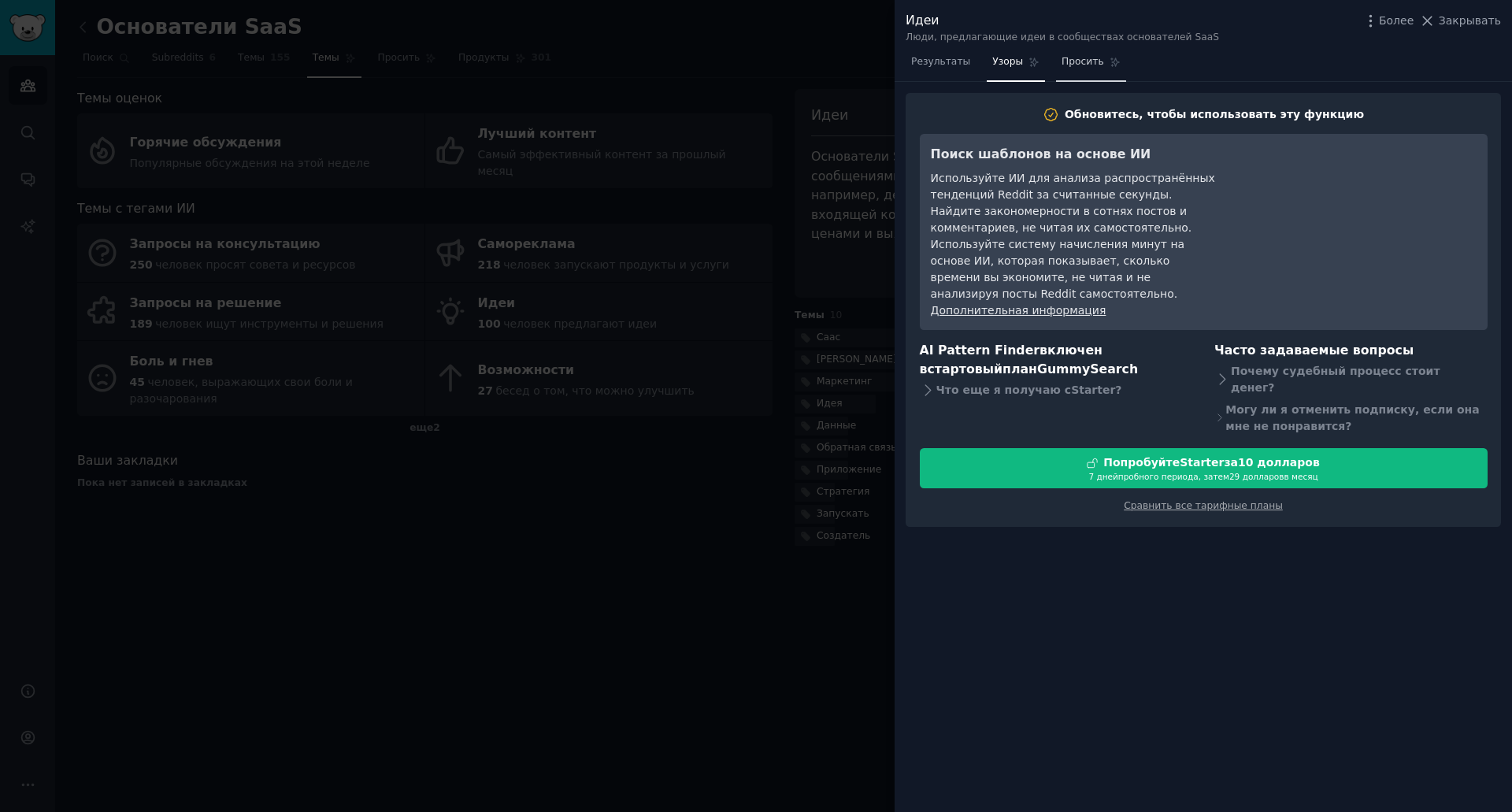
click at [1075, 65] on font "Просить" at bounding box center [1082, 61] width 42 height 11
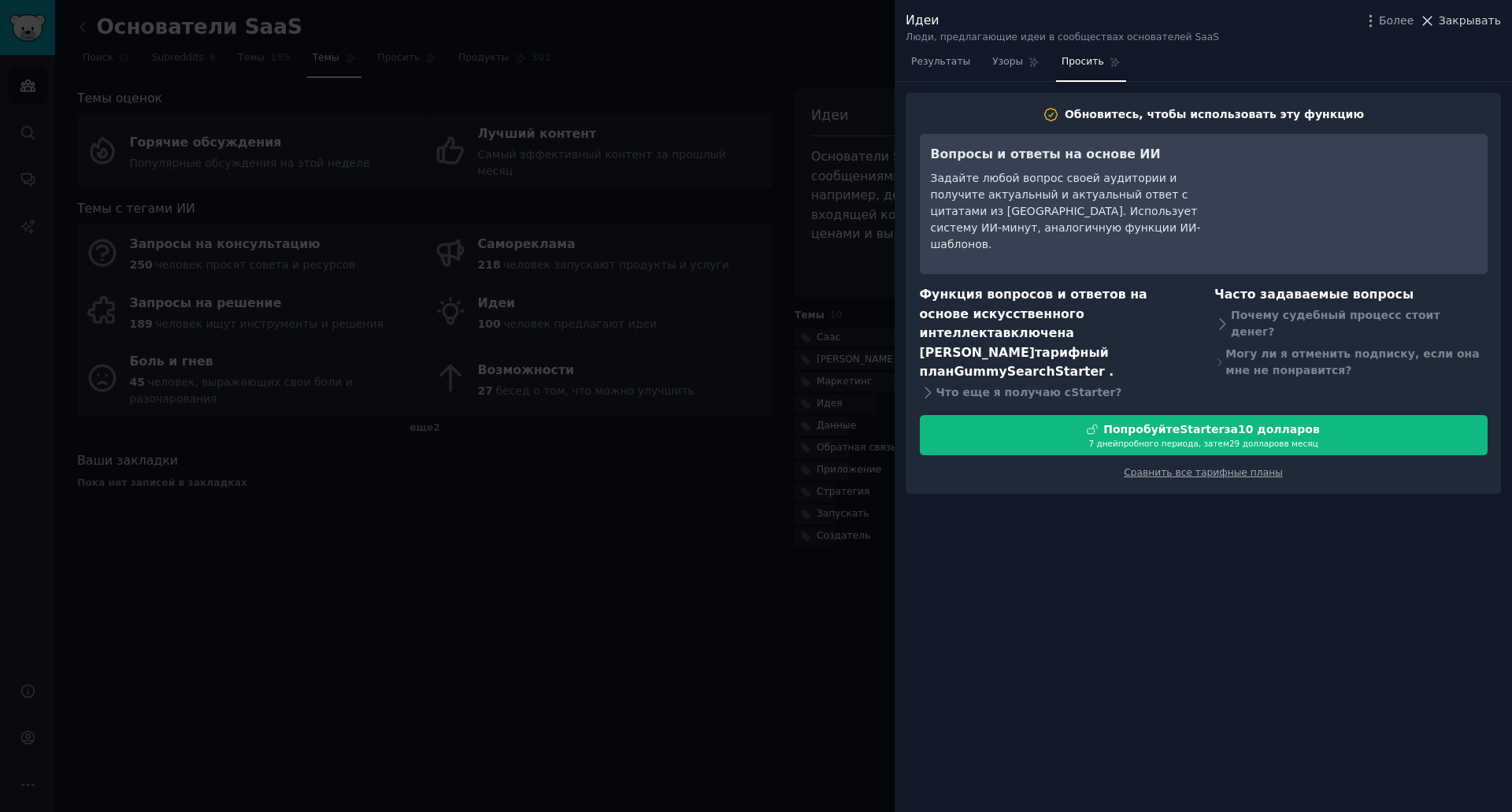
click at [1465, 22] on font "Закрывать" at bounding box center [1470, 20] width 62 height 13
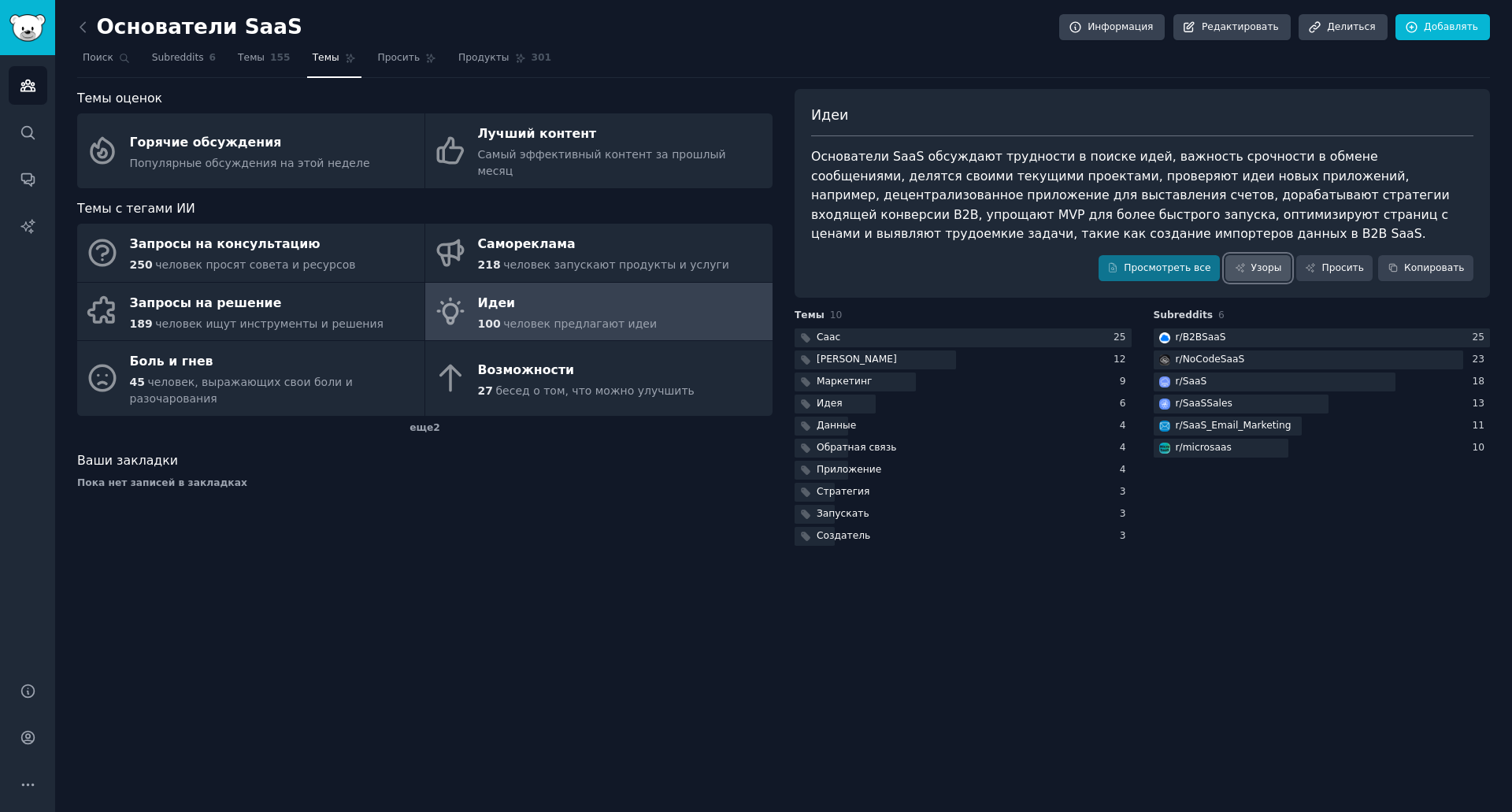
click at [1273, 271] on font "Узоры" at bounding box center [1267, 267] width 31 height 11
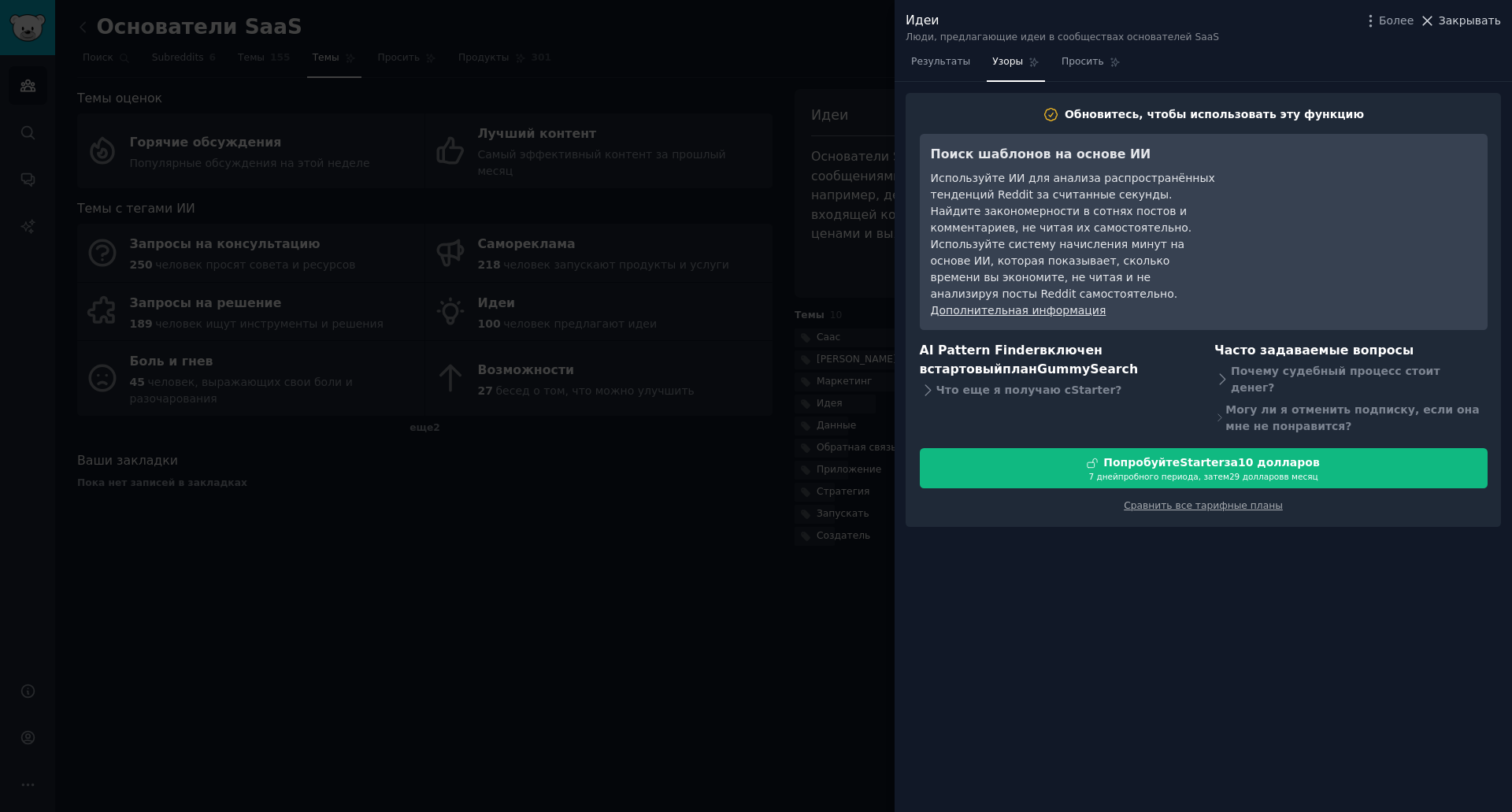
click at [1456, 21] on font "Закрывать" at bounding box center [1470, 20] width 62 height 13
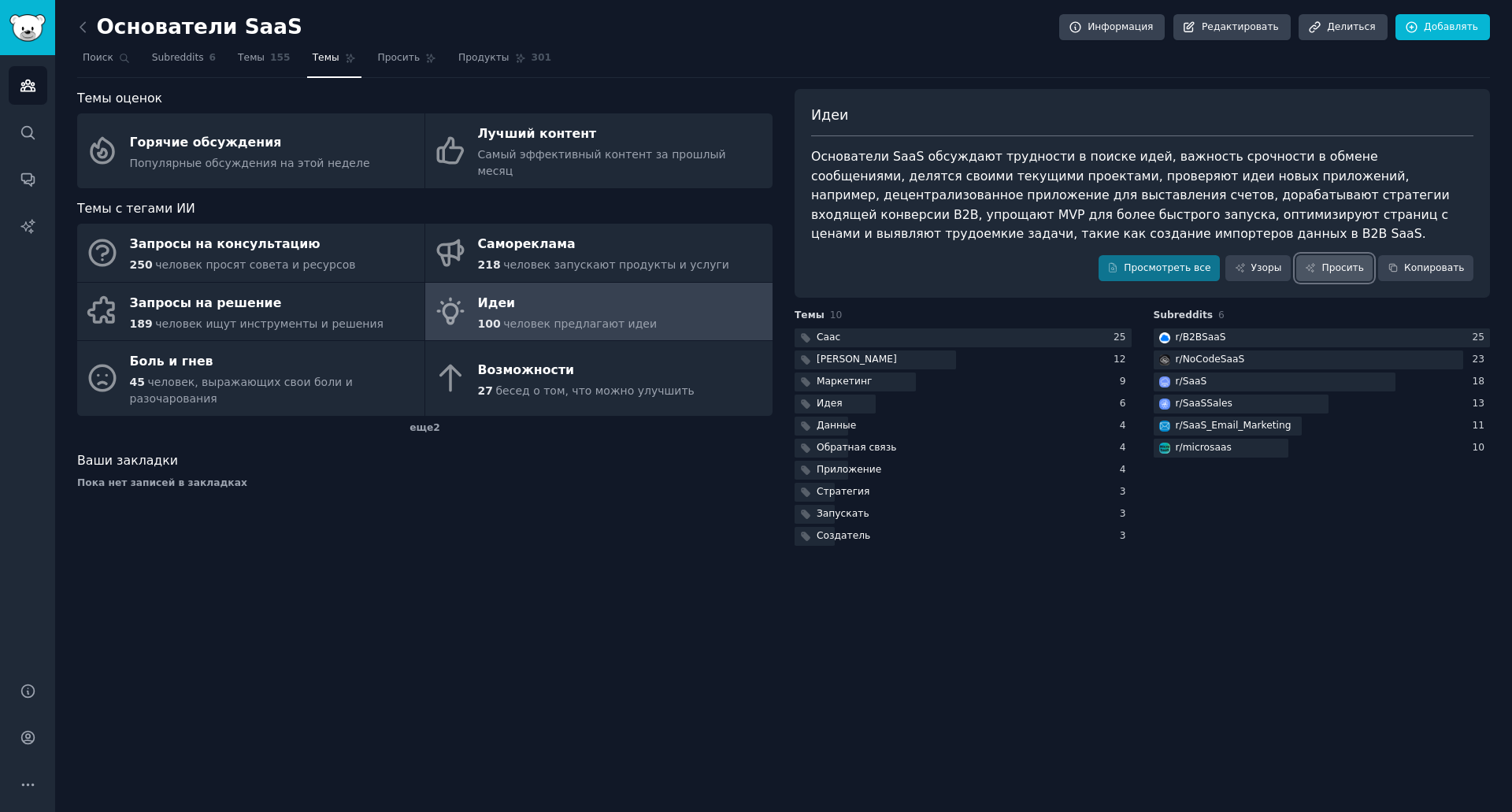
click at [1348, 272] on font "Просить" at bounding box center [1342, 267] width 42 height 11
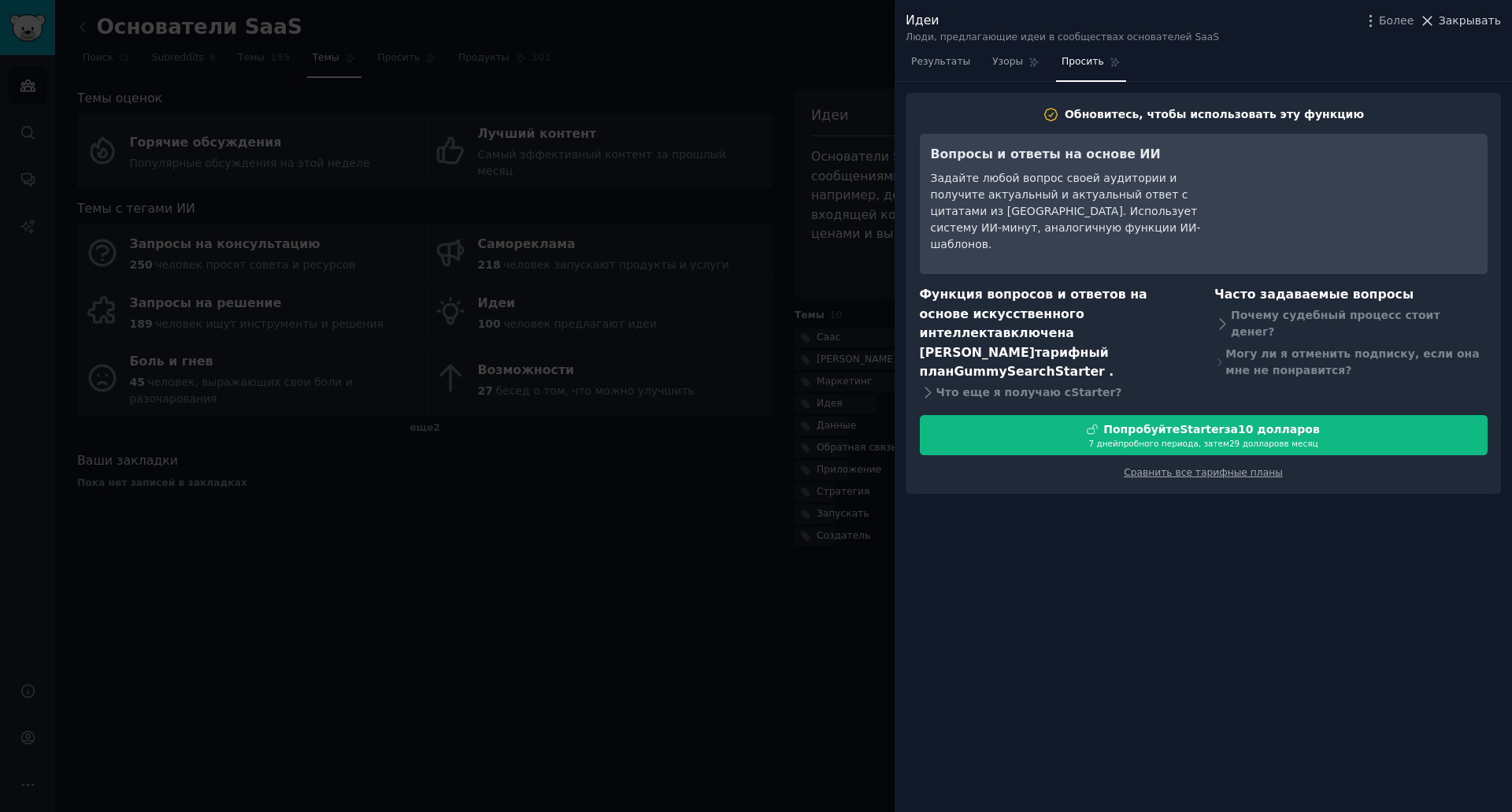
click at [1491, 27] on font "Закрывать" at bounding box center [1470, 20] width 62 height 13
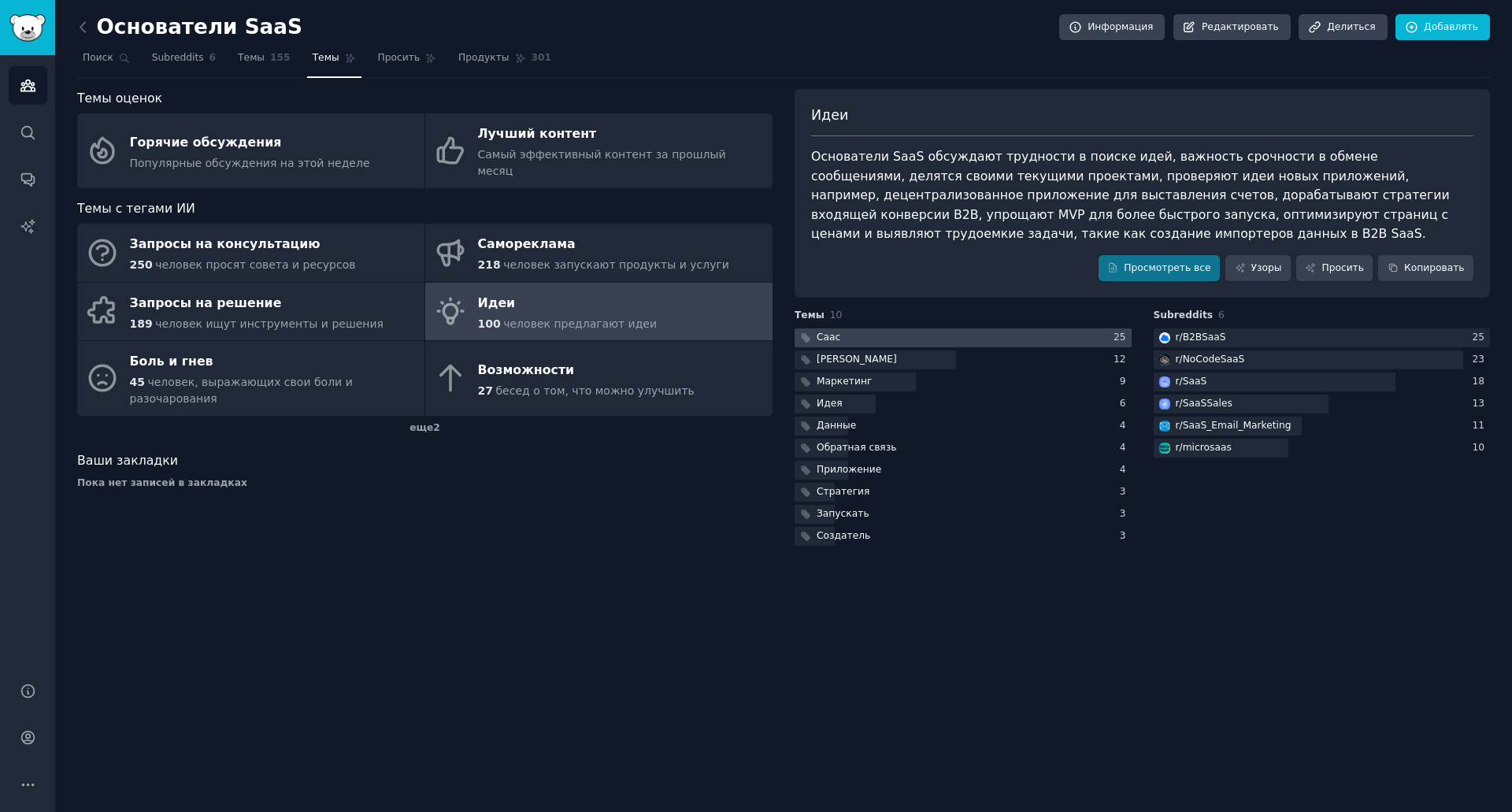
click at [963, 338] on div at bounding box center [963, 338] width 337 height 20
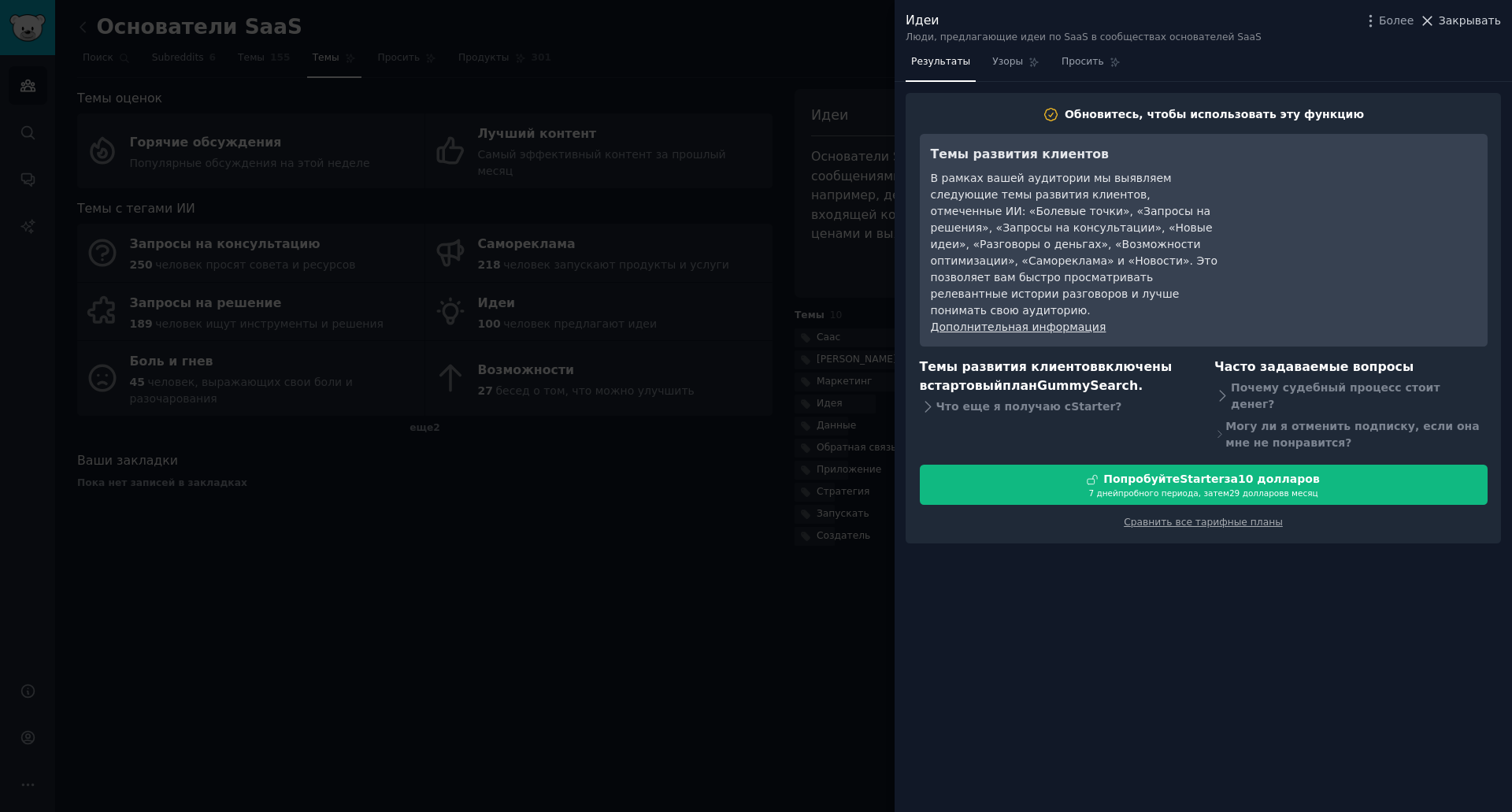
click at [1483, 22] on font "Закрывать" at bounding box center [1470, 20] width 62 height 13
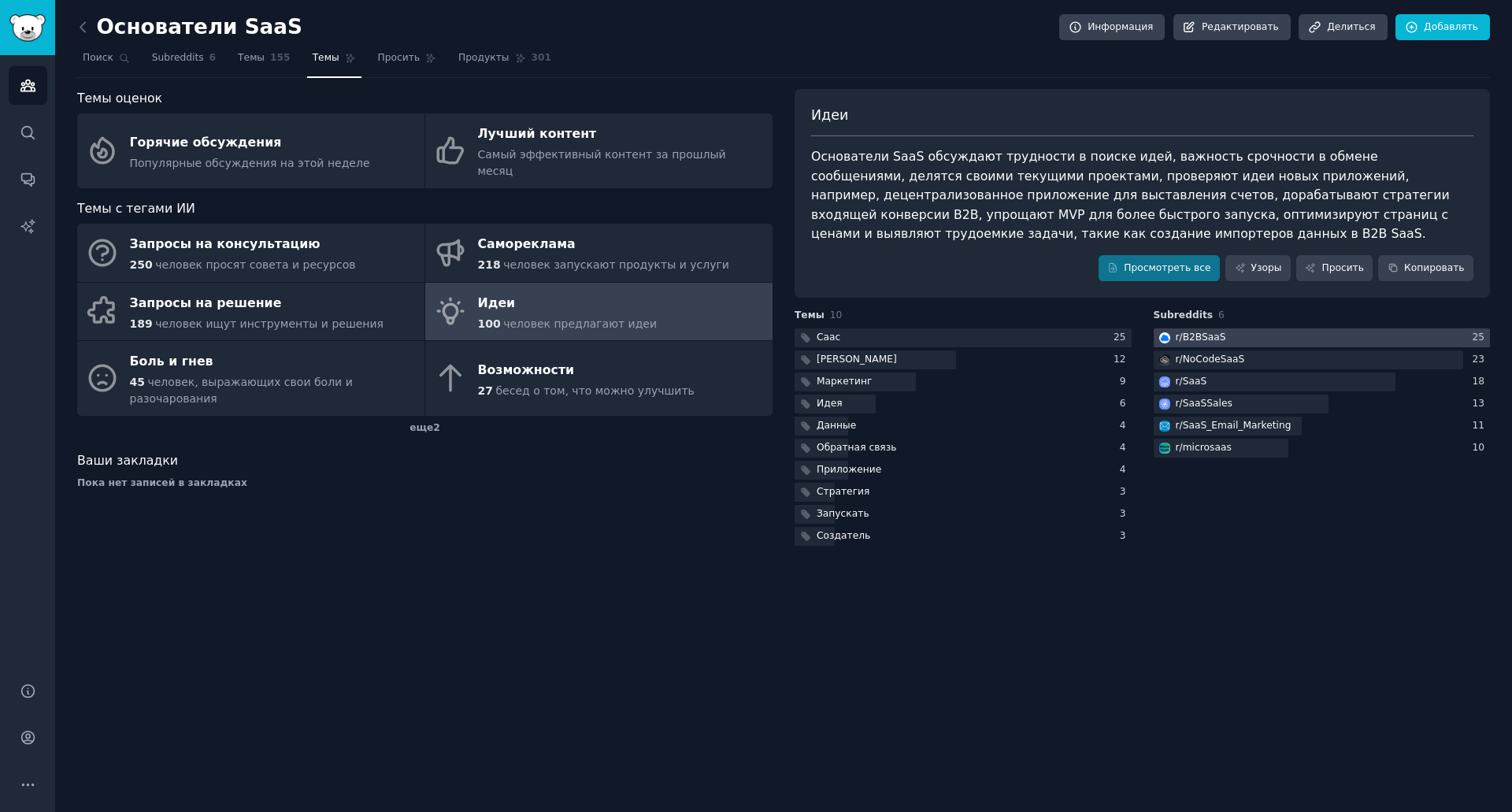
click at [1284, 335] on div at bounding box center [1323, 338] width 337 height 20
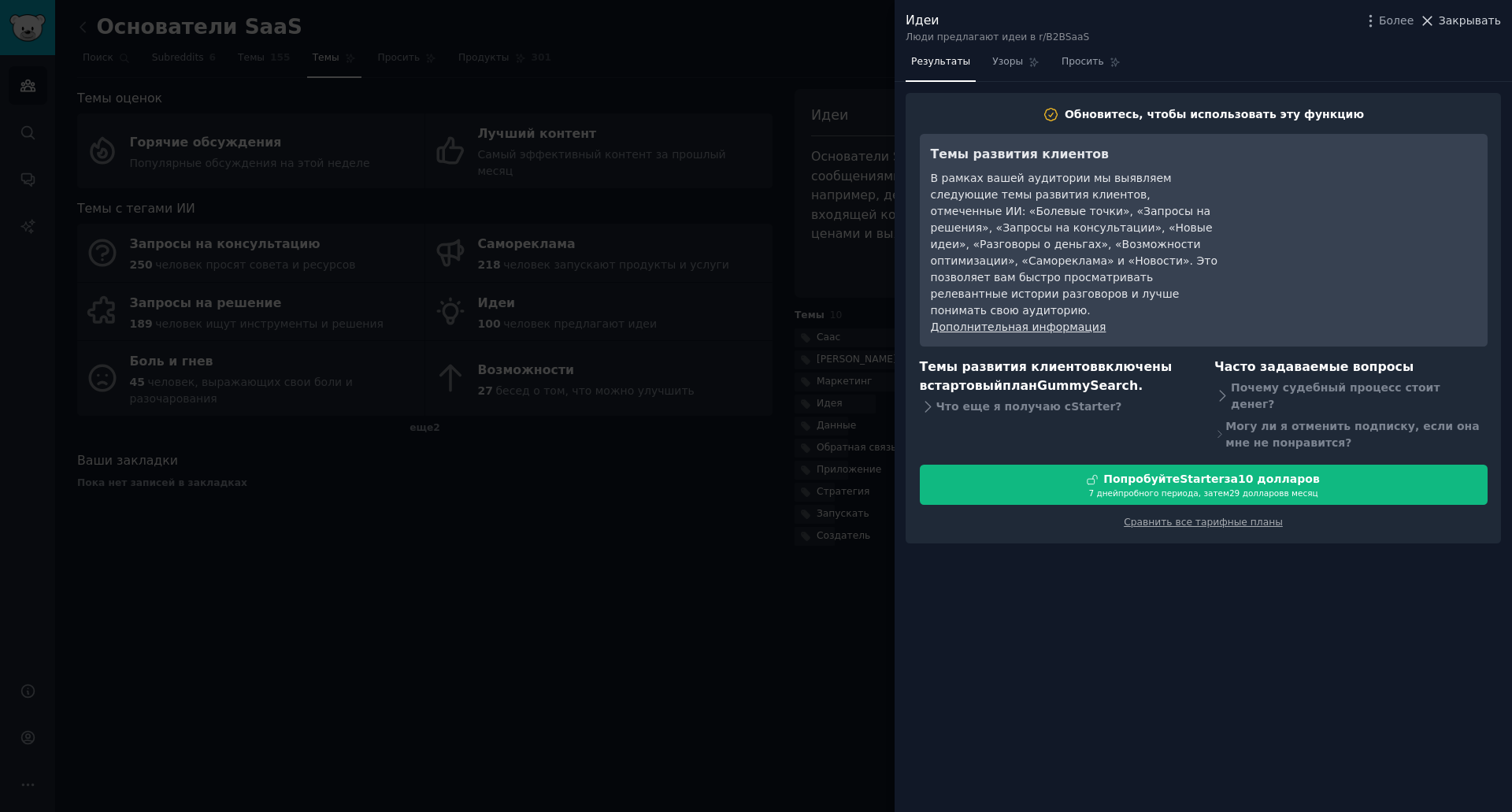
click at [1466, 25] on font "Закрывать" at bounding box center [1470, 20] width 62 height 13
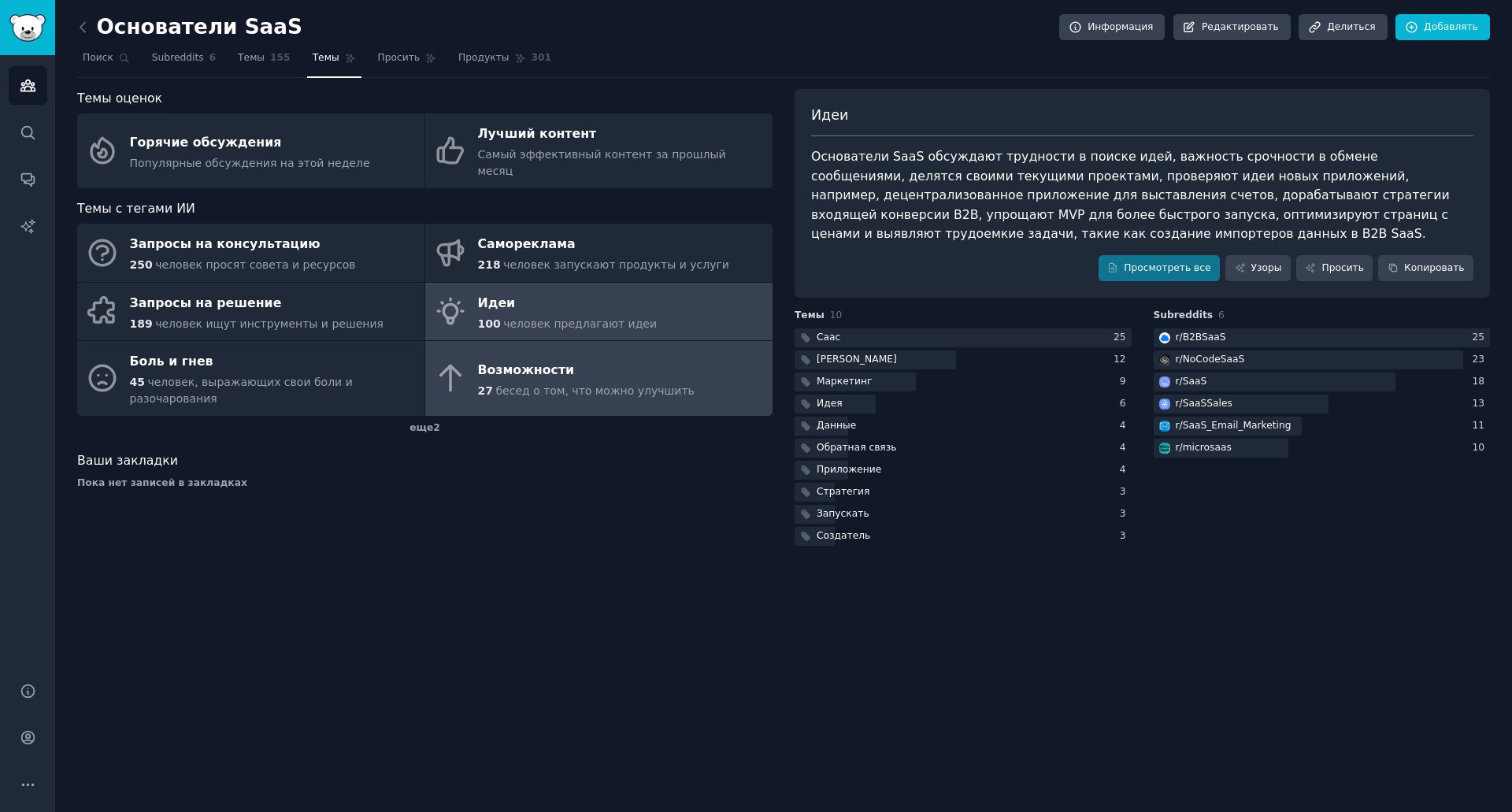
click at [643, 341] on link "Возможности 27 бесед о том, что можно улучшить" at bounding box center [599, 378] width 347 height 75
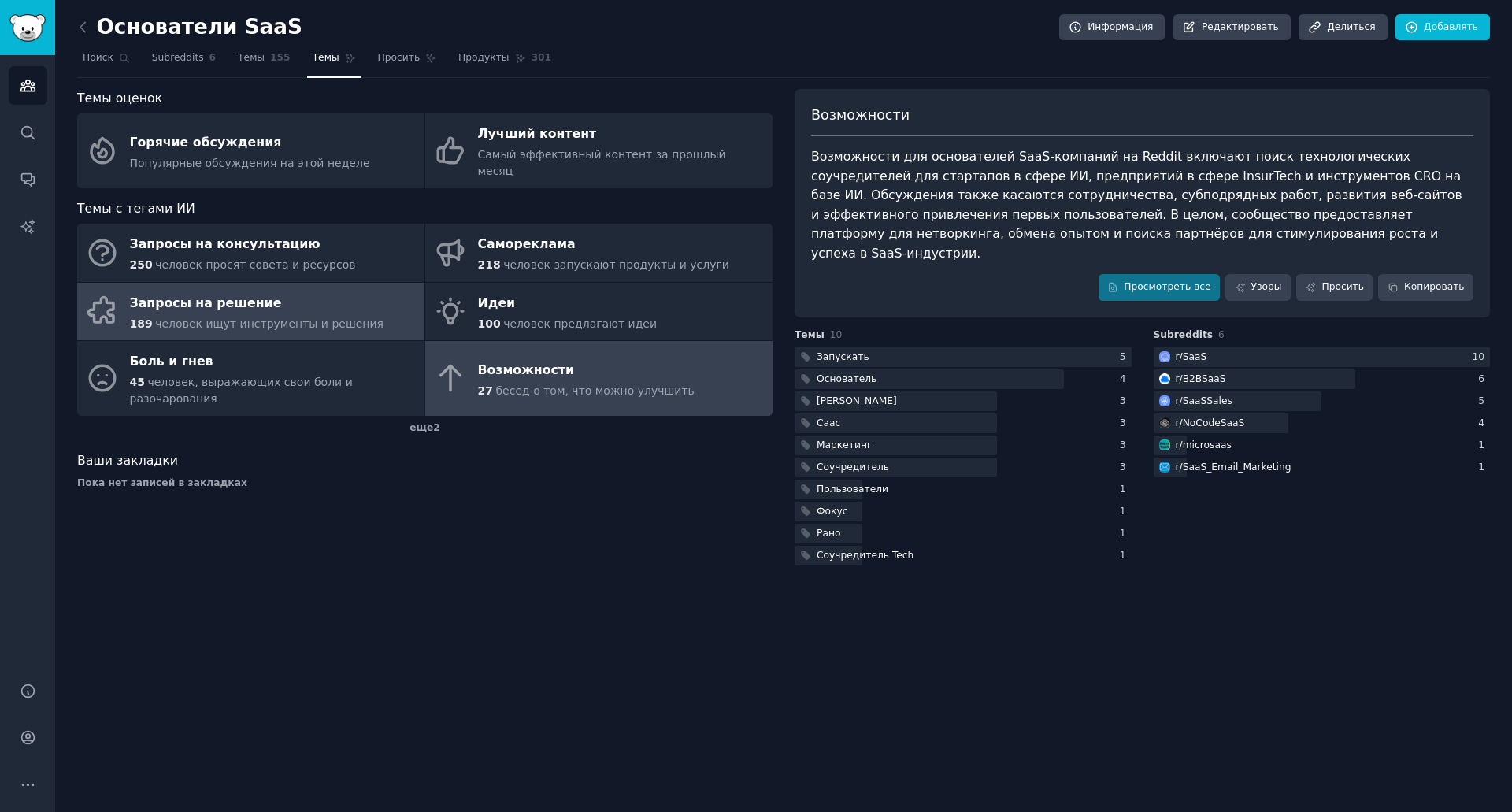
click at [306, 317] on font "человек ищут инструменты и решения" at bounding box center [269, 323] width 229 height 13
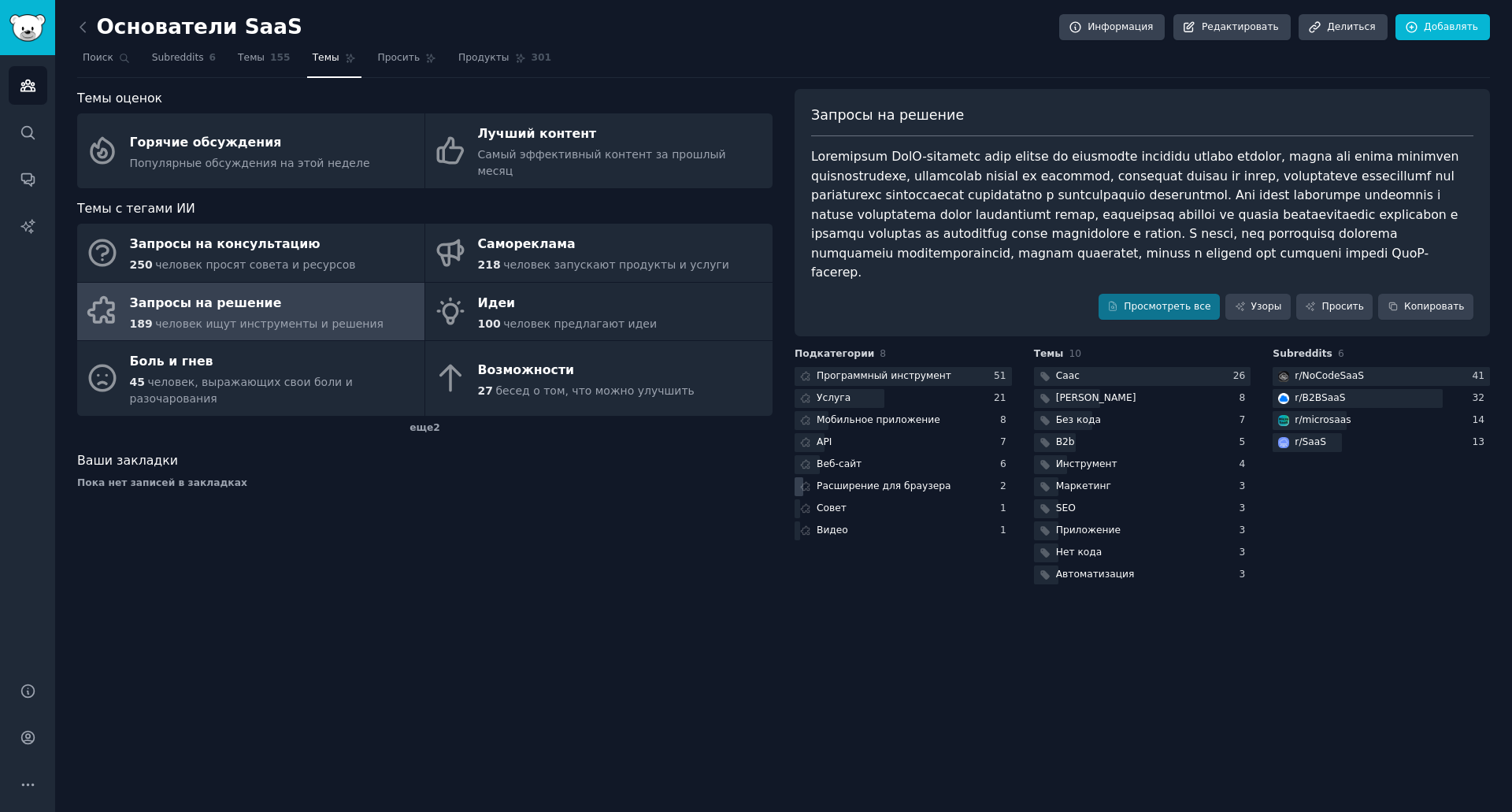
click at [949, 477] on div "Расширение для браузера" at bounding box center [903, 487] width 218 height 20
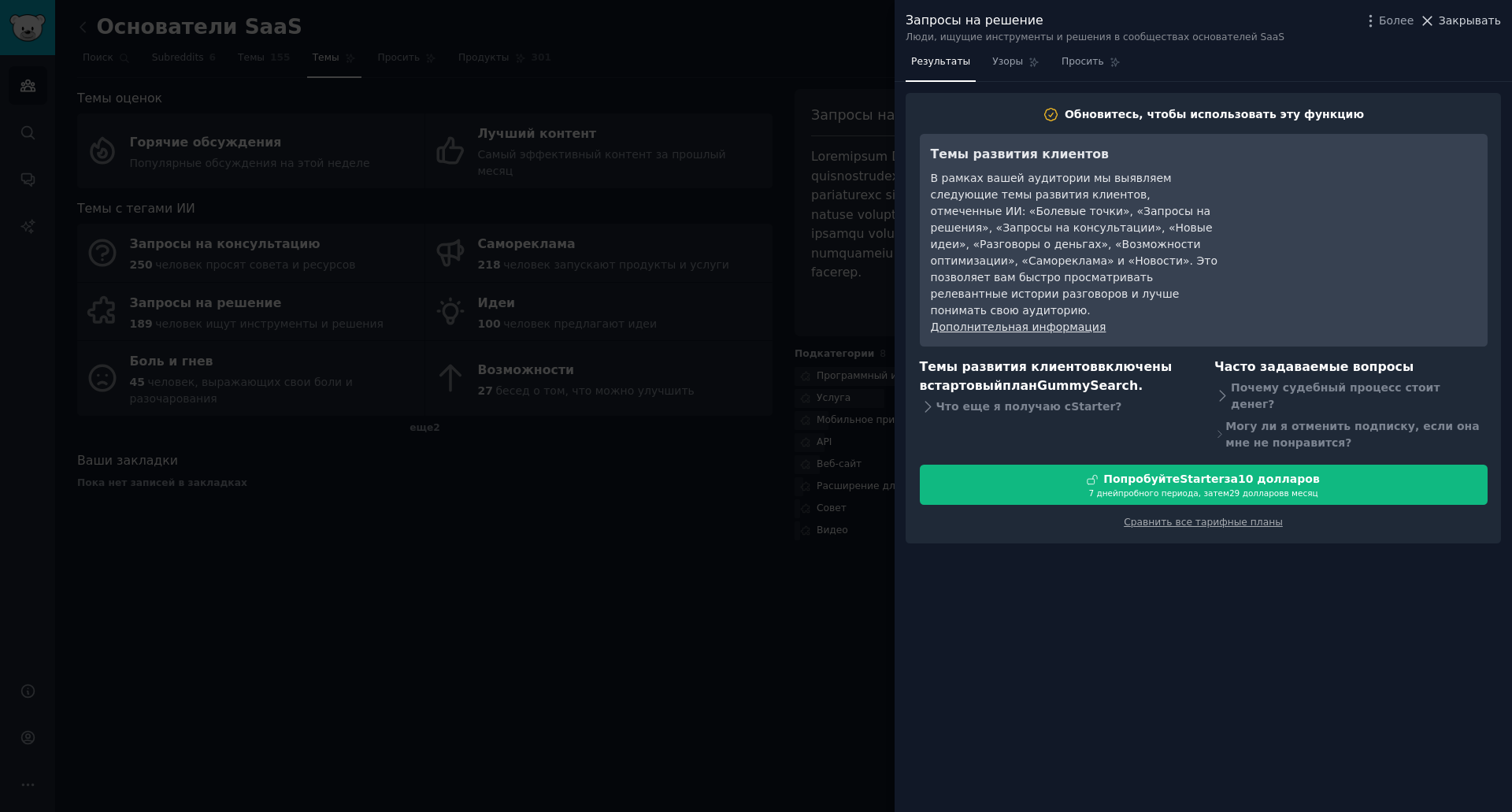
click at [1458, 23] on font "Закрывать" at bounding box center [1470, 20] width 62 height 13
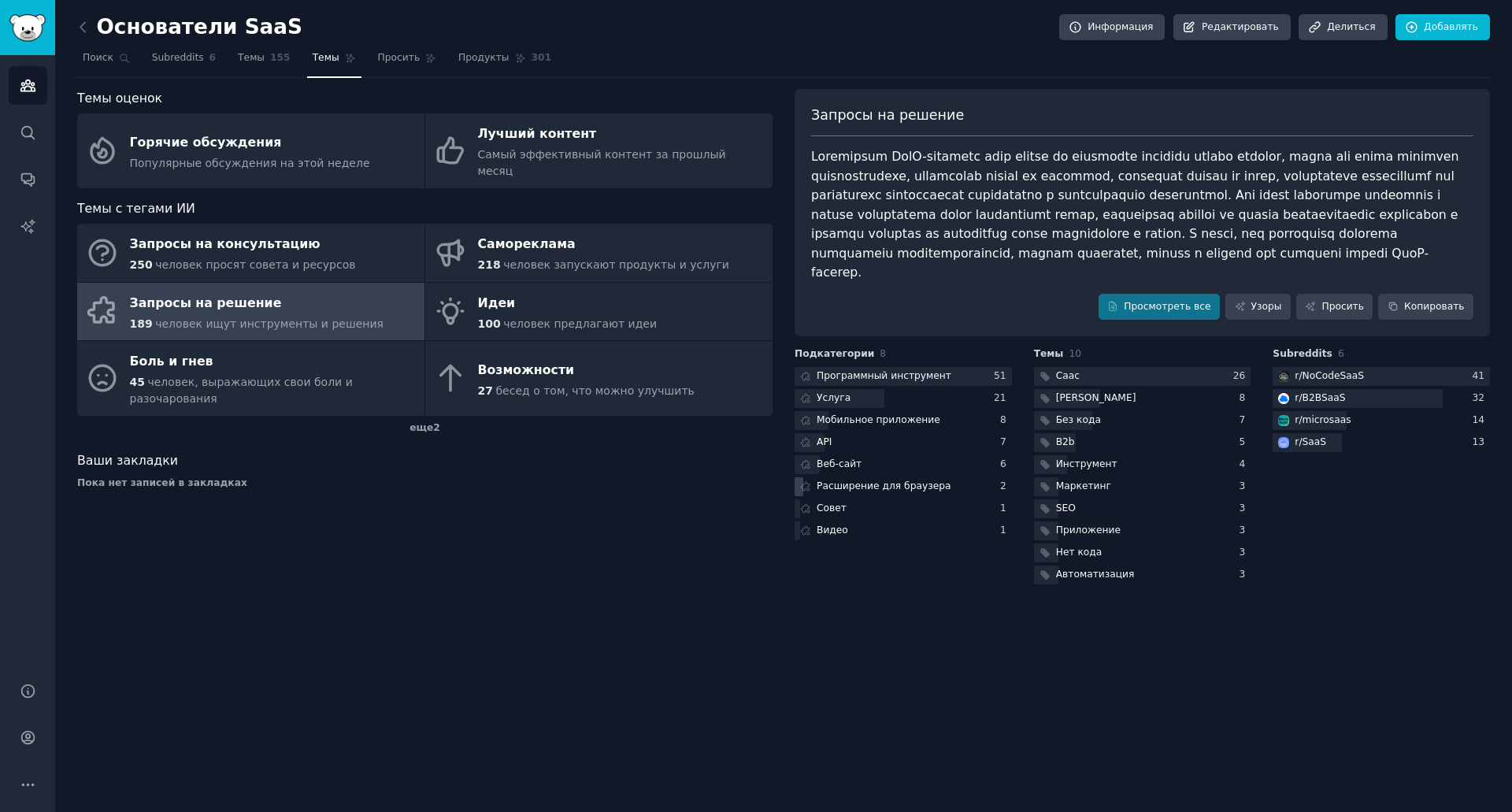
click at [863, 480] on font "Расширение для браузера" at bounding box center [884, 485] width 135 height 11
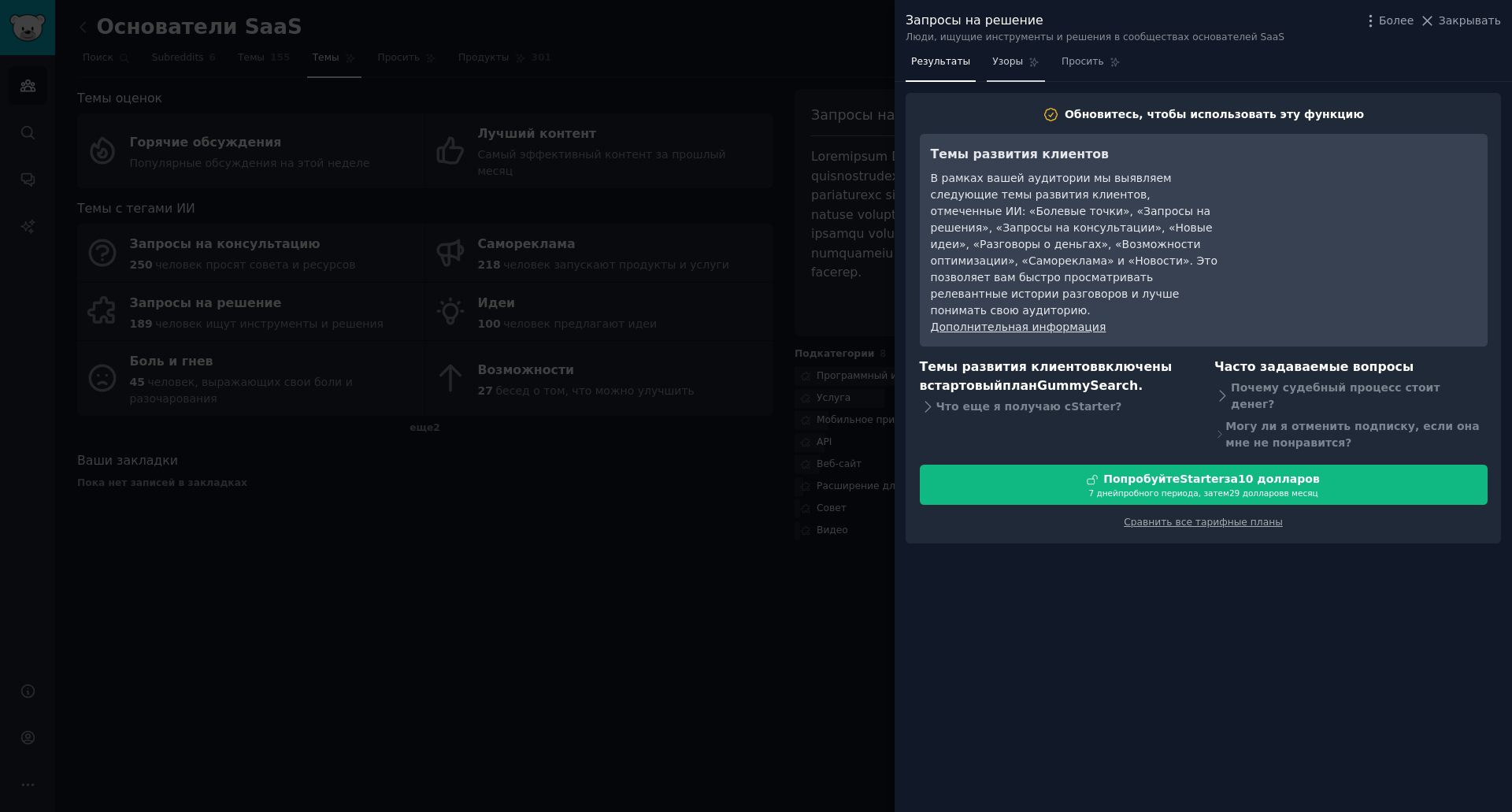
click at [1005, 60] on font "Узоры" at bounding box center [1007, 61] width 31 height 11
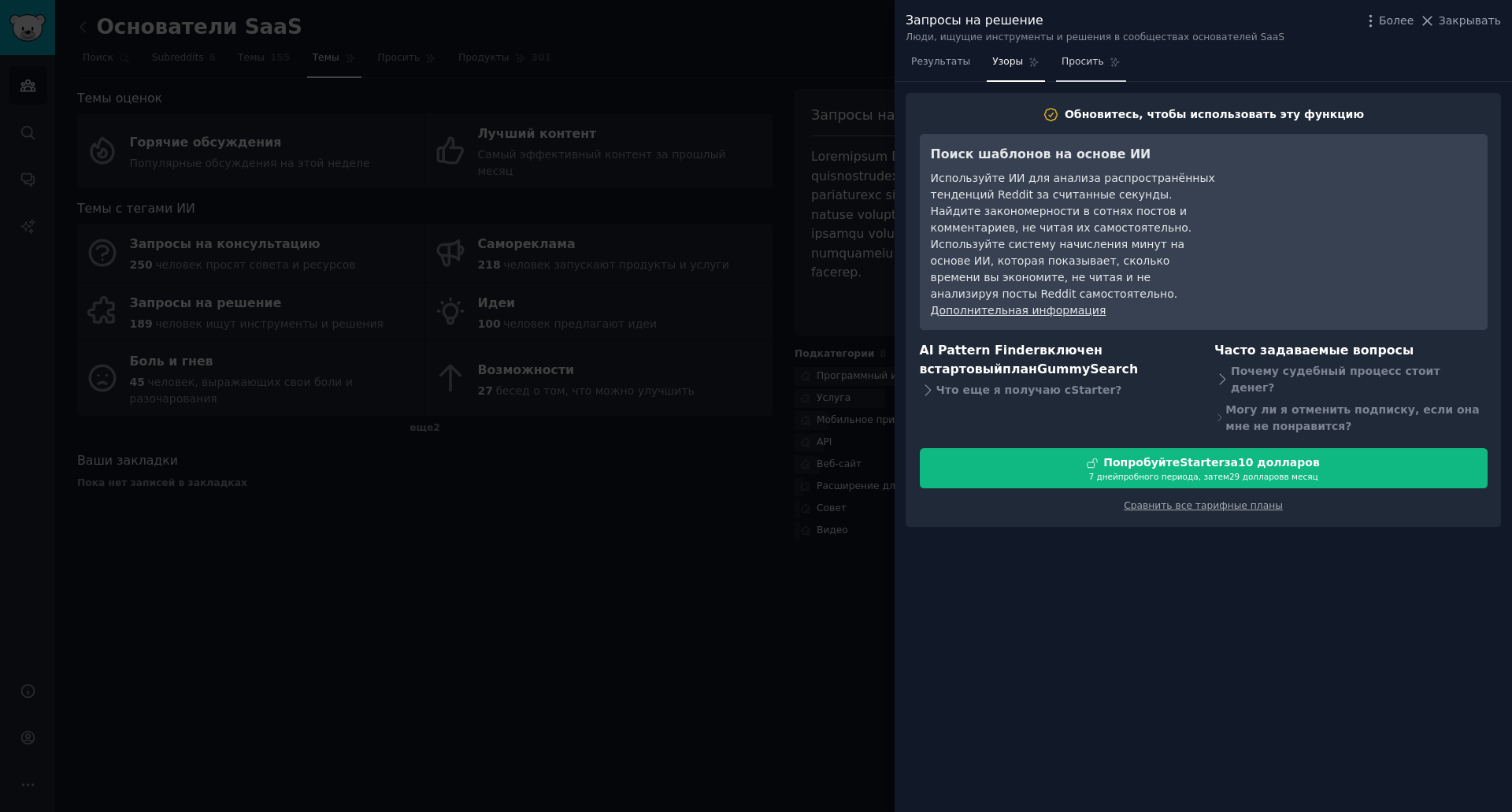
click at [1090, 69] on link "Просить" at bounding box center [1091, 65] width 70 height 33
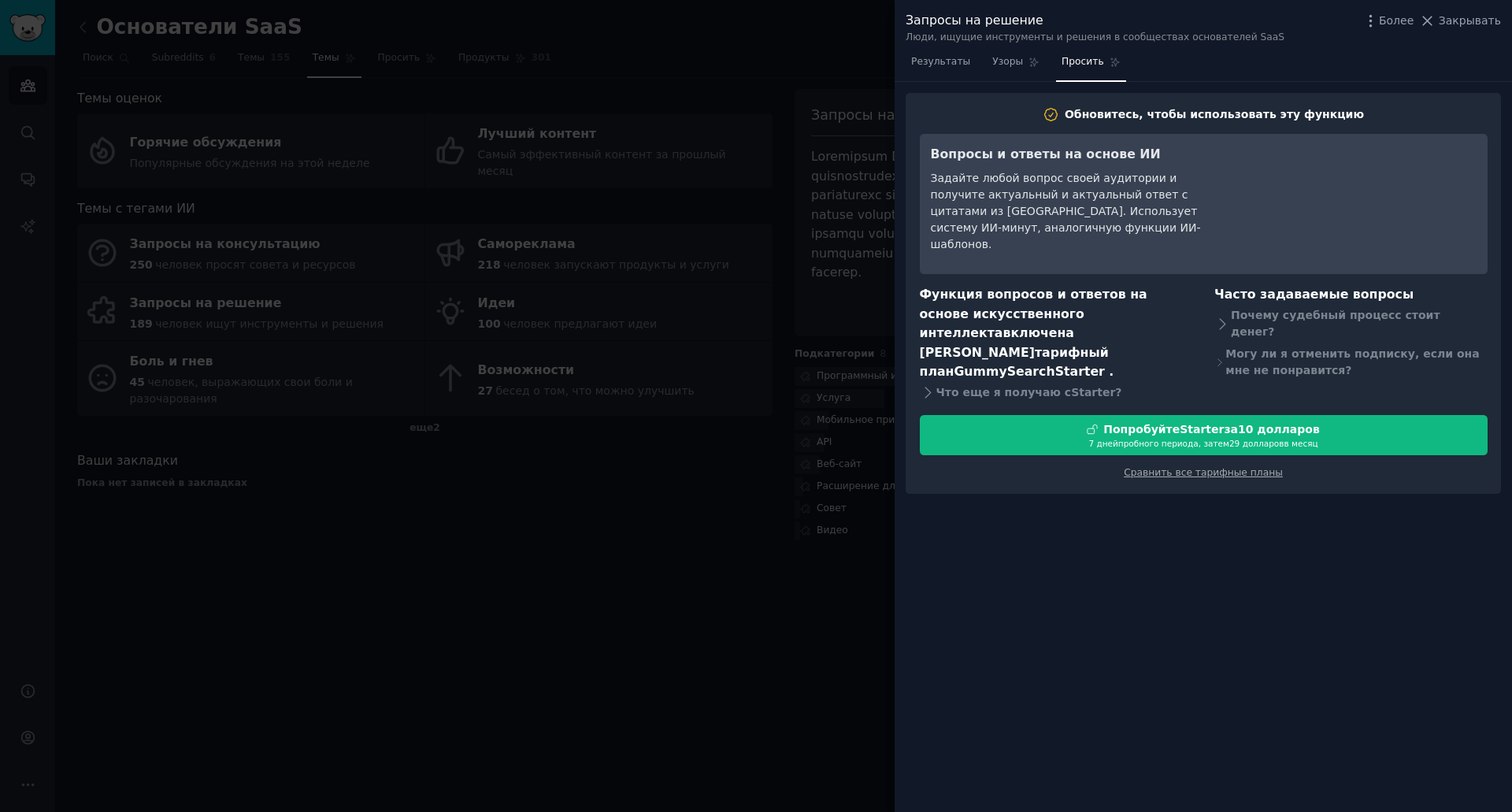
click at [968, 60] on nav "Результаты Узоры Просить" at bounding box center [1016, 65] width 221 height 33
click at [1411, 29] on span "Более" at bounding box center [1396, 21] width 34 height 17
click at [1475, 22] on font "Закрывать" at bounding box center [1470, 20] width 62 height 13
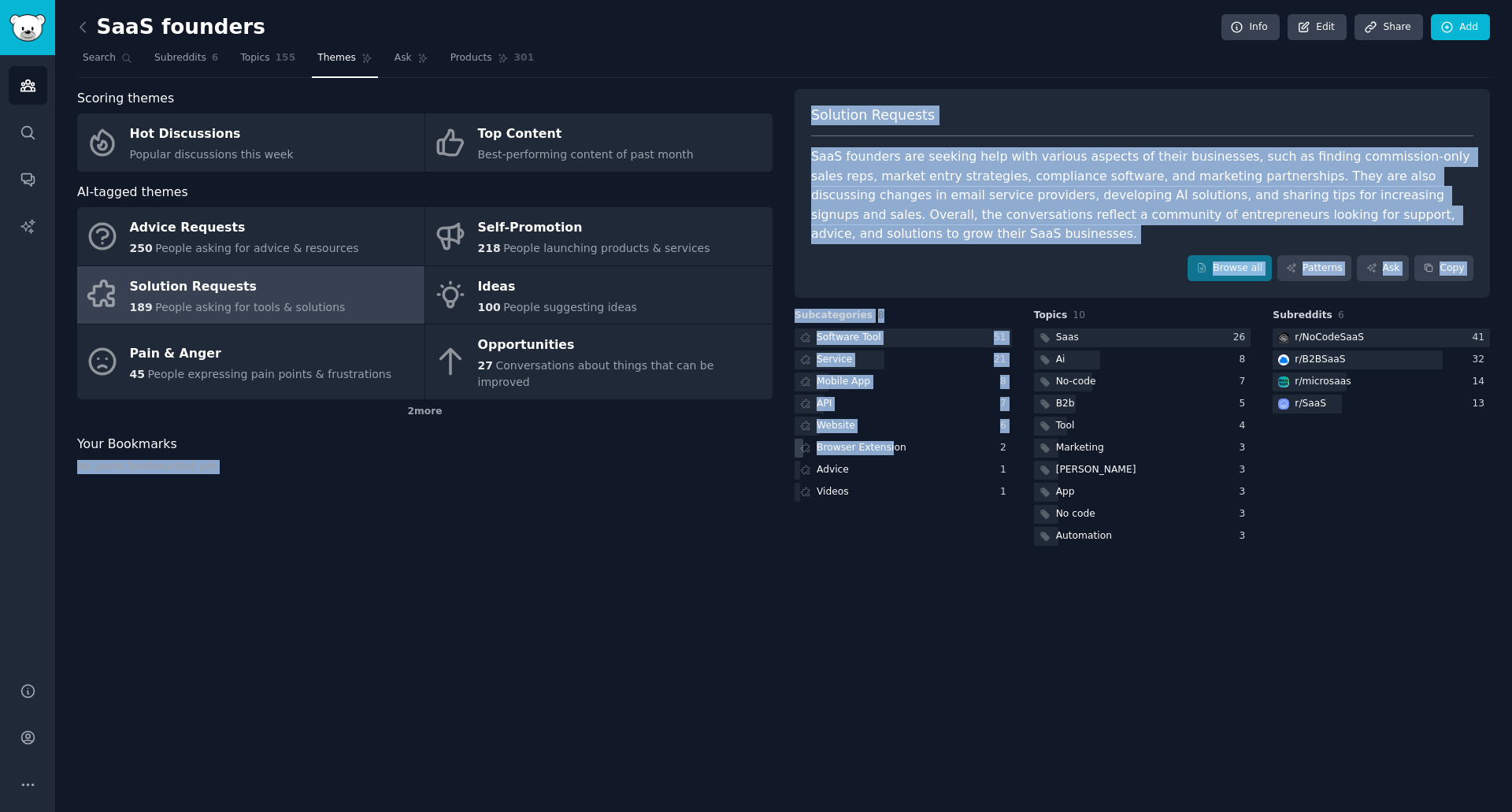
drag, startPoint x: 775, startPoint y: 428, endPoint x: 885, endPoint y: 426, distance: 110.0
click at [884, 426] on div "Scoring themes Hot Discussions Popular discussions this week Top Content Best-p…" at bounding box center [784, 318] width 1413 height 460
click at [755, 460] on div "No posts bookmarked yet" at bounding box center [425, 467] width 696 height 14
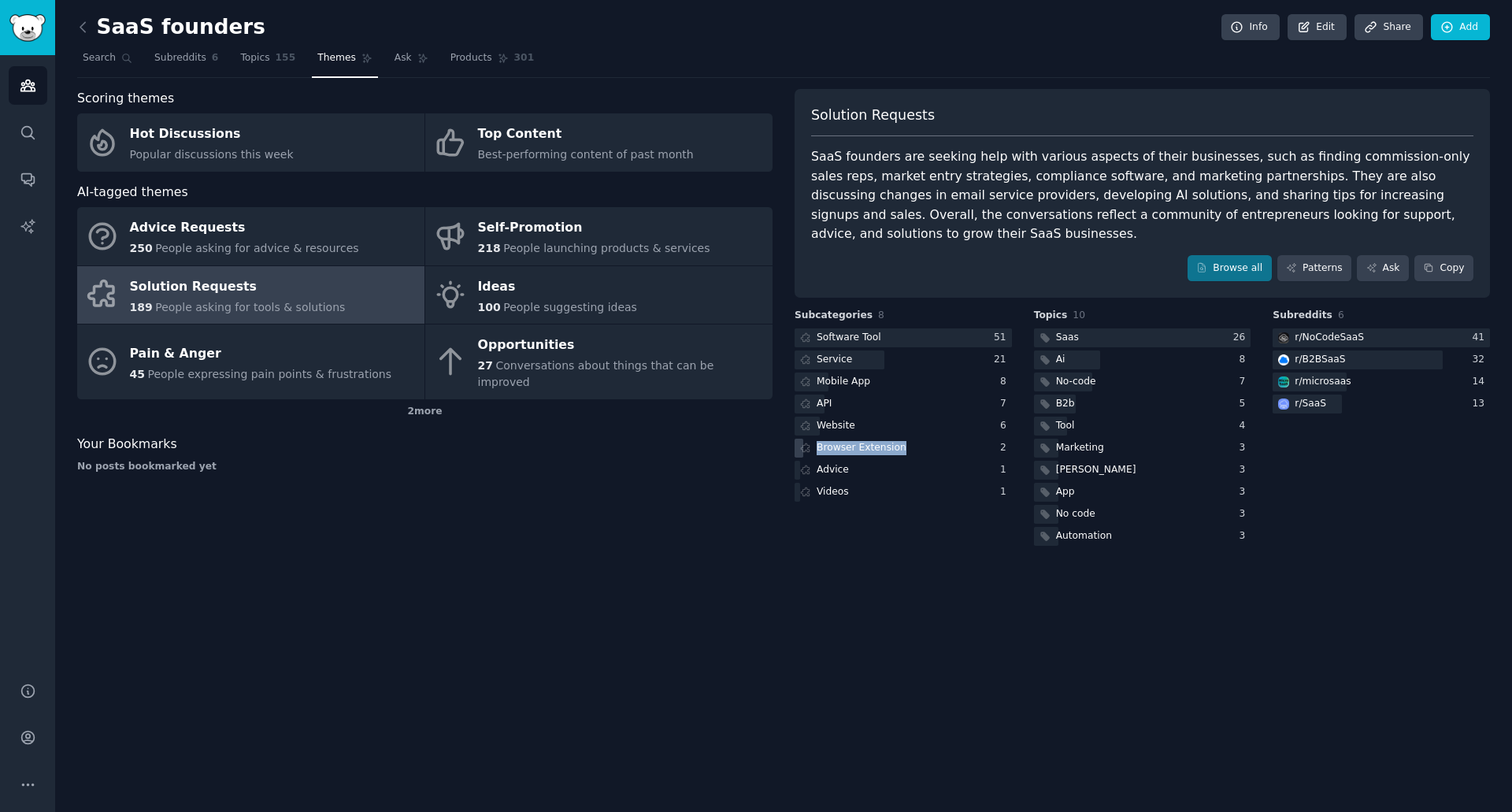
drag, startPoint x: 1016, startPoint y: 429, endPoint x: 894, endPoint y: 432, distance: 122.0
click at [894, 432] on div "Subcategories 8 Software Tool 51 Service 21 Mobile App 8 API 7 Website 6 Browse…" at bounding box center [1142, 429] width 696 height 240
copy div "Browser Extension"
click at [662, 457] on div "Scoring themes Hot Discussions Popular discussions this week Top Content Best-p…" at bounding box center [425, 318] width 696 height 460
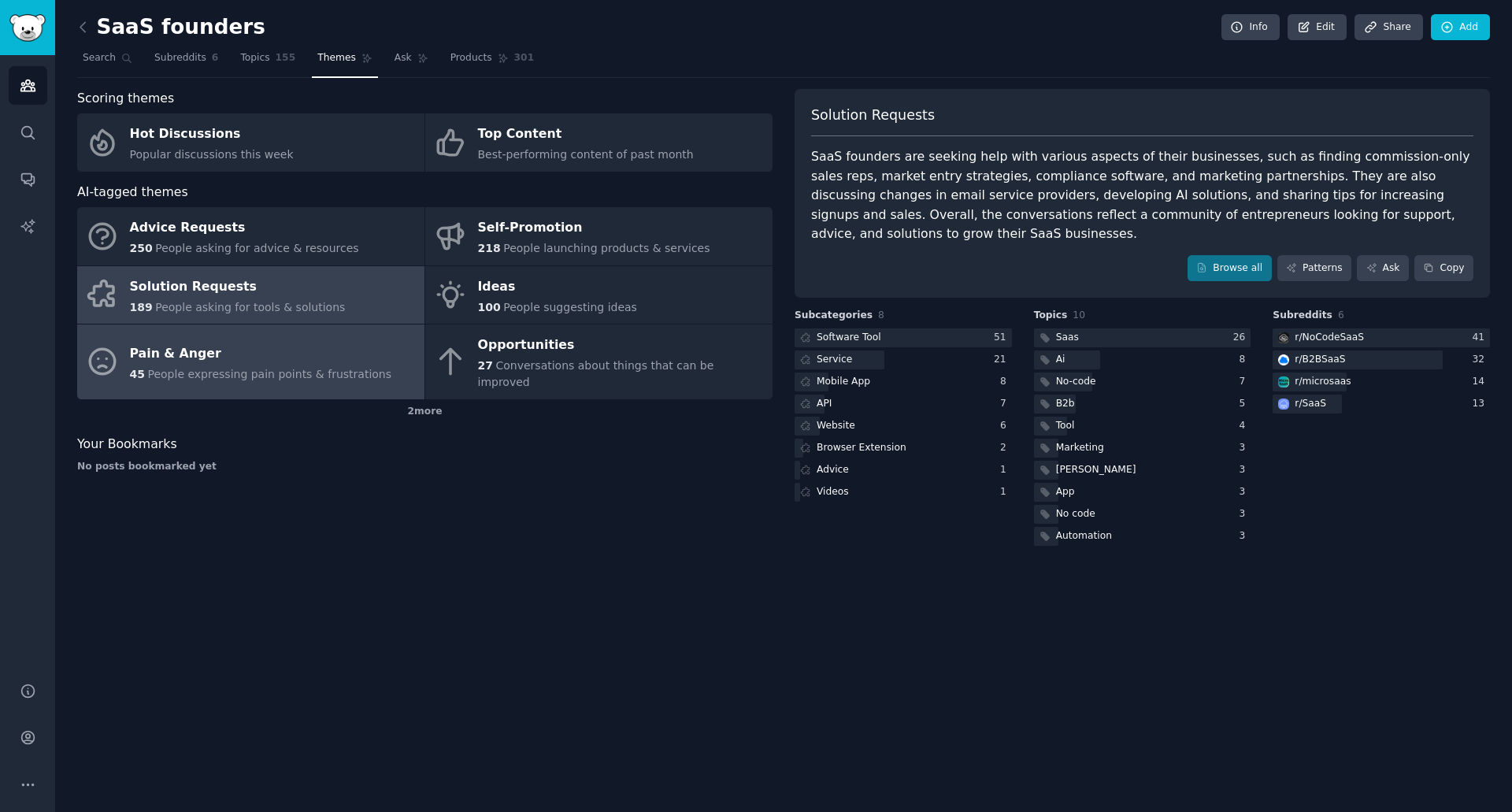
click at [242, 368] on span "People expressing pain points & frustrations" at bounding box center [269, 373] width 244 height 13
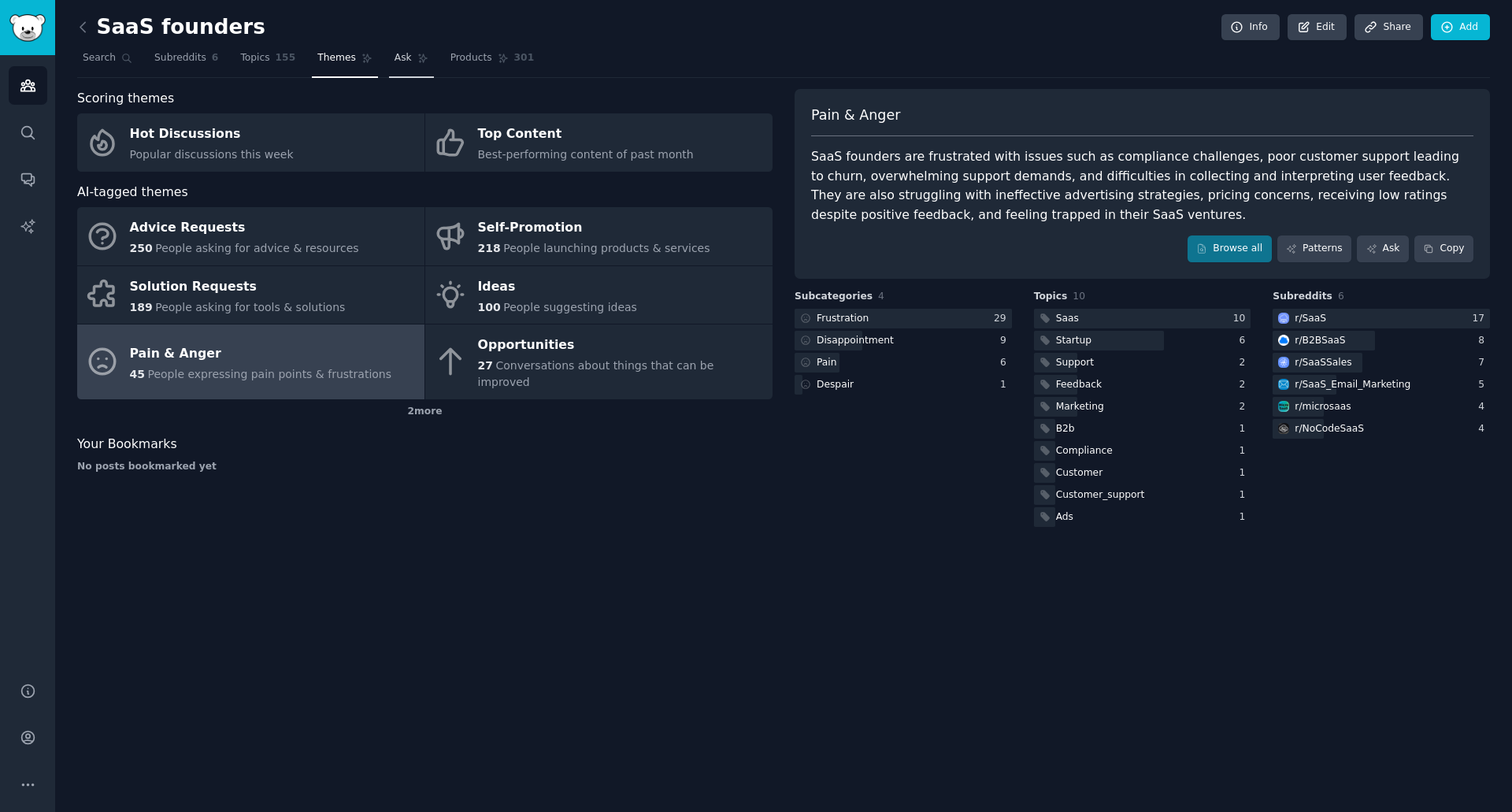
click at [394, 52] on span "Ask" at bounding box center [403, 58] width 18 height 14
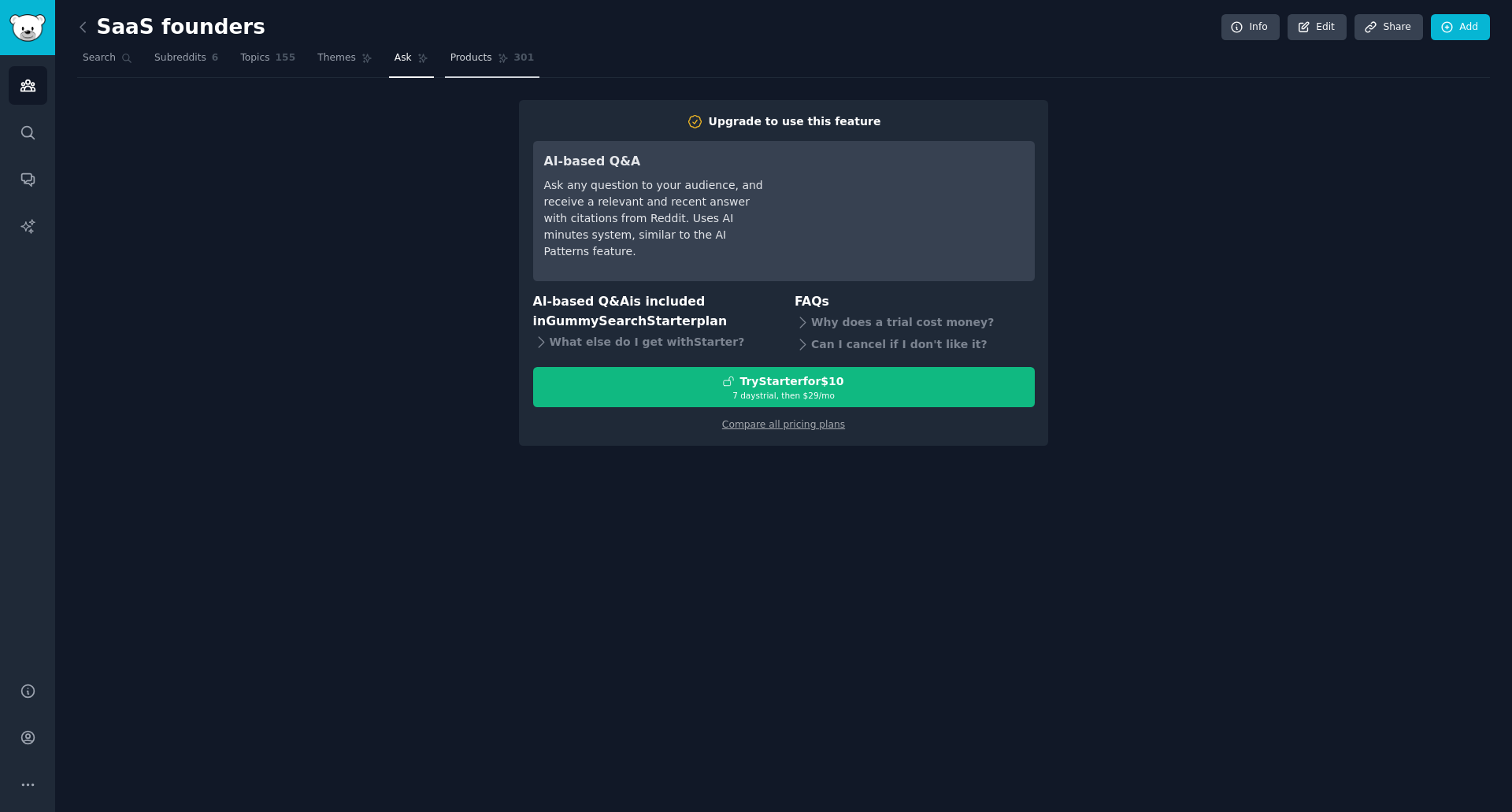
click at [450, 58] on span "Products" at bounding box center [471, 58] width 41 height 14
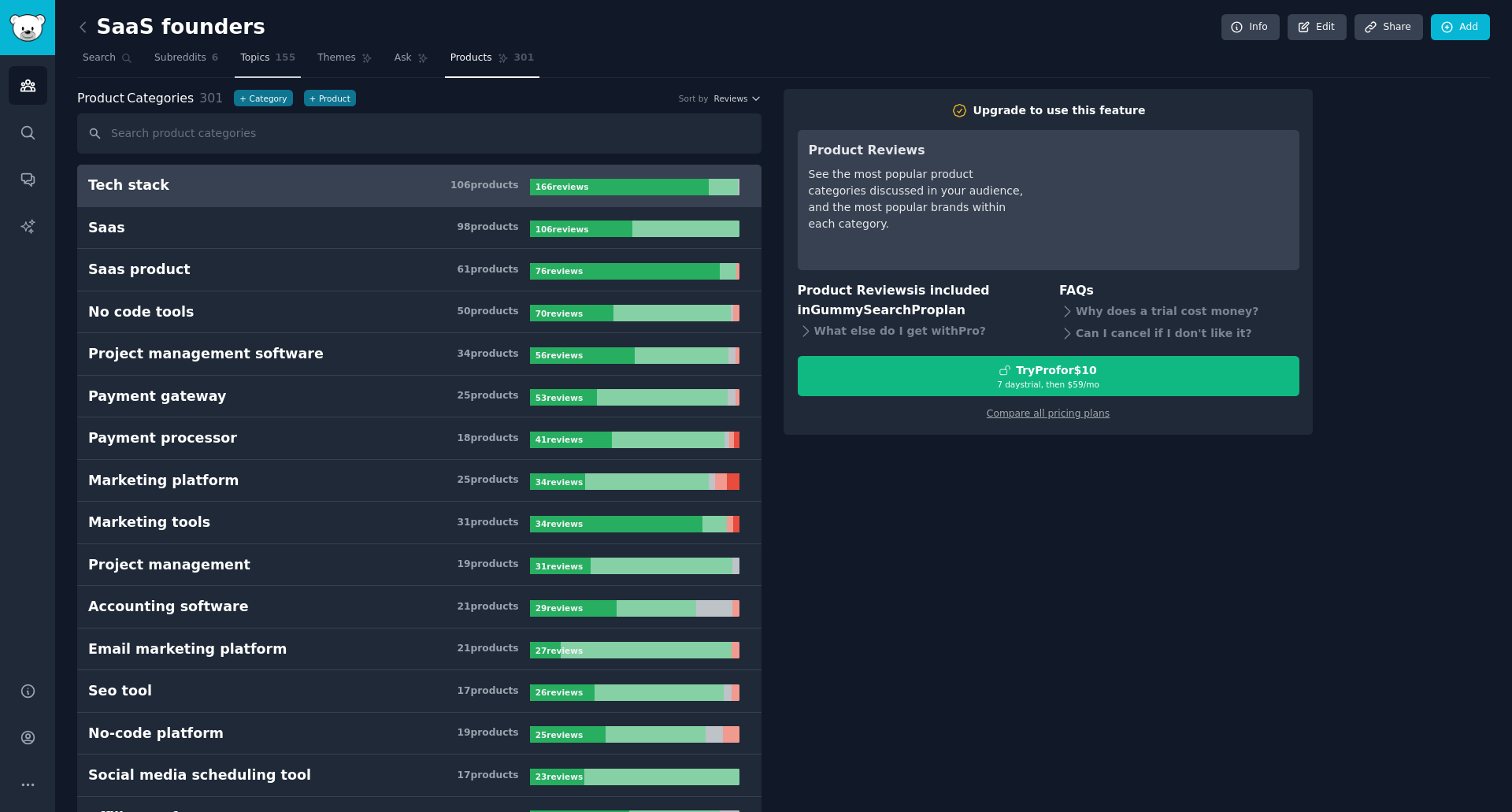
click at [246, 63] on span "Topics" at bounding box center [255, 58] width 30 height 14
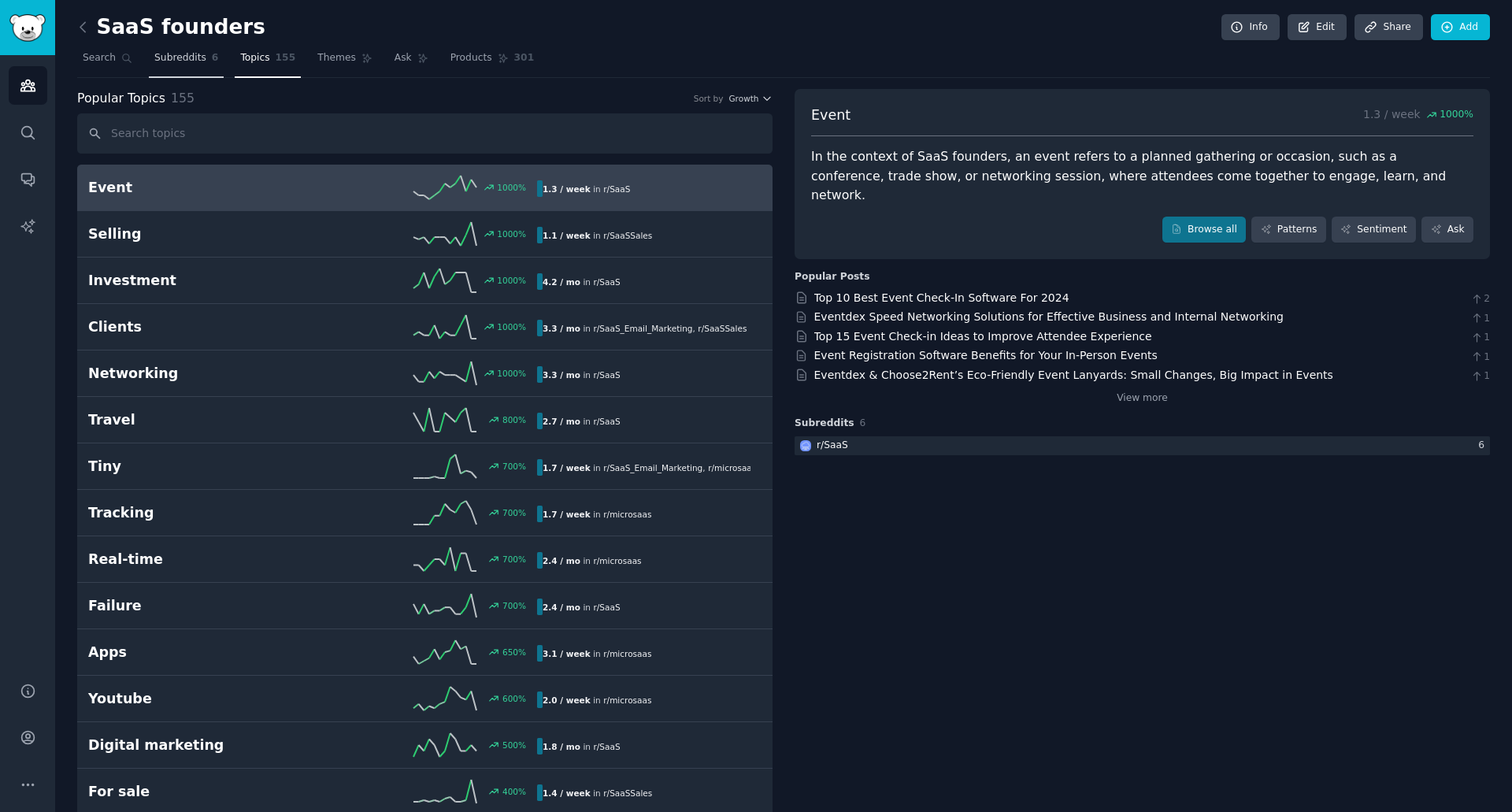
click at [184, 60] on span "Subreddits" at bounding box center [180, 58] width 52 height 14
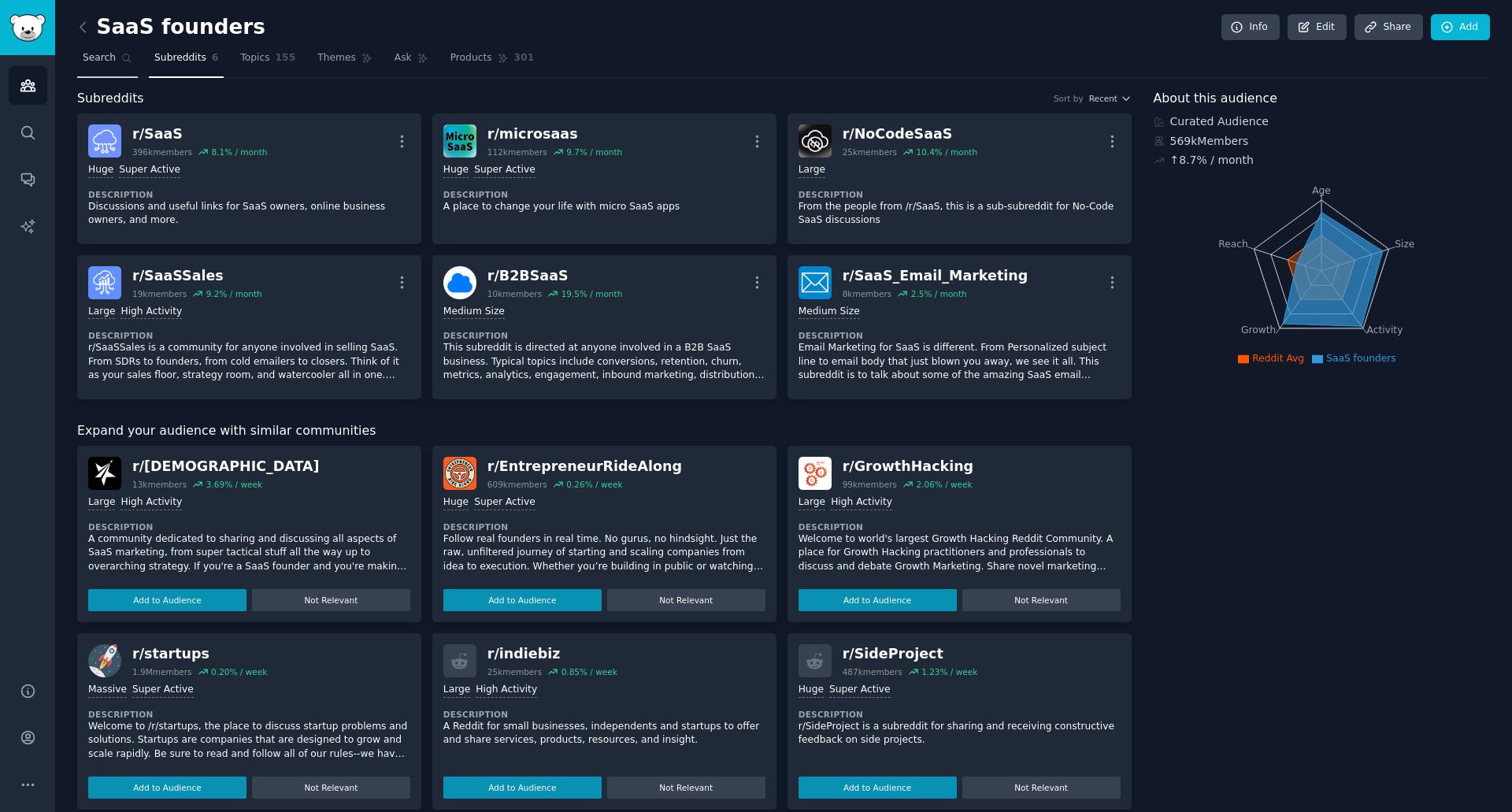
click at [111, 60] on link "Search" at bounding box center [107, 61] width 61 height 33
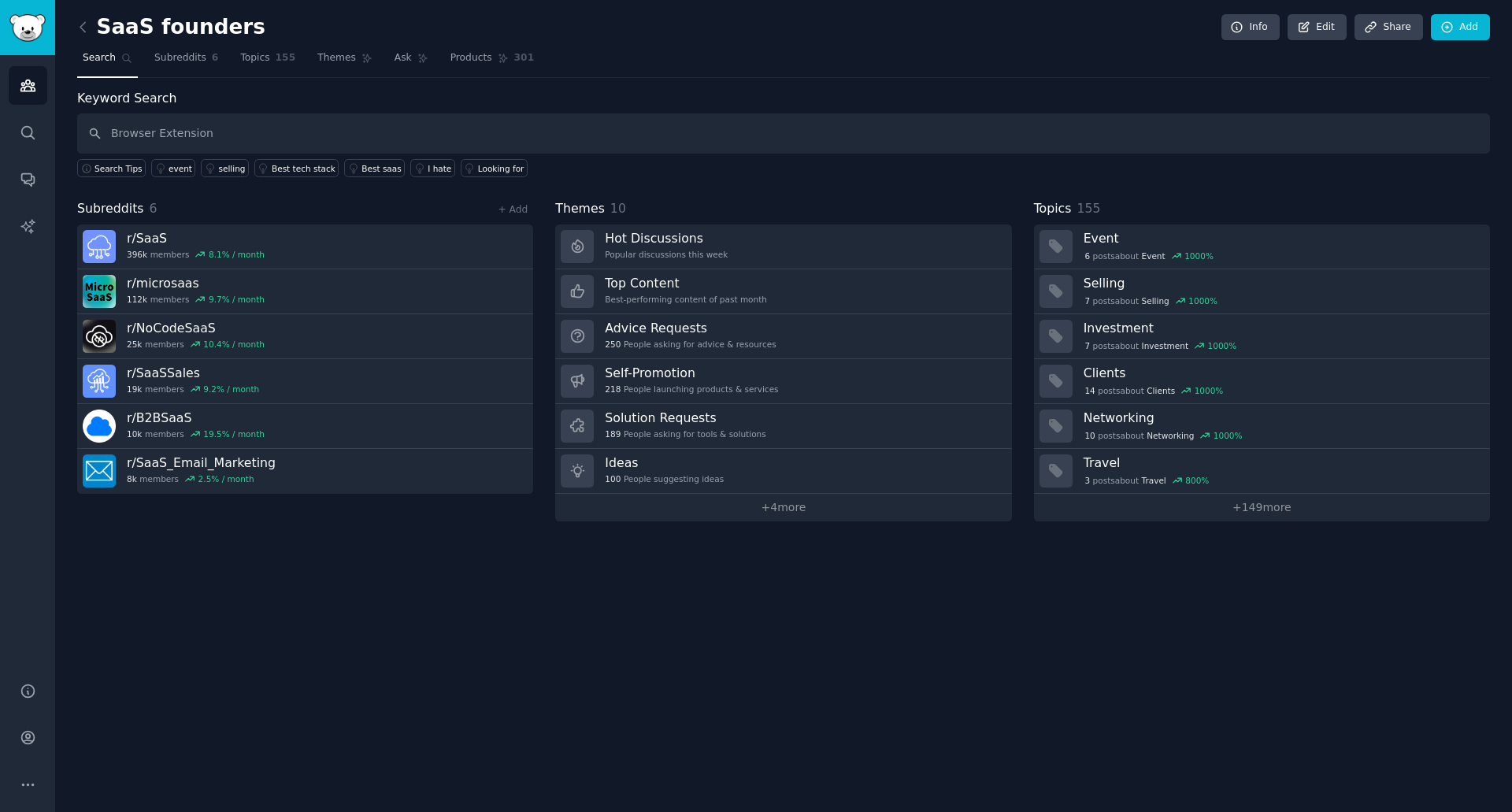
type input "Browser Extension"
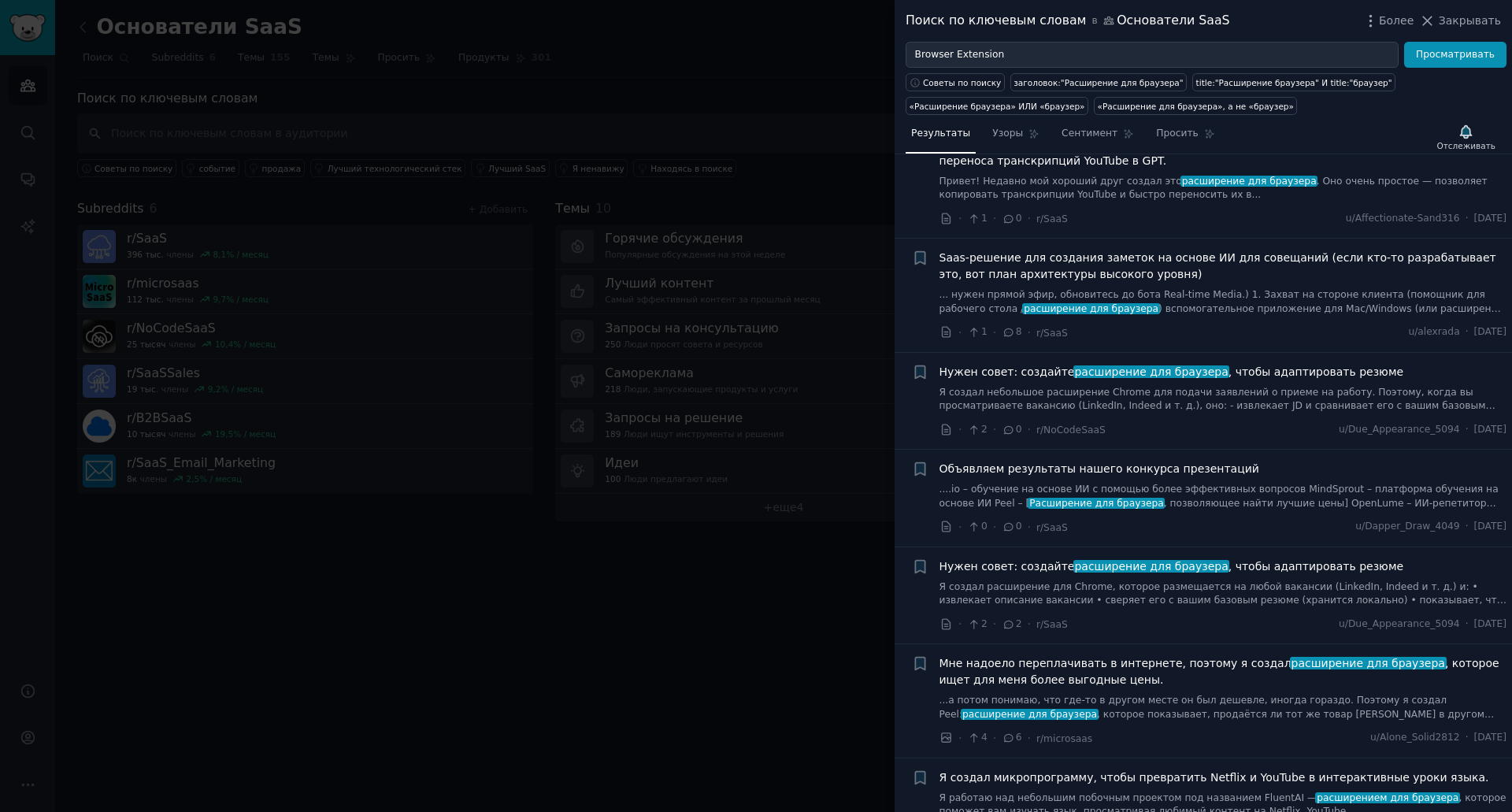
scroll to position [1338, 0]
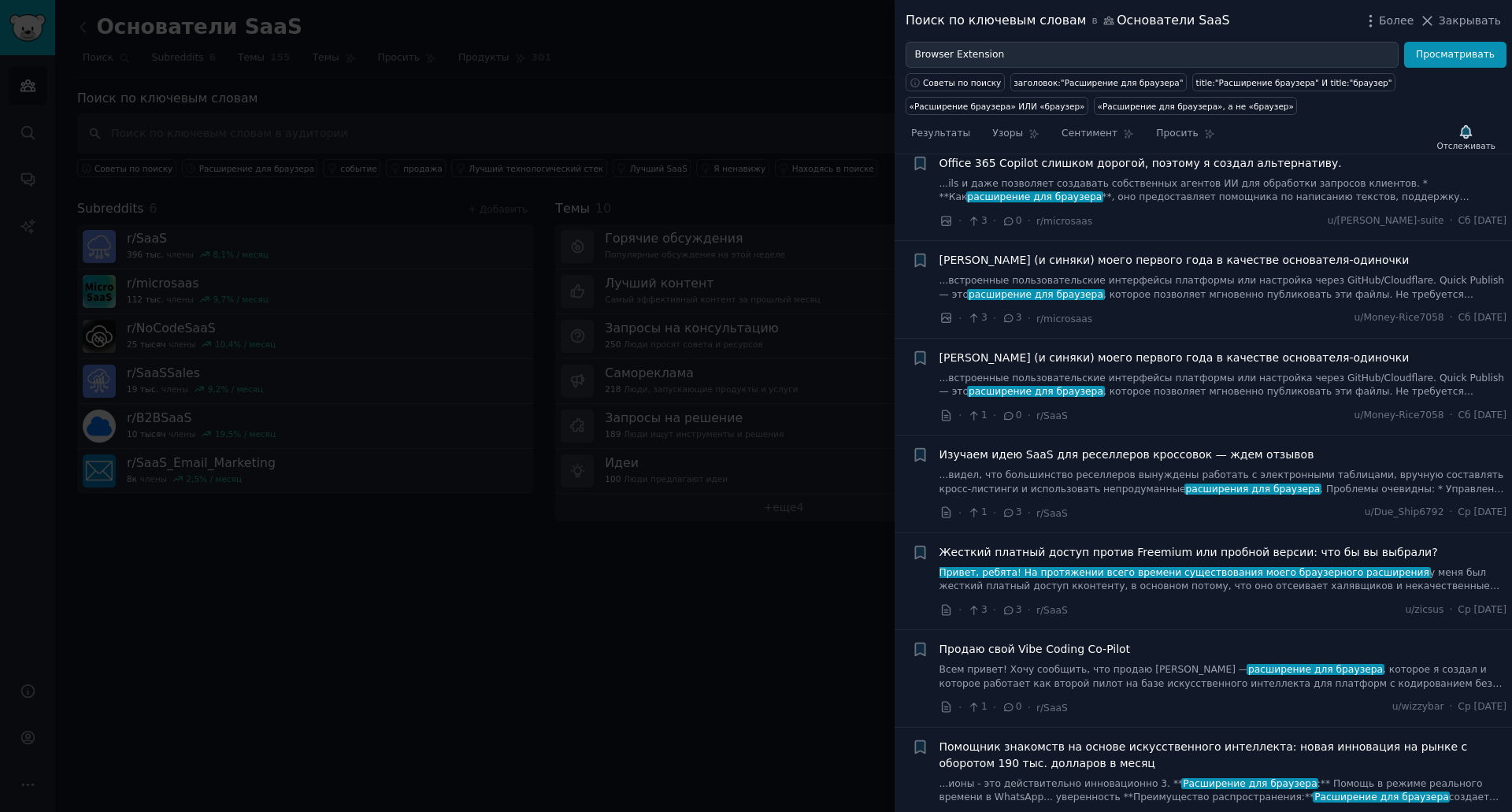
scroll to position [315, 0]
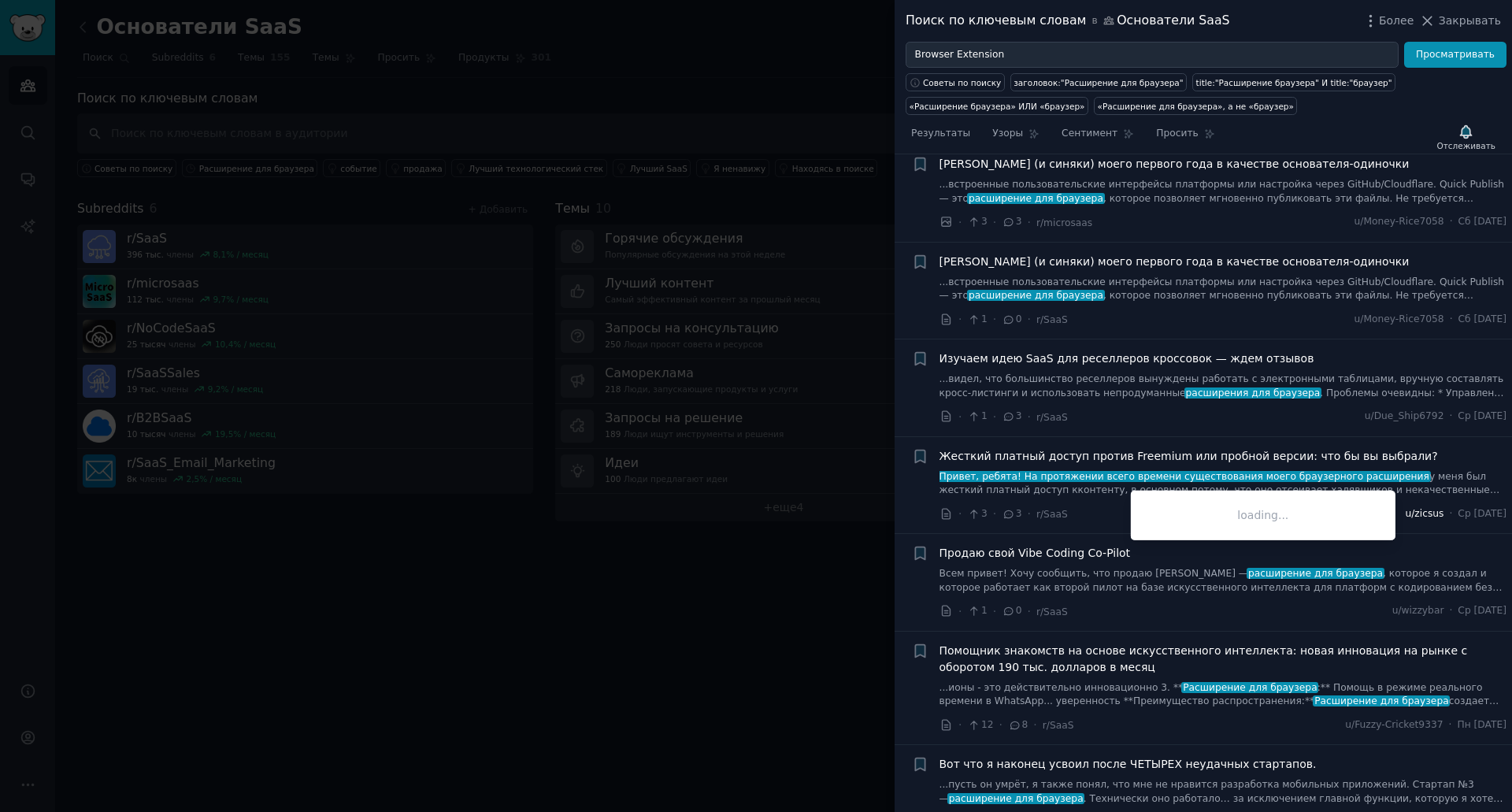
click at [1410, 508] on font "u/zicsus" at bounding box center [1424, 512] width 38 height 11
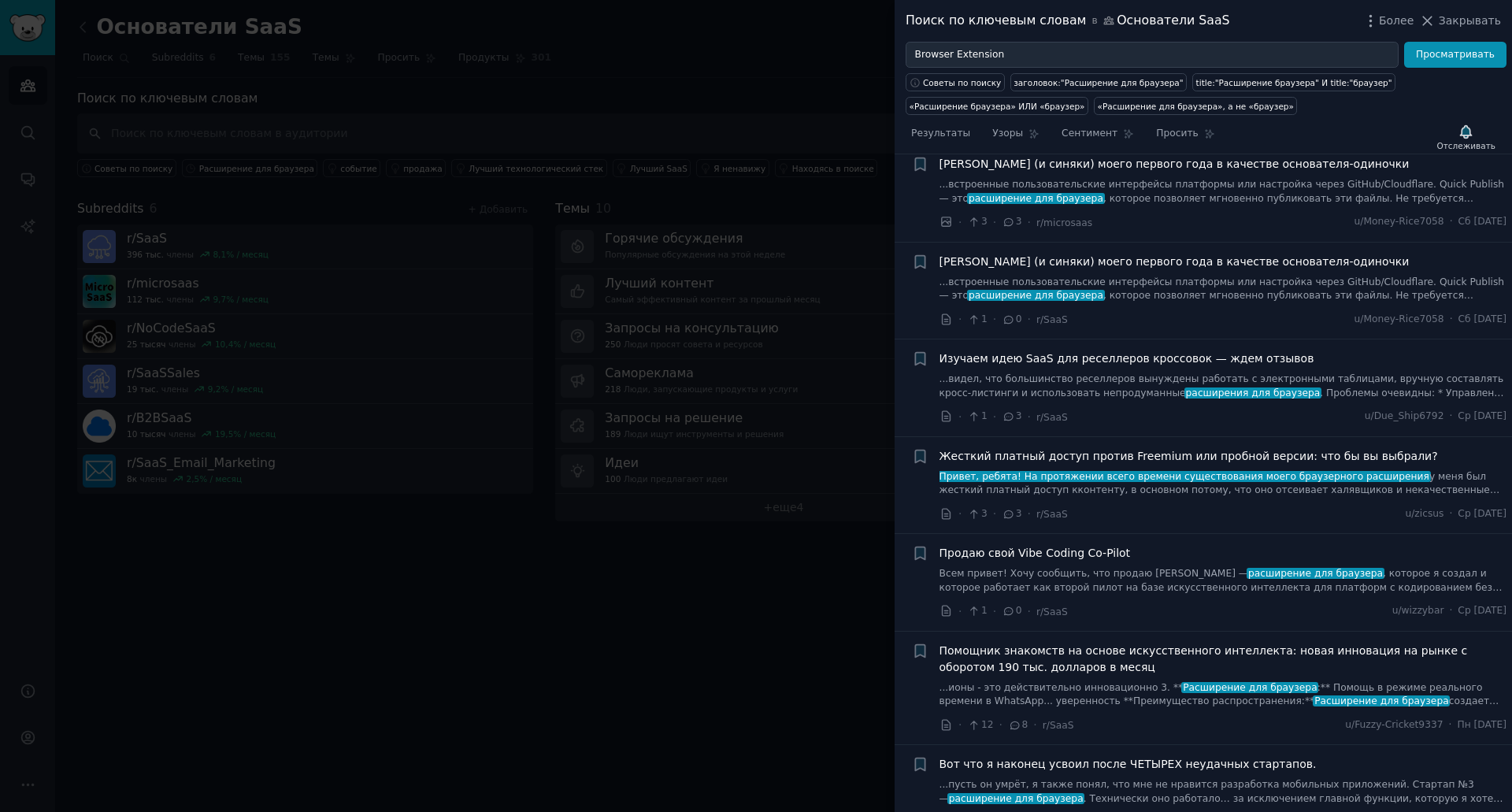
click at [1098, 507] on li "+ Жесткий платный доступ против Freemium или пробной версии: что бы вы выбрали?…" at bounding box center [1203, 486] width 617 height 97
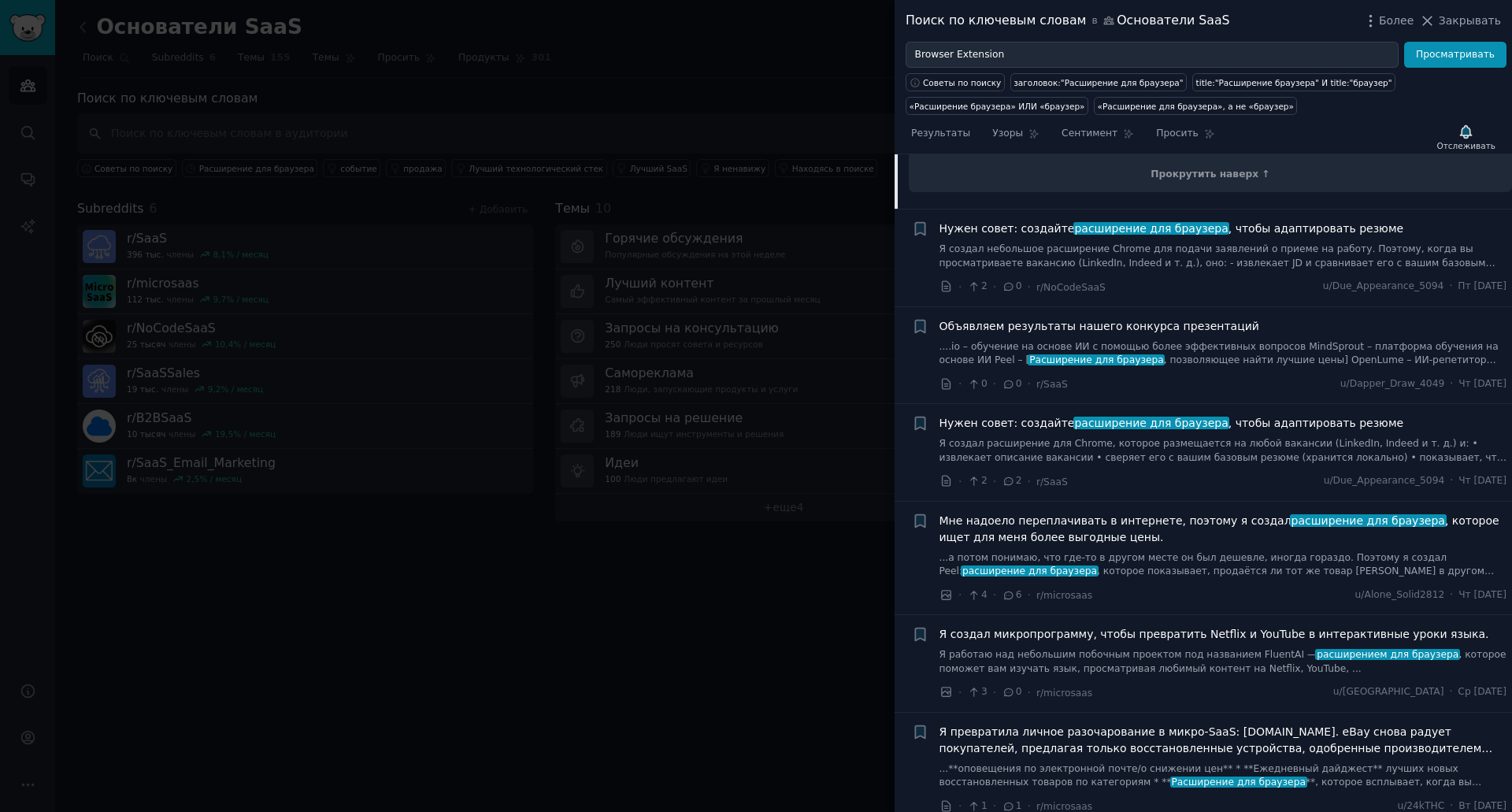
scroll to position [2441, 0]
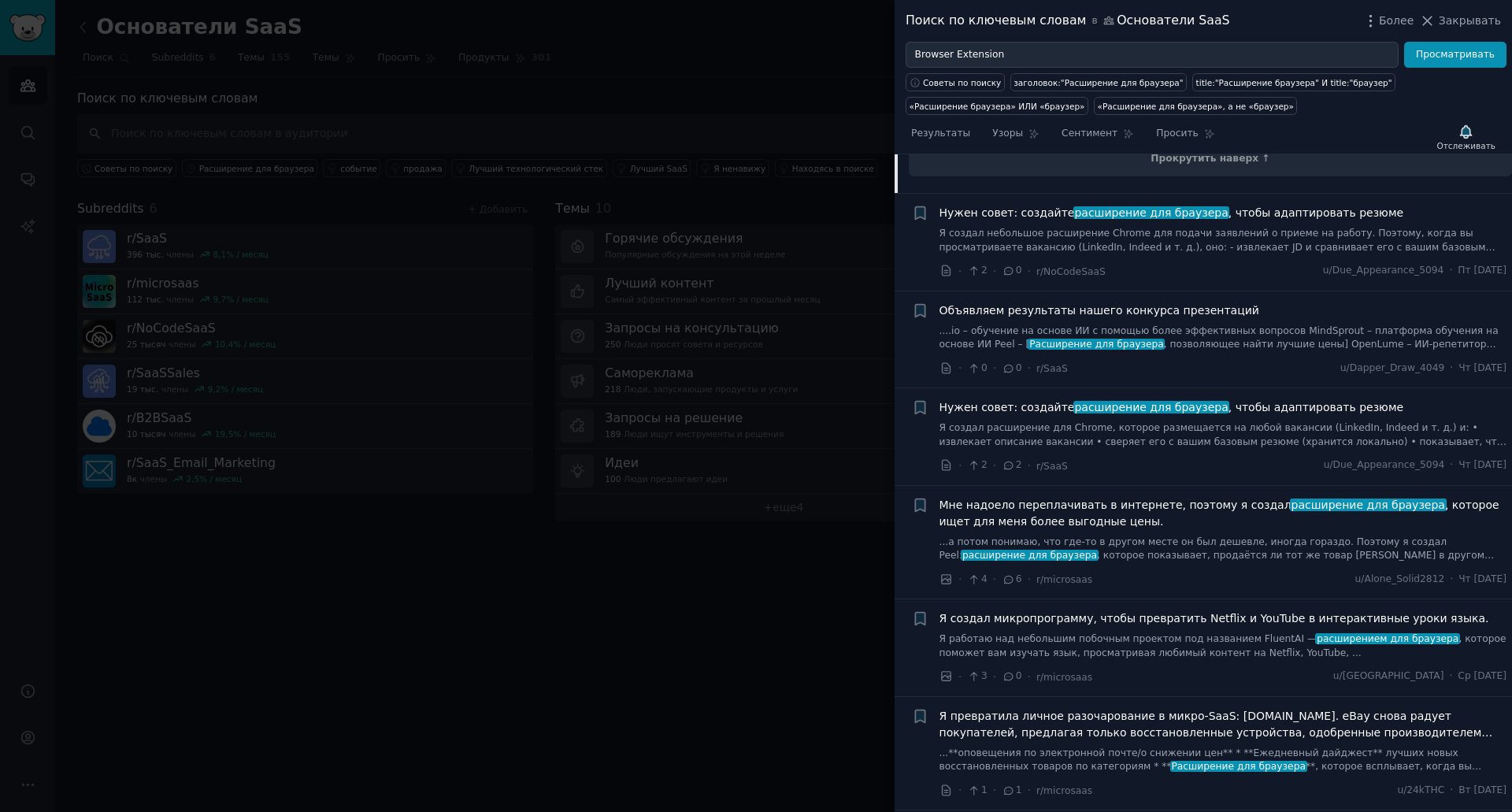
click at [947, 573] on icon at bounding box center [946, 579] width 14 height 14
